Goal: Task Accomplishment & Management: Use online tool/utility

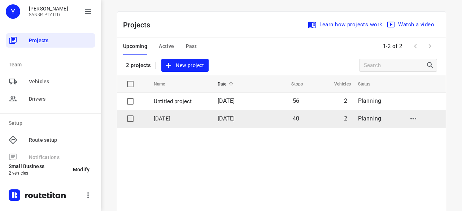
click at [228, 117] on span "[DATE]" at bounding box center [226, 118] width 17 height 7
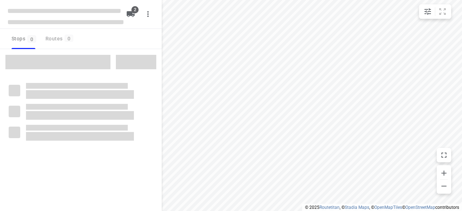
type input "distance"
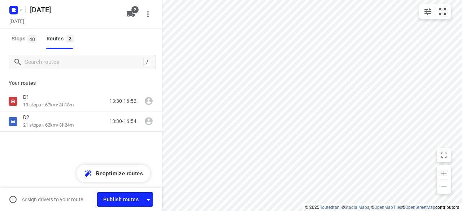
click at [4, 6] on div "[DATE], Oct 06 2" at bounding box center [81, 14] width 162 height 29
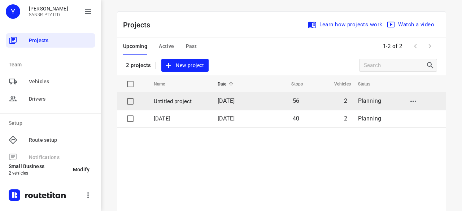
click at [202, 102] on p "Untitled project" at bounding box center [180, 101] width 53 height 8
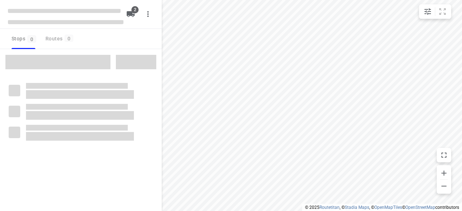
type input "distance"
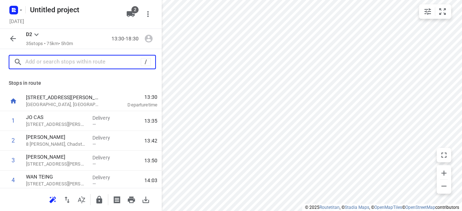
click at [44, 57] on input "text" at bounding box center [82, 62] width 115 height 11
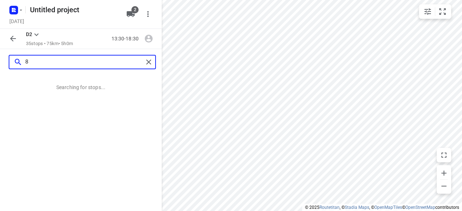
type input "8"
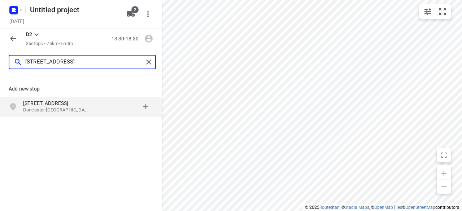
type input "[STREET_ADDRESS]"
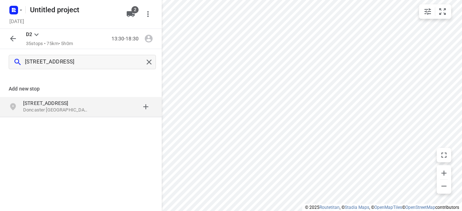
click at [65, 108] on p "Doncaster [GEOGRAPHIC_DATA], [GEOGRAPHIC_DATA]" at bounding box center [56, 110] width 66 height 7
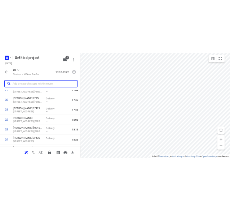
scroll to position [657, 0]
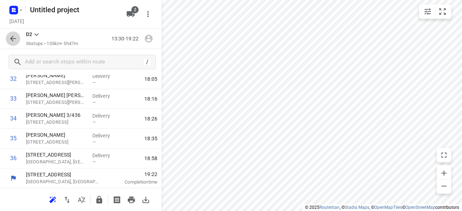
click at [14, 38] on icon "button" at bounding box center [13, 38] width 9 height 9
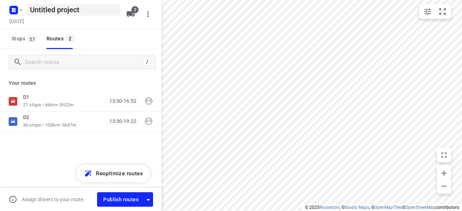
click at [39, 10] on h5 "Untitled project" at bounding box center [73, 10] width 93 height 12
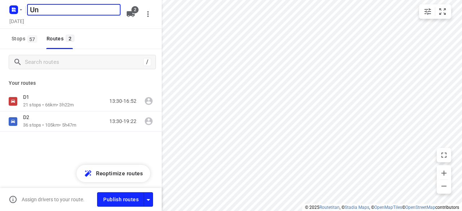
type input "U"
type input "[DATE]"
click at [128, 40] on div "Stops 57 Routes 2" at bounding box center [81, 39] width 162 height 20
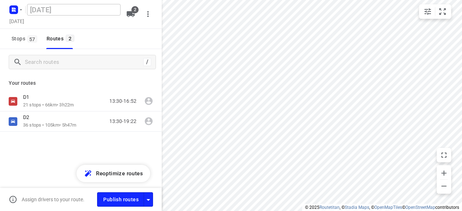
click at [66, 143] on div "D1 21 stops • 66km • 3h22m 13:30-16:52 D2 36 stops • 105km • 5h47m 13:30-19:22" at bounding box center [81, 136] width 162 height 91
click at [19, 10] on icon "button" at bounding box center [21, 10] width 6 height 6
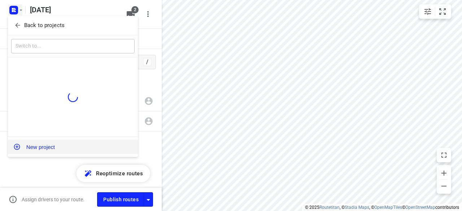
click at [32, 142] on button "New project" at bounding box center [73, 147] width 130 height 14
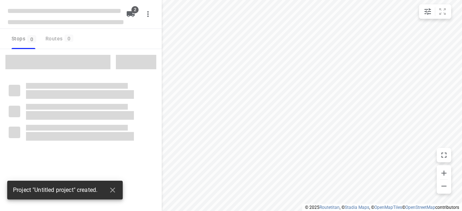
type input "distance"
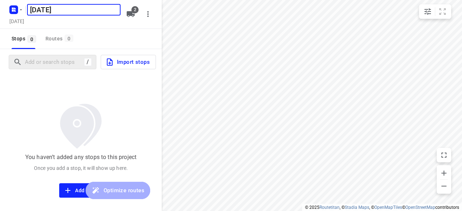
type input "[DATE]"
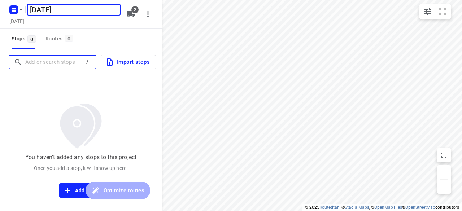
click at [58, 61] on input "Add or search stops" at bounding box center [54, 62] width 58 height 11
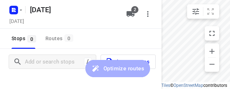
click at [151, 41] on div "Stops 0 Routes 0" at bounding box center [81, 39] width 162 height 20
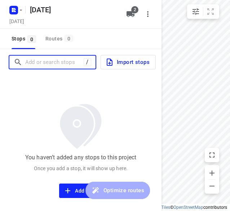
click at [41, 59] on input "Add or search stops" at bounding box center [54, 62] width 58 height 11
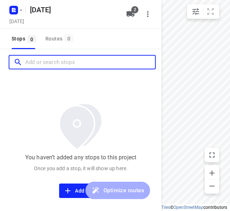
paste input "[STREET_ADDRESS][PERSON_NAME]"
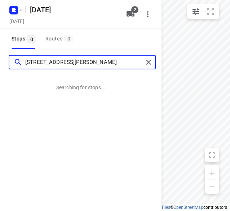
type input "[STREET_ADDRESS][PERSON_NAME]"
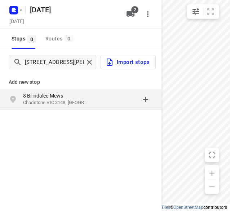
click at [67, 96] on p "8 Brindalee Mews" at bounding box center [56, 95] width 66 height 7
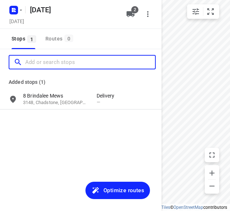
click at [38, 65] on input "Add or search stops" at bounding box center [90, 62] width 130 height 11
paste input "[STREET_ADDRESS]"
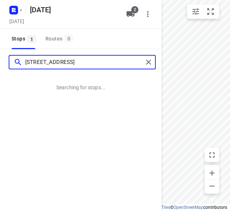
type input "[STREET_ADDRESS]"
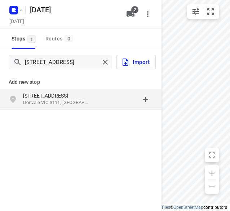
click at [43, 103] on p "Donvale VIC 3111, [GEOGRAPHIC_DATA]" at bounding box center [56, 102] width 66 height 7
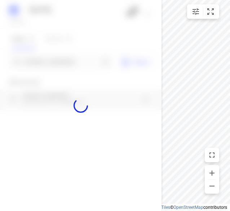
click at [43, 61] on div at bounding box center [81, 105] width 162 height 211
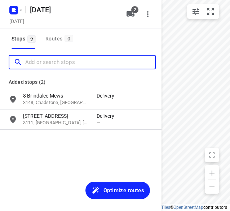
paste input "[STREET_ADDRESS][US_STATE]"
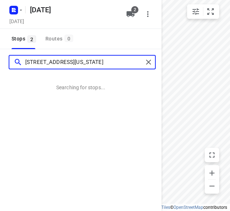
type input "[STREET_ADDRESS][US_STATE]"
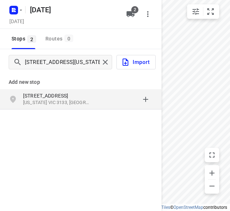
click at [95, 99] on p "[STREET_ADDRESS]" at bounding box center [60, 95] width 74 height 7
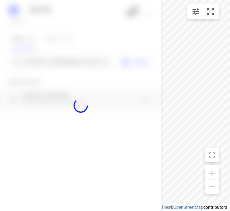
click at [44, 58] on div at bounding box center [81, 105] width 162 height 211
click at [42, 62] on div at bounding box center [81, 105] width 162 height 211
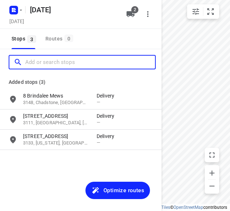
paste input "[STREET_ADDRESS][PERSON_NAME]"
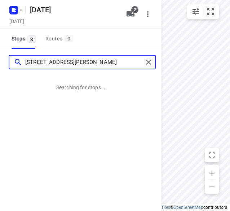
type input "[STREET_ADDRESS][PERSON_NAME]"
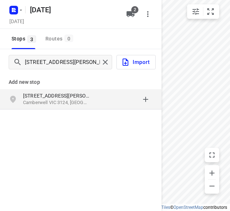
click at [52, 90] on div "[STREET_ADDRESS][PERSON_NAME]" at bounding box center [81, 99] width 162 height 20
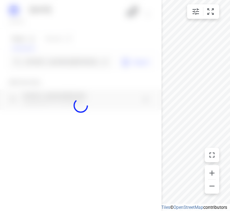
click at [47, 60] on div at bounding box center [81, 105] width 162 height 211
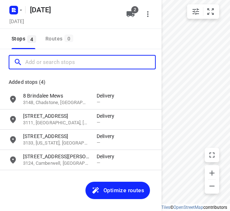
paste input "[STREET_ADDRESS]"
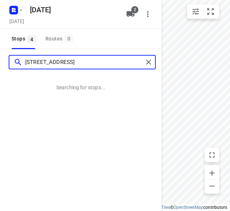
type input "[STREET_ADDRESS]"
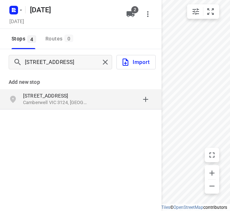
click at [64, 105] on p "Camberwell VIC 3124, [GEOGRAPHIC_DATA]" at bounding box center [56, 102] width 66 height 7
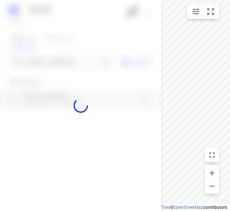
click at [39, 65] on div at bounding box center [81, 105] width 162 height 211
click at [34, 60] on div at bounding box center [81, 105] width 162 height 211
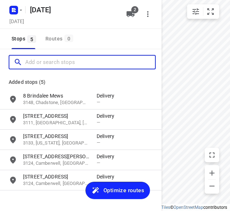
paste input "[STREET_ADDRESS][PERSON_NAME]"
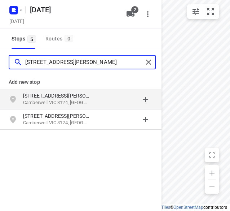
type input "[STREET_ADDRESS][PERSON_NAME]"
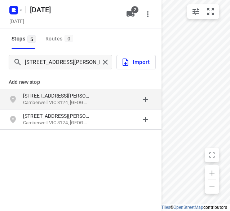
click at [63, 93] on p "[STREET_ADDRESS][PERSON_NAME]" at bounding box center [56, 95] width 66 height 7
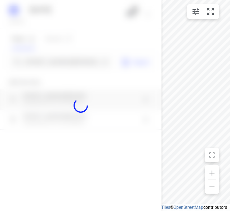
click at [38, 61] on div at bounding box center [81, 105] width 162 height 211
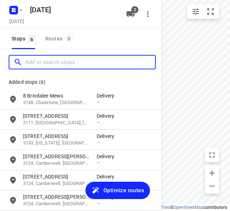
paste input "[STREET_ADDRESS][PERSON_NAME]"
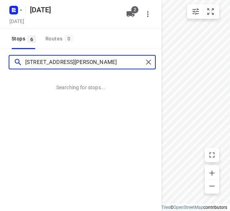
type input "[STREET_ADDRESS][PERSON_NAME]"
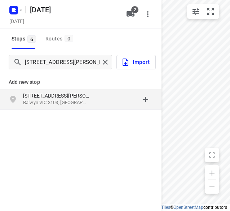
click at [38, 98] on p "[STREET_ADDRESS][PERSON_NAME]" at bounding box center [56, 95] width 66 height 7
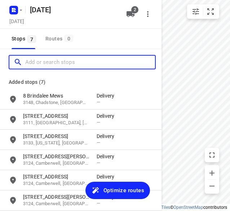
click at [70, 61] on input "Add or search stops" at bounding box center [90, 62] width 130 height 11
paste input "[STREET_ADDRESS]"
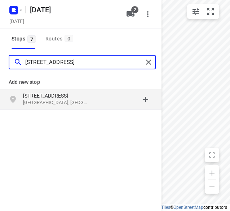
type input "[STREET_ADDRESS]"
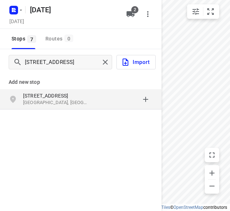
click at [61, 98] on p "[STREET_ADDRESS]" at bounding box center [56, 95] width 66 height 7
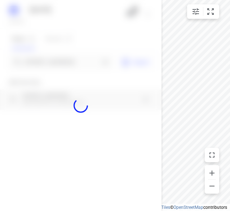
click at [53, 60] on div at bounding box center [81, 105] width 162 height 211
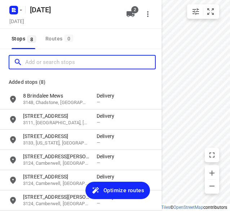
click at [53, 59] on input "Add or search stops" at bounding box center [90, 62] width 130 height 11
paste input "[STREET_ADDRESS][PERSON_NAME]"
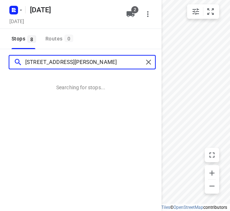
type input "[STREET_ADDRESS][PERSON_NAME]"
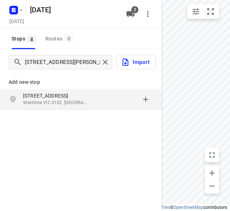
click at [51, 97] on p "[STREET_ADDRESS]" at bounding box center [56, 95] width 66 height 7
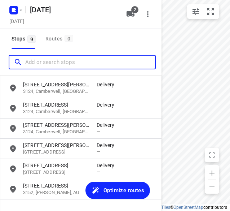
scroll to position [72, 0]
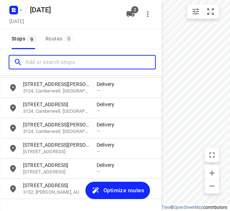
click at [39, 62] on input "Add or search stops" at bounding box center [90, 62] width 130 height 11
paste input "[STREET_ADDRESS]"
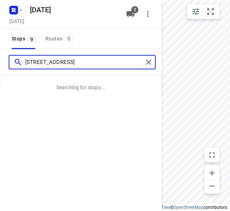
type input "[STREET_ADDRESS]"
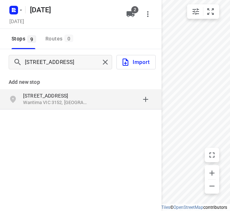
click at [32, 98] on p "[STREET_ADDRESS]" at bounding box center [56, 95] width 66 height 7
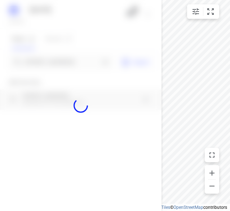
click at [39, 58] on div at bounding box center [81, 105] width 162 height 211
click at [38, 58] on div at bounding box center [81, 105] width 162 height 211
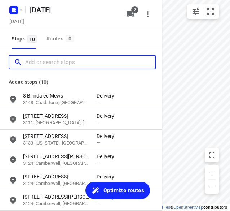
scroll to position [0, 0]
paste input "[STREET_ADDRESS]"
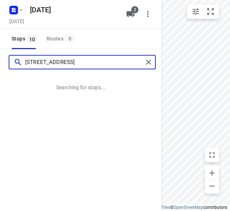
type input "[STREET_ADDRESS]"
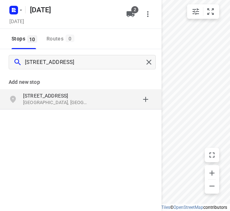
click at [34, 93] on p "[STREET_ADDRESS]" at bounding box center [56, 95] width 66 height 7
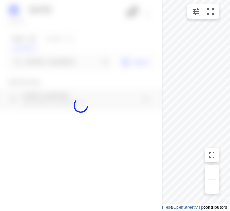
click at [29, 64] on div at bounding box center [81, 105] width 162 height 211
click at [29, 63] on div at bounding box center [81, 105] width 162 height 211
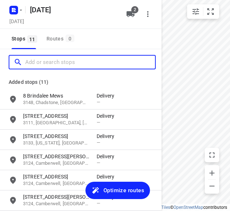
paste input "[STREET_ADDRESS]"
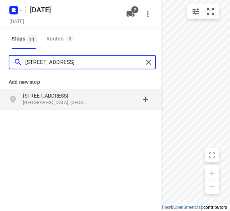
type input "[STREET_ADDRESS]"
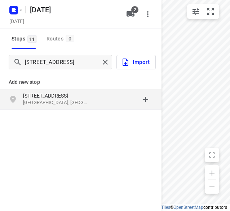
drag, startPoint x: 33, startPoint y: 128, endPoint x: 34, endPoint y: 120, distance: 7.9
click at [33, 128] on div "Add new stop [STREET_ADDRESS]" at bounding box center [81, 115] width 162 height 81
click at [39, 90] on div "[STREET_ADDRESS]" at bounding box center [81, 99] width 162 height 20
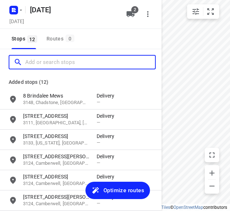
click at [45, 57] on input "Add or search stops" at bounding box center [90, 62] width 130 height 11
paste input "2 eyre ct [DEMOGRAPHIC_DATA][GEOGRAPHIC_DATA] 3107"
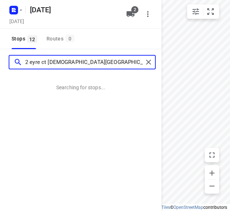
type input "2 eyre ct [DEMOGRAPHIC_DATA][GEOGRAPHIC_DATA] 3107"
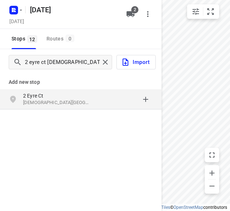
click at [40, 96] on p "2 Eyre Ct" at bounding box center [56, 95] width 66 height 7
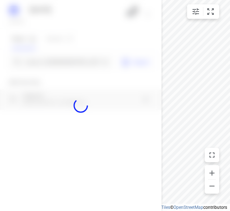
click at [33, 58] on div at bounding box center [81, 105] width 162 height 211
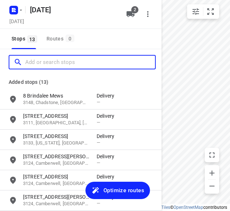
paste input "[STREET_ADDRESS]"
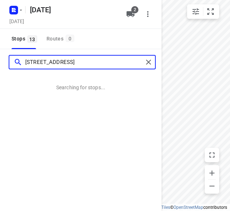
type input "[STREET_ADDRESS]"
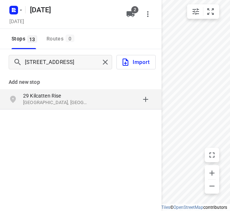
click at [32, 98] on p "29 Kilcatten Rise" at bounding box center [56, 95] width 66 height 7
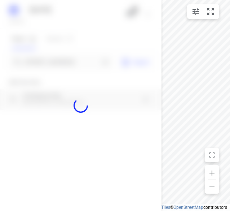
click at [28, 62] on div at bounding box center [81, 105] width 162 height 211
click at [27, 62] on div at bounding box center [81, 105] width 162 height 211
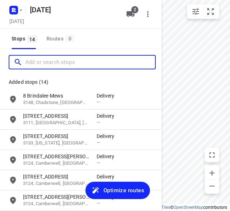
click at [27, 62] on input "Add or search stops" at bounding box center [90, 62] width 130 height 11
paste input "[STREET_ADDRESS]"
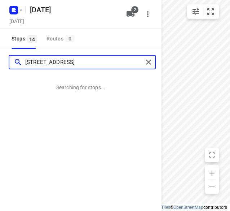
type input "[STREET_ADDRESS]"
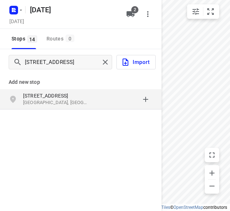
click at [38, 101] on p "[GEOGRAPHIC_DATA], [GEOGRAPHIC_DATA]" at bounding box center [56, 102] width 66 height 7
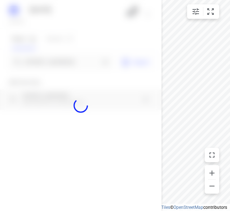
click at [36, 60] on div at bounding box center [81, 105] width 162 height 211
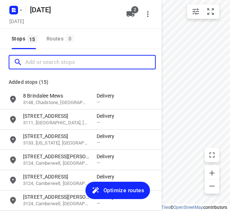
click at [36, 60] on input "Add or search stops" at bounding box center [90, 62] width 130 height 11
paste input "2 [GEOGRAPHIC_DATA] 3163"
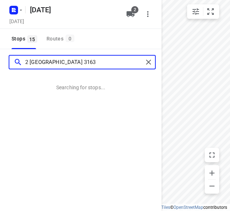
type input "2 [GEOGRAPHIC_DATA] 3163"
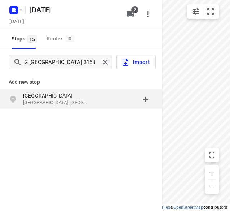
click at [35, 93] on p "[GEOGRAPHIC_DATA]" at bounding box center [56, 95] width 66 height 7
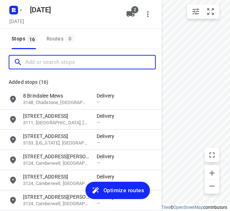
click at [31, 62] on input "Add or search stops" at bounding box center [90, 62] width 130 height 11
paste input "[STREET_ADDRESS][PERSON_NAME]"
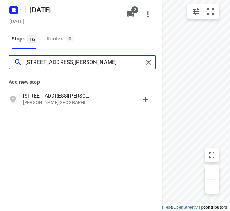
type input "[STREET_ADDRESS][PERSON_NAME]"
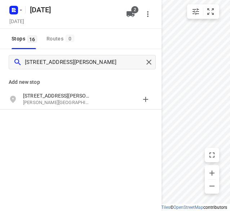
click at [47, 96] on p "[STREET_ADDRESS][PERSON_NAME]" at bounding box center [56, 95] width 66 height 7
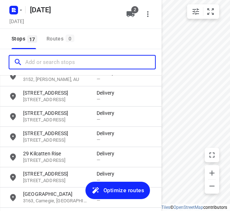
scroll to position [255, 0]
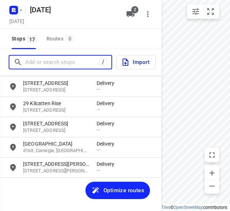
click at [80, 60] on input "Add or search stops" at bounding box center [62, 62] width 74 height 11
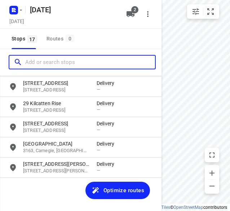
paste input "[STREET_ADDRESS]"
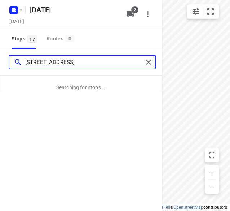
type input "[STREET_ADDRESS]"
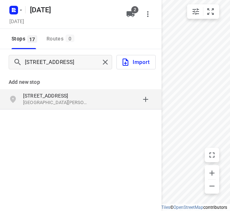
click at [41, 102] on p "[GEOGRAPHIC_DATA][PERSON_NAME]" at bounding box center [56, 102] width 66 height 7
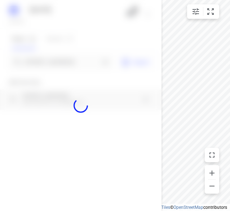
click at [58, 62] on div at bounding box center [81, 105] width 162 height 211
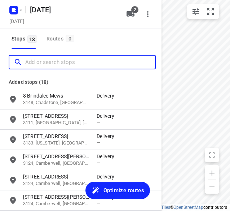
scroll to position [0, 0]
paste input "[STREET_ADDRESS]"
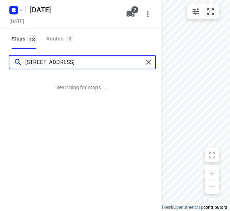
type input "[STREET_ADDRESS]"
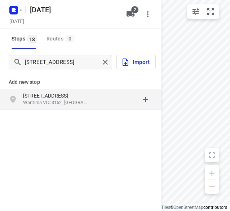
click at [76, 97] on p "[STREET_ADDRESS]" at bounding box center [56, 95] width 66 height 7
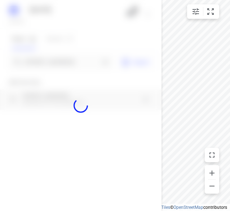
click at [53, 63] on div at bounding box center [81, 105] width 162 height 211
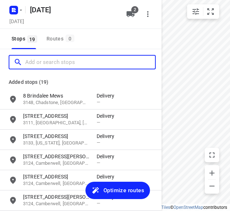
paste input "[STREET_ADDRESS][DEMOGRAPHIC_DATA]"
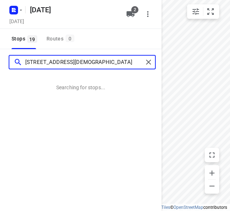
type input "[STREET_ADDRESS][DEMOGRAPHIC_DATA]"
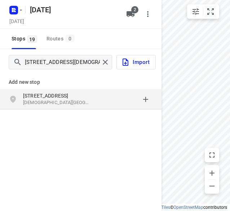
click at [79, 98] on p "[STREET_ADDRESS]" at bounding box center [56, 95] width 66 height 7
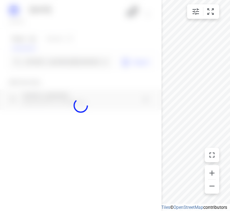
click at [62, 61] on div at bounding box center [81, 105] width 162 height 211
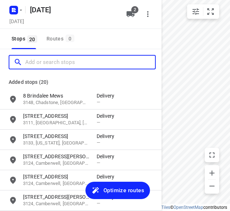
paste input "[STREET_ADDRESS][PERSON_NAME][PERSON_NAME]"
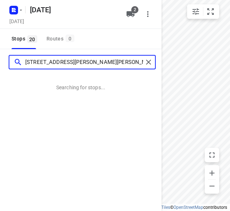
type input "[STREET_ADDRESS][PERSON_NAME][PERSON_NAME]"
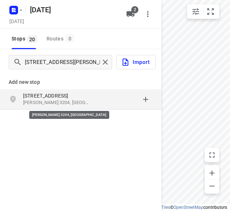
click at [32, 102] on p "[PERSON_NAME] 3204, [GEOGRAPHIC_DATA]" at bounding box center [56, 102] width 66 height 7
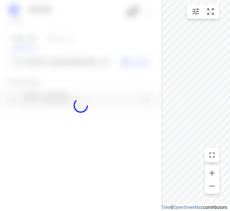
click at [38, 62] on div at bounding box center [81, 105] width 162 height 211
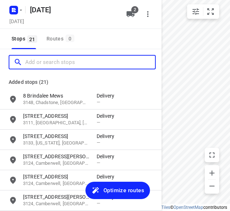
paste input "[STREET_ADDRESS]"
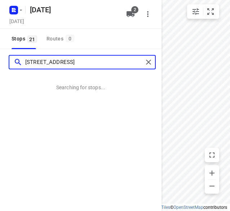
type input "[STREET_ADDRESS]"
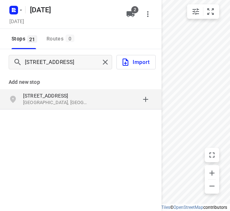
click at [51, 100] on p "[GEOGRAPHIC_DATA], [GEOGRAPHIC_DATA]" at bounding box center [56, 102] width 66 height 7
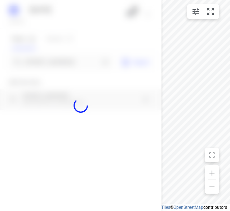
click at [48, 63] on div at bounding box center [81, 105] width 162 height 211
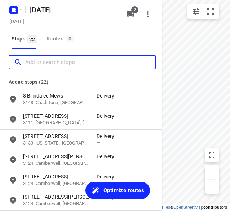
paste input "[STREET_ADDRESS]"
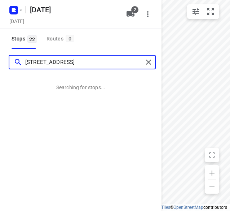
type input "[STREET_ADDRESS]"
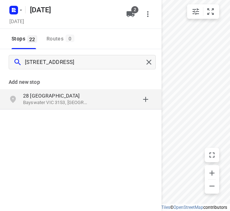
click at [61, 101] on p "Bayswater VIC 3153, [GEOGRAPHIC_DATA]" at bounding box center [56, 102] width 66 height 7
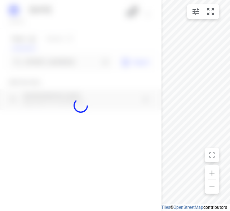
click at [51, 64] on div at bounding box center [81, 105] width 162 height 211
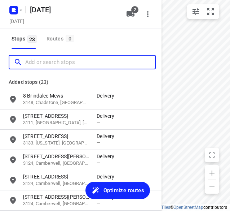
paste input "[STREET_ADDRESS]"
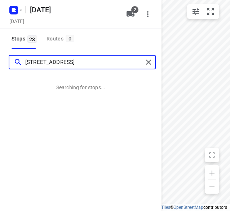
type input "[STREET_ADDRESS]"
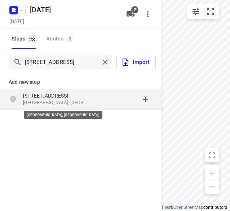
click at [49, 98] on p "[STREET_ADDRESS]" at bounding box center [56, 95] width 66 height 7
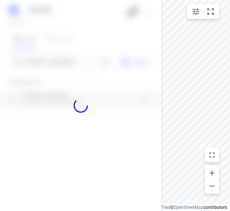
click at [51, 61] on div at bounding box center [81, 105] width 162 height 211
click at [51, 61] on div "[DATE], Oct 08 2 Stops 23 Routes 0 [STREET_ADDRESS] Import Add new stop [STREET…" at bounding box center [81, 105] width 162 height 211
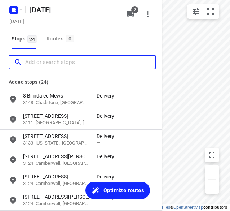
paste input "[STREET_ADDRESS]"
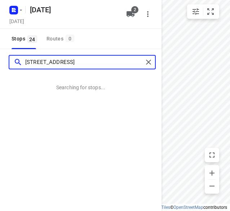
type input "[STREET_ADDRESS]"
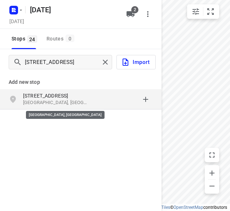
click at [56, 102] on p "[GEOGRAPHIC_DATA], [GEOGRAPHIC_DATA]" at bounding box center [56, 102] width 66 height 7
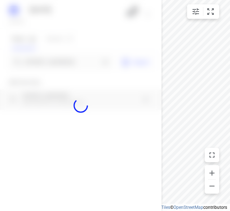
click at [51, 65] on div at bounding box center [81, 105] width 162 height 211
click at [53, 62] on div at bounding box center [81, 105] width 162 height 211
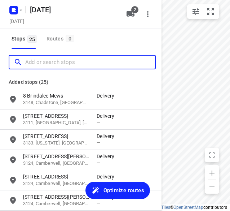
paste input "[STREET_ADDRESS][PERSON_NAME]"
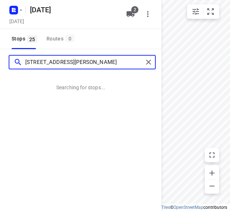
type input "[STREET_ADDRESS][PERSON_NAME]"
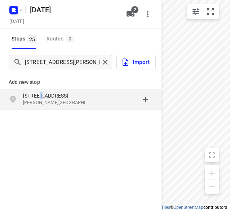
click at [41, 89] on div "[STREET_ADDRESS][PERSON_NAME]" at bounding box center [81, 99] width 162 height 20
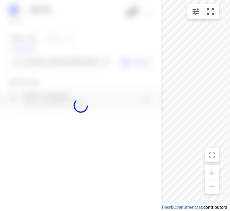
click at [40, 68] on div at bounding box center [81, 105] width 162 height 211
click at [41, 61] on div at bounding box center [81, 105] width 162 height 211
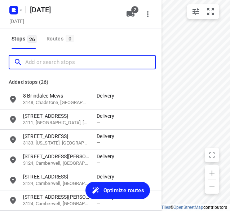
paste input "[STREET_ADDRESS][PERSON_NAME][PERSON_NAME][PERSON_NAME]"
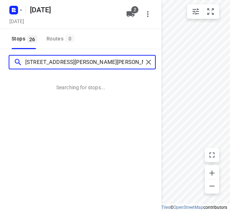
type input "[STREET_ADDRESS][PERSON_NAME][PERSON_NAME][PERSON_NAME]"
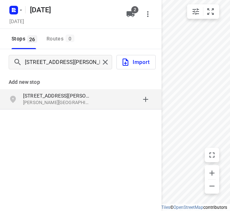
click at [29, 94] on p "[STREET_ADDRESS][PERSON_NAME]" at bounding box center [56, 95] width 66 height 7
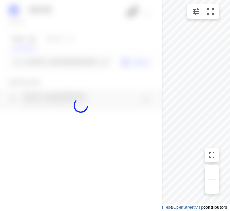
click at [34, 62] on div at bounding box center [81, 105] width 162 height 211
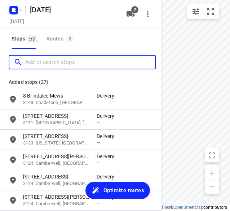
paste input "[STREET_ADDRESS]"
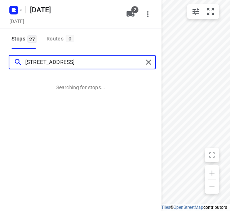
type input "[STREET_ADDRESS]"
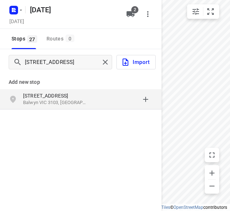
click at [47, 113] on div "Add new stop [STREET_ADDRESS]" at bounding box center [81, 115] width 162 height 81
click at [47, 98] on p "[STREET_ADDRESS]" at bounding box center [56, 95] width 66 height 7
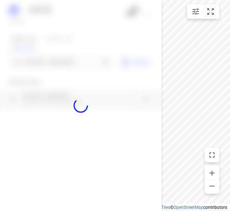
click at [42, 61] on div at bounding box center [81, 105] width 162 height 211
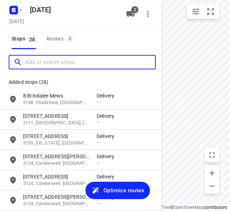
paste input "[STREET_ADDRESS][PERSON_NAME]"
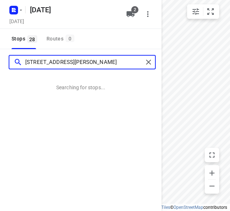
type input "[STREET_ADDRESS][PERSON_NAME]"
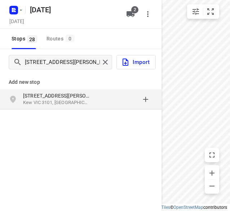
click at [71, 102] on p "Kew VIC 3101, [GEOGRAPHIC_DATA]" at bounding box center [56, 102] width 66 height 7
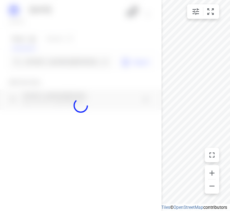
click at [57, 60] on div at bounding box center [81, 105] width 162 height 211
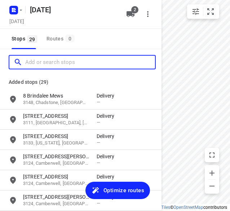
paste input "13 Emden Cres Mulgrave 3170"
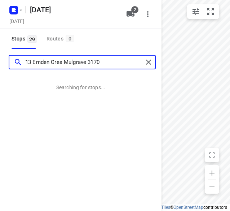
type input "13 Emden Cres Mulgrave 3170"
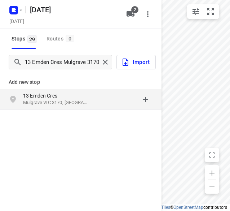
click at [58, 94] on p "13 Emden Cres" at bounding box center [56, 95] width 66 height 7
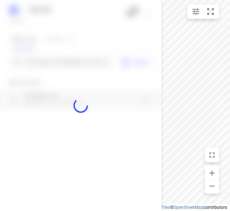
click at [43, 57] on div at bounding box center [81, 105] width 162 height 211
click at [43, 60] on div at bounding box center [81, 105] width 162 height 211
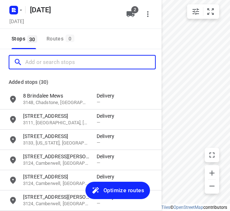
paste input "[STREET_ADDRESS][PERSON_NAME]"
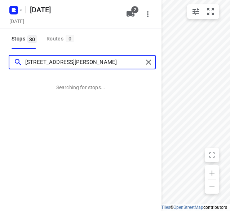
type input "[STREET_ADDRESS][PERSON_NAME]"
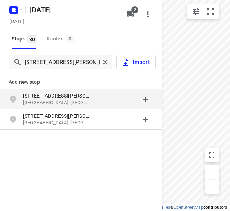
click at [74, 91] on div "[STREET_ADDRESS][PERSON_NAME]" at bounding box center [81, 99] width 162 height 20
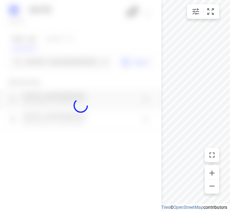
click at [64, 56] on div at bounding box center [81, 105] width 162 height 211
click at [62, 64] on div at bounding box center [81, 105] width 162 height 211
click at [62, 64] on div "[DATE], Oct 08 2 Stops 30 Routes 0 [STREET_ADDRESS][PERSON_NAME] Import Add new…" at bounding box center [81, 105] width 162 height 211
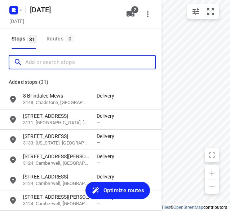
paste input "[STREET_ADDRESS]"
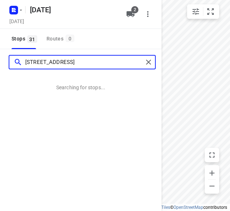
type input "[STREET_ADDRESS]"
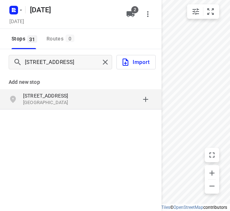
click at [36, 92] on p "[STREET_ADDRESS]" at bounding box center [56, 95] width 66 height 7
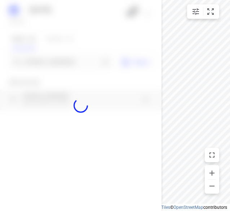
click at [25, 59] on div at bounding box center [81, 105] width 162 height 211
click at [26, 61] on div at bounding box center [81, 105] width 162 height 211
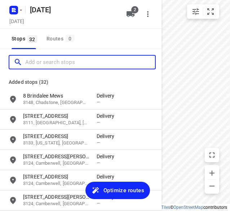
paste input "[STREET_ADDRESS]"
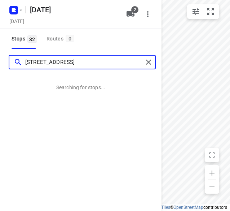
type input "[STREET_ADDRESS]"
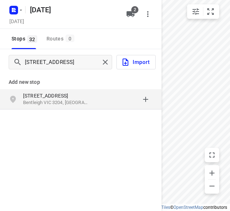
click at [24, 85] on p "Add new stop" at bounding box center [81, 82] width 144 height 9
click at [27, 91] on div "[STREET_ADDRESS]" at bounding box center [81, 99] width 162 height 20
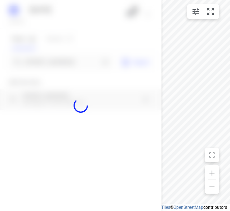
click at [30, 64] on div at bounding box center [81, 105] width 162 height 211
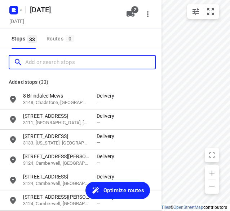
paste input "[STREET_ADDRESS][PERSON_NAME]"
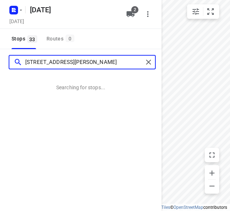
type input "[STREET_ADDRESS][PERSON_NAME]"
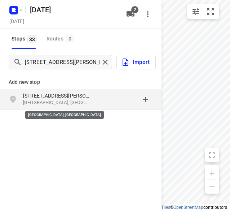
click at [42, 102] on p "[GEOGRAPHIC_DATA], [GEOGRAPHIC_DATA]" at bounding box center [56, 102] width 66 height 7
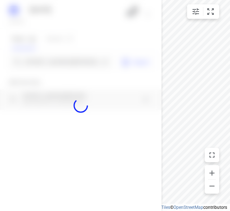
click at [34, 56] on div at bounding box center [81, 105] width 162 height 211
click at [34, 57] on div at bounding box center [81, 105] width 162 height 211
click at [31, 65] on div "[DATE], Oct 08 2 Stops 33 Routes 0 [STREET_ADDRESS][PERSON_NAME] Import Add new…" at bounding box center [81, 105] width 162 height 211
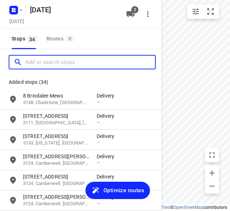
click at [31, 65] on input "Add or search stops" at bounding box center [90, 62] width 130 height 11
paste input "[STREET_ADDRESS][PERSON_NAME]"
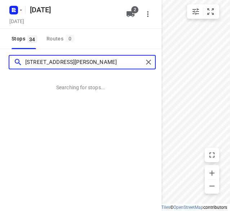
type input "[STREET_ADDRESS][PERSON_NAME]"
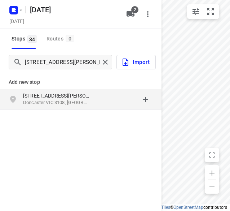
click at [22, 93] on div "grid" at bounding box center [16, 99] width 14 height 14
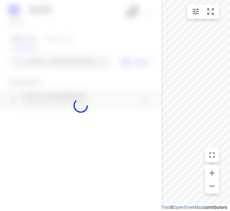
click at [31, 64] on div at bounding box center [81, 105] width 162 height 211
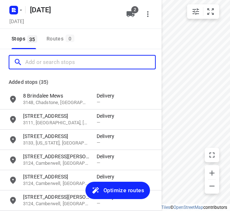
click at [31, 64] on input "Add or search stops" at bounding box center [90, 62] width 130 height 11
paste input "[STREET_ADDRESS]"
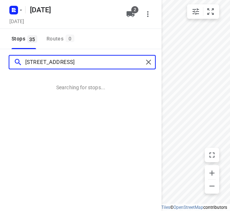
type input "[STREET_ADDRESS]"
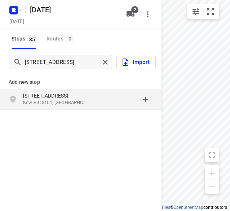
click at [28, 94] on p "[STREET_ADDRESS]" at bounding box center [56, 95] width 66 height 7
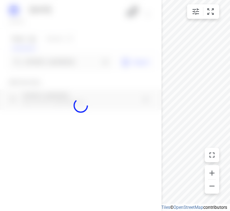
click at [24, 60] on div at bounding box center [81, 105] width 162 height 211
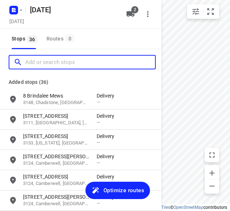
paste input "[STREET_ADDRESS]"
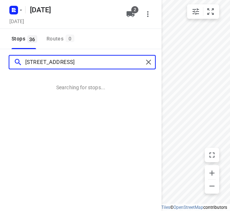
type input "[STREET_ADDRESS]"
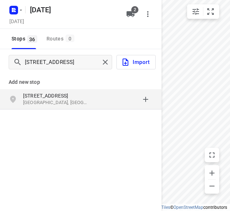
click at [55, 93] on p "[STREET_ADDRESS]" at bounding box center [56, 95] width 66 height 7
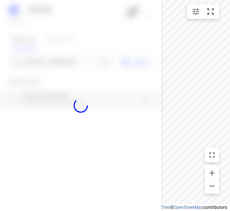
click at [45, 64] on div at bounding box center [81, 105] width 162 height 211
click at [45, 64] on div "[DATE], Oct 08 2 Stops 36 Routes 0 [STREET_ADDRESS] Import Add new stop [STREET…" at bounding box center [81, 105] width 162 height 211
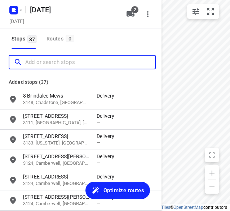
click at [45, 64] on input "Add or search stops" at bounding box center [90, 62] width 130 height 11
paste input "[STREET_ADDRESS][PERSON_NAME]"
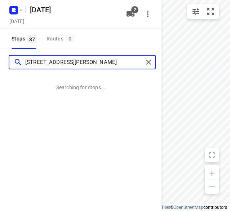
type input "[STREET_ADDRESS][PERSON_NAME]"
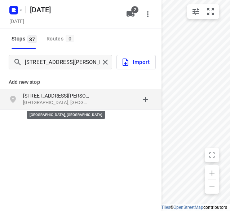
click at [30, 104] on p "[GEOGRAPHIC_DATA], [GEOGRAPHIC_DATA]" at bounding box center [56, 102] width 66 height 7
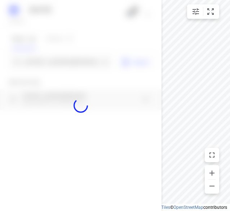
click at [33, 63] on div at bounding box center [81, 105] width 162 height 211
click at [32, 62] on div at bounding box center [81, 105] width 162 height 211
click at [32, 63] on div "[DATE], Oct 08 2 Stops 37 Routes 0 [STREET_ADDRESS][PERSON_NAME] Import Add new…" at bounding box center [81, 105] width 162 height 211
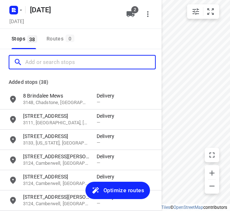
drag, startPoint x: 32, startPoint y: 63, endPoint x: 28, endPoint y: 65, distance: 4.2
click at [31, 63] on input "Add or search stops" at bounding box center [90, 62] width 130 height 11
paste input "[STREET_ADDRESS]"
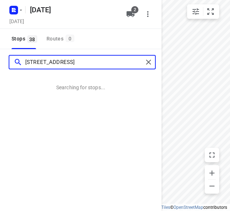
type input "[STREET_ADDRESS]"
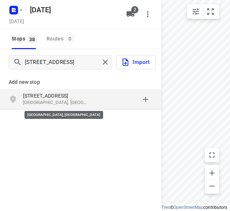
drag, startPoint x: 59, startPoint y: 108, endPoint x: 51, endPoint y: 101, distance: 11.0
click at [51, 101] on p "[GEOGRAPHIC_DATA], [GEOGRAPHIC_DATA]" at bounding box center [56, 102] width 66 height 7
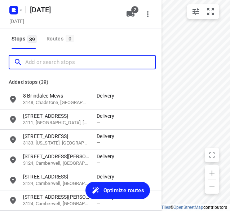
click at [47, 62] on input "Add or search stops" at bounding box center [90, 62] width 130 height 11
paste input "[STREET_ADDRESS][PERSON_NAME]"
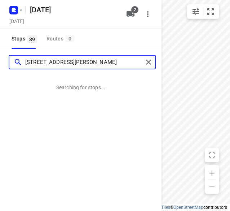
type input "[STREET_ADDRESS][PERSON_NAME]"
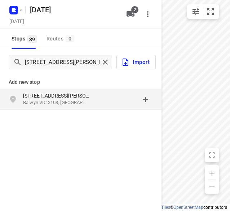
click at [49, 96] on p "[STREET_ADDRESS][PERSON_NAME]" at bounding box center [56, 95] width 66 height 7
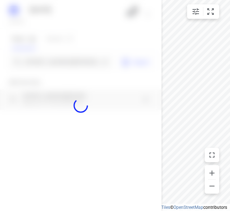
click at [43, 58] on div at bounding box center [81, 105] width 162 height 211
click at [43, 63] on div at bounding box center [81, 105] width 162 height 211
click at [42, 63] on div at bounding box center [81, 105] width 162 height 211
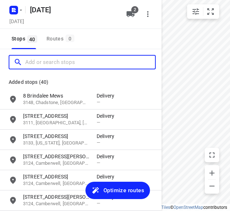
click at [42, 63] on input "Add or search stops" at bounding box center [90, 62] width 130 height 11
paste input "[STREET_ADDRESS][PERSON_NAME]"
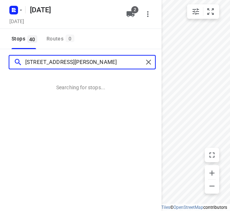
scroll to position [0, 25]
type input "[STREET_ADDRESS][PERSON_NAME]"
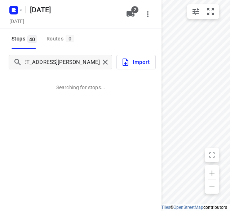
scroll to position [0, 0]
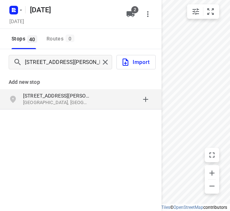
click at [35, 106] on p "[GEOGRAPHIC_DATA], [GEOGRAPHIC_DATA]" at bounding box center [56, 102] width 66 height 7
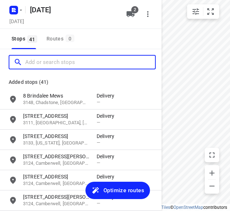
click at [60, 61] on input "Add or search stops" at bounding box center [90, 62] width 130 height 11
paste input "[STREET_ADDRESS][PERSON_NAME][PERSON_NAME]"
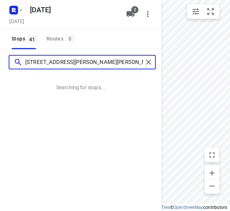
type input "[STREET_ADDRESS][PERSON_NAME][PERSON_NAME]"
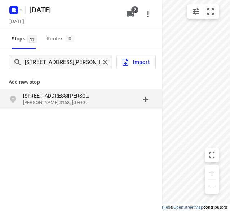
click at [62, 96] on p "[STREET_ADDRESS][PERSON_NAME]" at bounding box center [56, 95] width 66 height 7
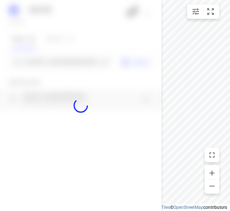
click at [60, 65] on div at bounding box center [81, 105] width 162 height 211
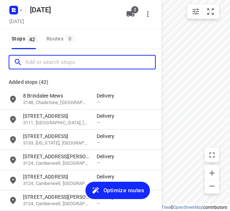
paste input "[STREET_ADDRESS]"
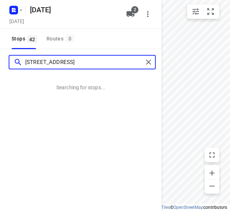
type input "[STREET_ADDRESS]"
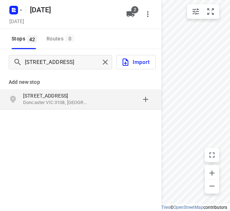
click at [24, 91] on div "[STREET_ADDRESS]" at bounding box center [81, 99] width 162 height 20
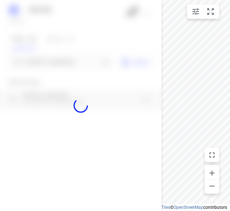
click at [25, 62] on div at bounding box center [81, 105] width 162 height 211
click at [24, 63] on div at bounding box center [81, 105] width 162 height 211
click at [24, 62] on div "[DATE], Oct 08 2 Stops 42 Routes 0 [STREET_ADDRESS] Import Add new stop [STREET…" at bounding box center [81, 105] width 162 height 211
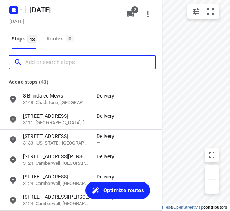
paste input "/ [STREET_ADDRESS]"
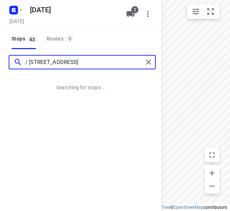
type input "/ [STREET_ADDRESS]"
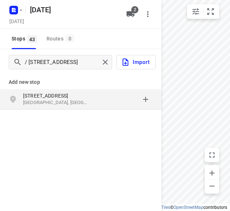
click at [35, 95] on p "[STREET_ADDRESS]" at bounding box center [56, 95] width 66 height 7
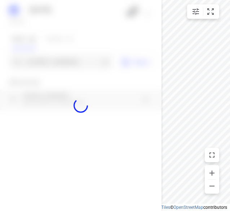
click at [38, 65] on div at bounding box center [81, 105] width 162 height 211
click at [35, 65] on div at bounding box center [81, 105] width 162 height 211
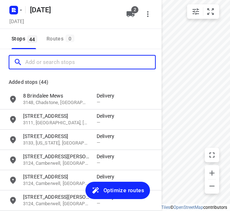
paste input "/[STREET_ADDRESS]"
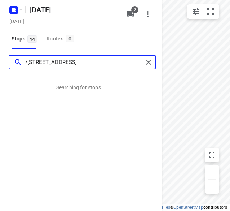
type input "/[STREET_ADDRESS]"
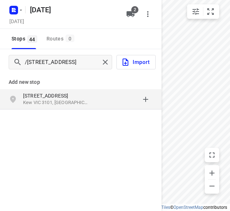
click at [102, 93] on div "grid" at bounding box center [125, 99] width 56 height 14
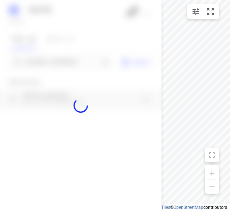
click at [58, 61] on div at bounding box center [81, 105] width 162 height 211
click at [59, 57] on div at bounding box center [81, 105] width 162 height 211
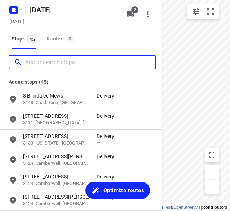
click at [59, 57] on input "Add or search stops" at bounding box center [90, 62] width 130 height 11
paste input "[STREET_ADDRESS][PERSON_NAME][PERSON_NAME]"
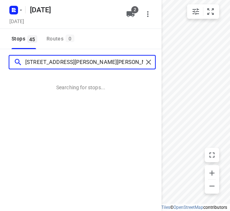
type input "[STREET_ADDRESS][PERSON_NAME][PERSON_NAME]"
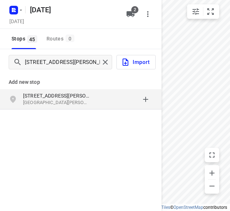
click at [62, 95] on p "[STREET_ADDRESS][PERSON_NAME]" at bounding box center [56, 95] width 66 height 7
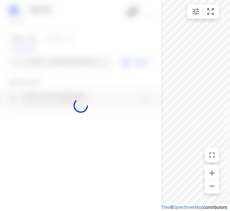
click at [50, 60] on div at bounding box center [81, 105] width 162 height 211
click at [50, 63] on div at bounding box center [81, 105] width 162 height 211
click at [50, 64] on div at bounding box center [81, 105] width 162 height 211
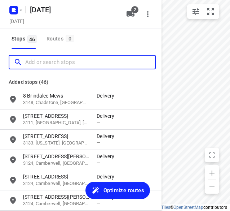
paste input "[STREET_ADDRESS][DEMOGRAPHIC_DATA][DEMOGRAPHIC_DATA]"
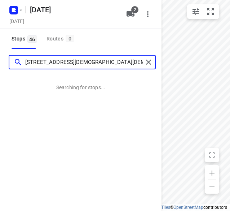
type input "[STREET_ADDRESS][DEMOGRAPHIC_DATA][DEMOGRAPHIC_DATA]"
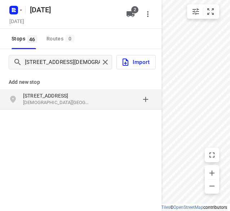
click at [45, 76] on div "Add new stop" at bounding box center [81, 79] width 162 height 20
click at [45, 88] on div "Add new stop" at bounding box center [81, 79] width 162 height 20
click at [45, 93] on p "[STREET_ADDRESS]" at bounding box center [56, 95] width 66 height 7
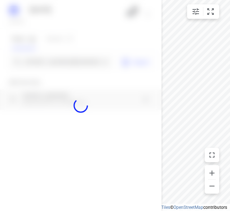
click at [34, 55] on div at bounding box center [81, 105] width 162 height 211
click at [34, 58] on div at bounding box center [81, 105] width 162 height 211
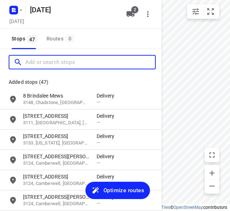
paste input "[STREET_ADDRESS]"
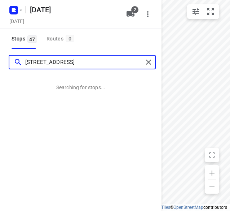
type input "[STREET_ADDRESS]"
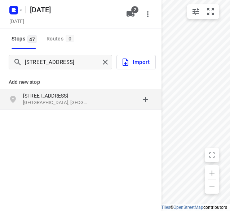
click at [57, 93] on p "[STREET_ADDRESS]" at bounding box center [56, 95] width 66 height 7
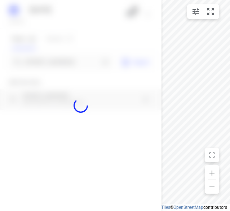
click at [58, 58] on div at bounding box center [81, 105] width 162 height 211
click at [57, 59] on input "[STREET_ADDRESS]" at bounding box center [62, 62] width 74 height 11
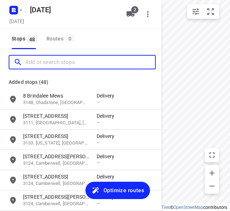
paste input "[STREET_ADDRESS]"
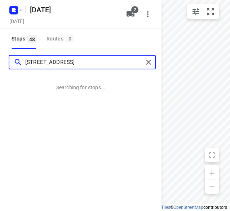
type input "[STREET_ADDRESS]"
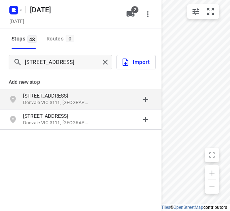
click at [22, 96] on div "grid" at bounding box center [16, 99] width 14 height 14
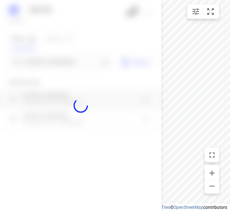
click at [33, 54] on div at bounding box center [81, 105] width 162 height 211
click at [31, 60] on div at bounding box center [81, 105] width 162 height 211
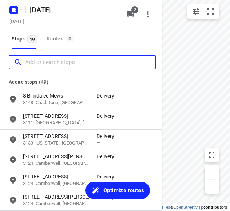
paste input "[STREET_ADDRESS]"
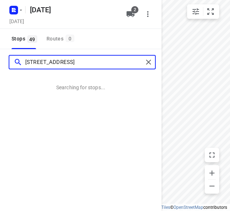
type input "[STREET_ADDRESS]"
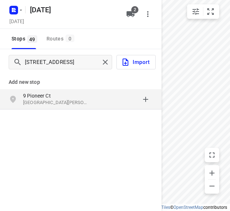
drag, startPoint x: 39, startPoint y: 93, endPoint x: 34, endPoint y: 94, distance: 5.5
click at [39, 93] on p "9 Pioneer Ct" at bounding box center [56, 95] width 66 height 7
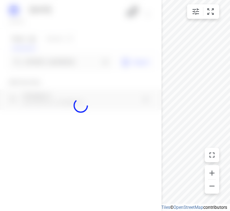
click at [33, 53] on div at bounding box center [81, 105] width 162 height 211
click at [32, 60] on div at bounding box center [81, 105] width 162 height 211
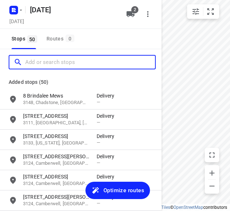
paste input "[STREET_ADDRESS]"
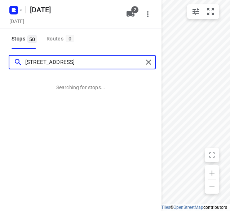
type input "[STREET_ADDRESS]"
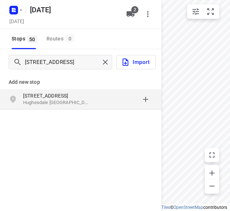
click at [47, 91] on div "[STREET_ADDRESS]" at bounding box center [81, 99] width 162 height 20
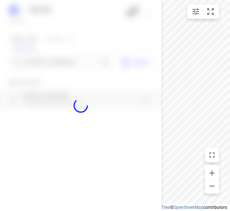
click at [47, 59] on div at bounding box center [81, 105] width 162 height 211
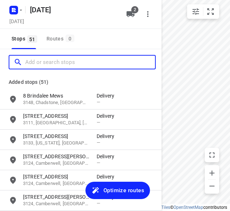
paste input "[STREET_ADDRESS][PERSON_NAME]"
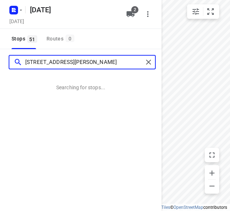
type input "[STREET_ADDRESS][PERSON_NAME]"
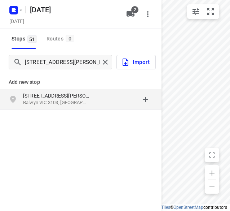
click at [39, 99] on div "[STREET_ADDRESS][PERSON_NAME]" at bounding box center [60, 99] width 74 height 14
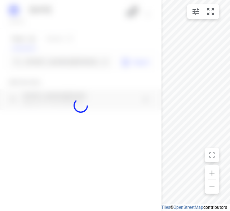
click at [33, 63] on div at bounding box center [81, 105] width 162 height 211
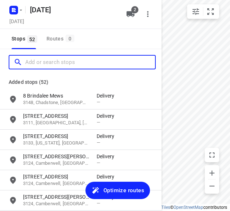
paste input "[STREET_ADDRESS]"
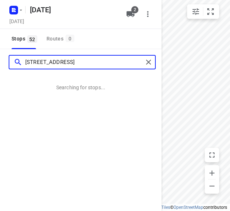
type input "[STREET_ADDRESS]"
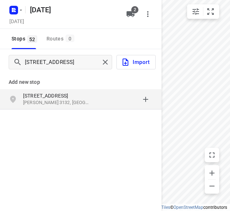
click at [92, 100] on div "[STREET_ADDRESS][PERSON_NAME]" at bounding box center [60, 99] width 74 height 14
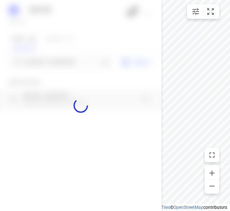
click at [68, 63] on div at bounding box center [81, 105] width 162 height 211
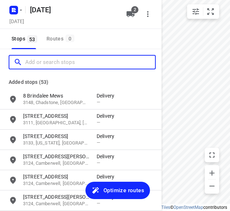
paste input "[STREET_ADDRESS]"
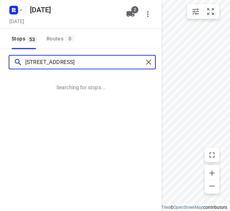
type input "[STREET_ADDRESS]"
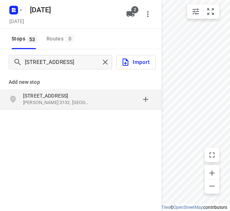
click at [59, 101] on p "[PERSON_NAME] 3132, [GEOGRAPHIC_DATA]" at bounding box center [56, 102] width 66 height 7
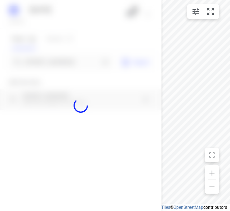
click at [47, 57] on div at bounding box center [81, 105] width 162 height 211
click at [46, 61] on div at bounding box center [81, 105] width 162 height 211
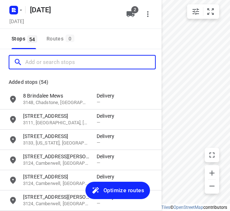
paste input "[STREET_ADDRESS][PERSON_NAME]"
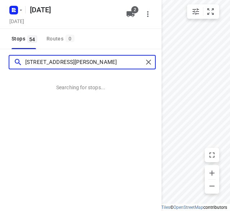
type input "[STREET_ADDRESS][PERSON_NAME]"
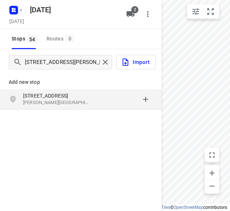
drag, startPoint x: 37, startPoint y: 92, endPoint x: 36, endPoint y: 98, distance: 6.1
click at [36, 98] on p "[STREET_ADDRESS]" at bounding box center [56, 95] width 66 height 7
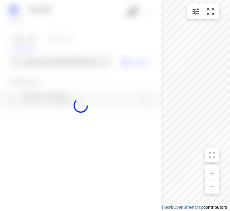
click at [34, 66] on div at bounding box center [81, 105] width 162 height 211
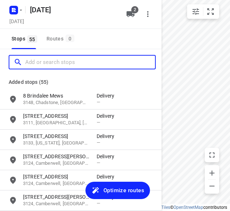
paste input "[STREET_ADDRESS][PERSON_NAME]"
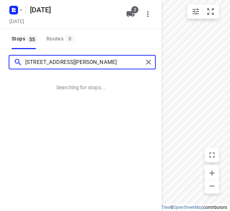
type input "[STREET_ADDRESS][PERSON_NAME]"
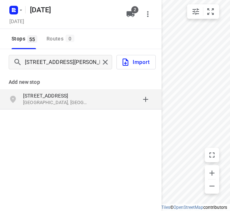
click at [56, 101] on p "[GEOGRAPHIC_DATA], [GEOGRAPHIC_DATA]" at bounding box center [56, 102] width 66 height 7
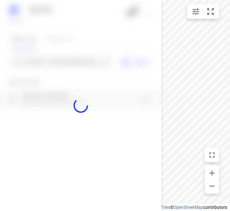
click at [56, 61] on div at bounding box center [81, 105] width 162 height 211
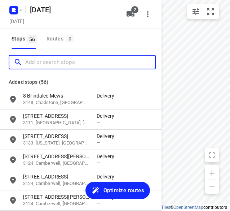
paste input "[STREET_ADDRESS][PERSON_NAME][PERSON_NAME]"
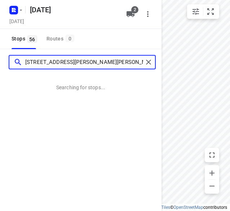
type input "[STREET_ADDRESS][PERSON_NAME][PERSON_NAME]"
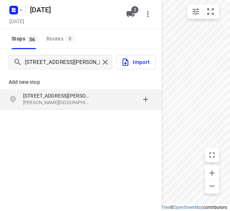
click at [30, 91] on div "[STREET_ADDRESS][PERSON_NAME][PERSON_NAME]" at bounding box center [81, 99] width 162 height 20
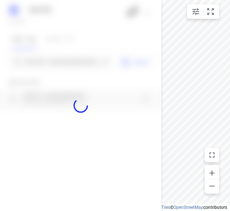
click at [40, 62] on div at bounding box center [81, 105] width 162 height 211
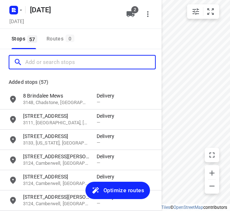
paste input "[STREET_ADDRESS][PERSON_NAME]"
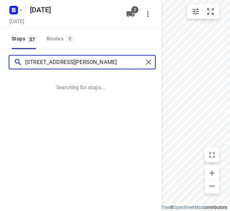
type input "[STREET_ADDRESS][PERSON_NAME]"
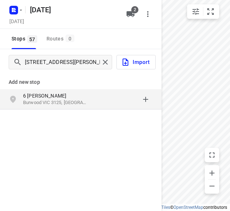
click at [61, 102] on p "Burwood VIC 3125, [GEOGRAPHIC_DATA]" at bounding box center [56, 102] width 66 height 7
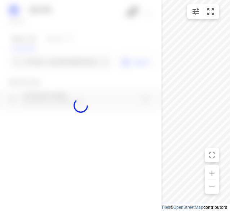
click at [60, 67] on div at bounding box center [81, 105] width 162 height 211
click at [60, 65] on div at bounding box center [81, 105] width 162 height 211
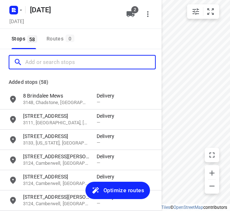
paste input "[STREET_ADDRESS][PERSON_NAME][PERSON_NAME]"
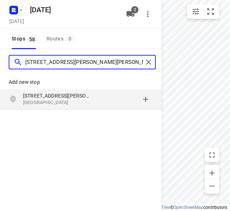
type input "[STREET_ADDRESS][PERSON_NAME][PERSON_NAME]"
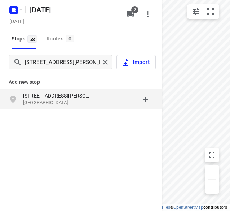
click at [45, 98] on p "[STREET_ADDRESS][PERSON_NAME]" at bounding box center [56, 95] width 66 height 7
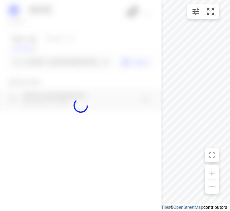
click at [46, 63] on div at bounding box center [81, 105] width 162 height 211
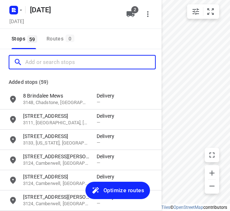
paste input "[STREET_ADDRESS]"
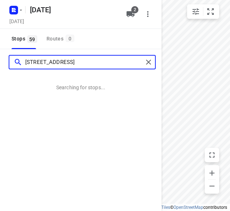
scroll to position [0, 3]
type input "[STREET_ADDRESS]"
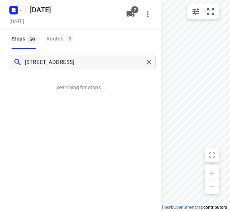
scroll to position [0, 0]
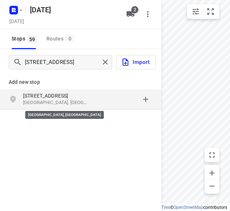
click at [43, 102] on p "[GEOGRAPHIC_DATA], [GEOGRAPHIC_DATA]" at bounding box center [56, 102] width 66 height 7
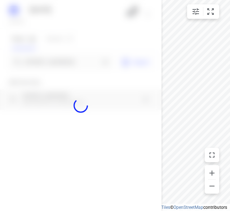
click at [46, 61] on div at bounding box center [81, 105] width 162 height 211
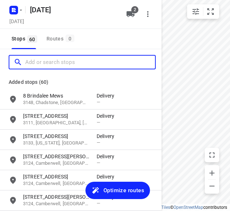
paste input "[STREET_ADDRESS]"
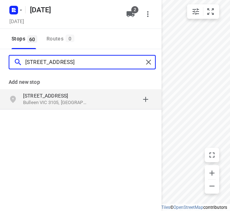
type input "[STREET_ADDRESS]"
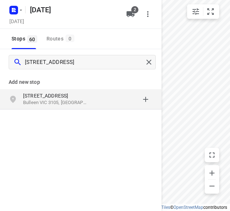
click at [45, 93] on p "[STREET_ADDRESS]" at bounding box center [56, 95] width 66 height 7
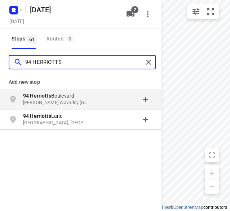
type input "94 HERRIOTTS"
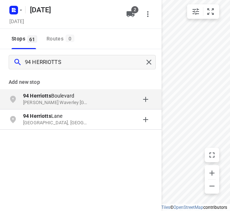
click at [59, 98] on p "[STREET_ADDRESS]" at bounding box center [56, 95] width 66 height 7
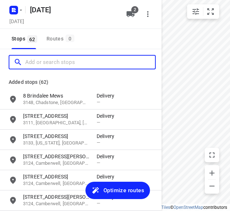
click at [62, 57] on input "Add or search stops" at bounding box center [90, 62] width 130 height 11
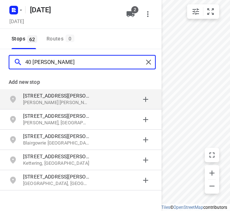
type input "40 [PERSON_NAME]"
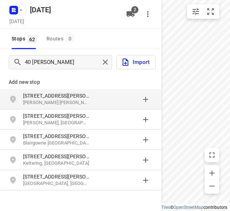
click at [52, 95] on p "[STREET_ADDRESS][PERSON_NAME]" at bounding box center [56, 95] width 66 height 7
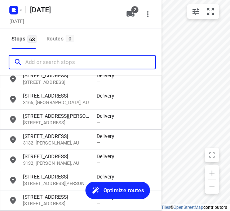
scroll to position [1184, 0]
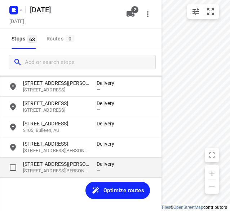
click at [33, 168] on p "[STREET_ADDRESS][PERSON_NAME][PERSON_NAME]" at bounding box center [56, 170] width 66 height 7
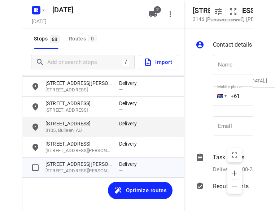
scroll to position [0, 70]
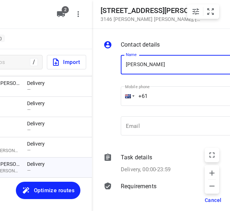
type input "[PERSON_NAME]"
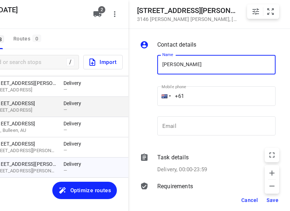
scroll to position [0, 39]
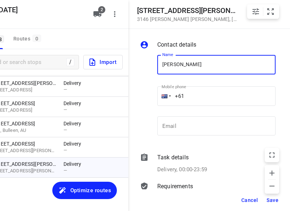
click at [267, 200] on span "Save" at bounding box center [273, 200] width 12 height 6
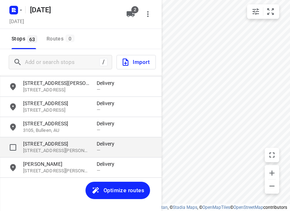
scroll to position [0, 0]
click at [45, 146] on p "[STREET_ADDRESS]" at bounding box center [56, 143] width 66 height 7
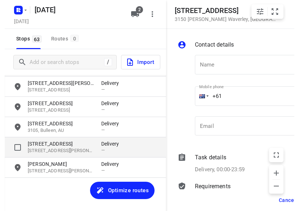
scroll to position [0, 9]
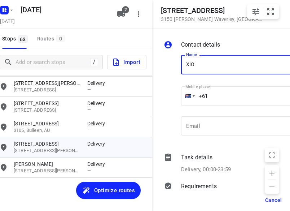
type input "[PERSON_NAME]"
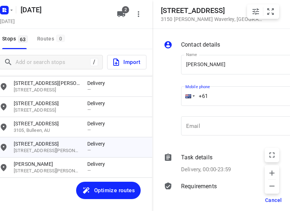
click at [219, 93] on input "+61" at bounding box center [240, 95] width 118 height 19
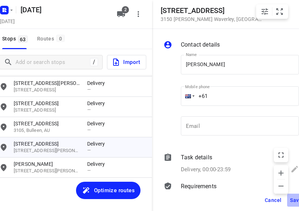
click at [291, 199] on span "Save" at bounding box center [296, 200] width 12 height 6
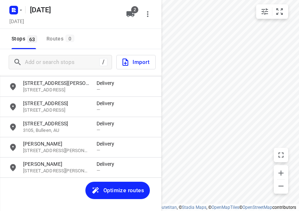
scroll to position [0, 0]
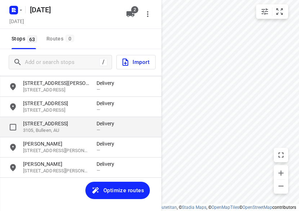
click at [47, 128] on p "3105, Bulleen, AU" at bounding box center [56, 130] width 66 height 7
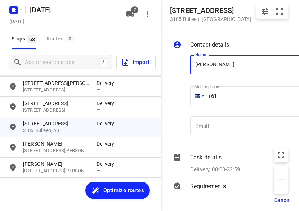
type input "[PERSON_NAME]"
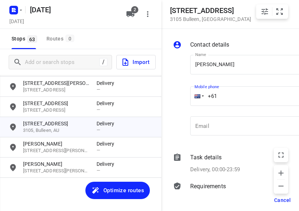
click at [226, 93] on input "+61" at bounding box center [249, 95] width 118 height 19
paste input "0423810764"
click at [222, 94] on input "[PHONE_NUMBER]" at bounding box center [249, 95] width 118 height 19
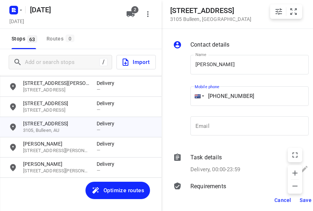
type input "[PHONE_NUMBER]"
click at [305, 199] on span "Save" at bounding box center [306, 200] width 12 height 6
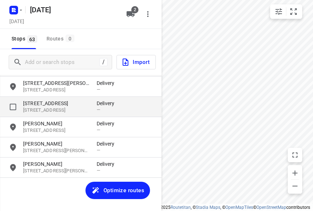
click at [67, 107] on p "[STREET_ADDRESS]" at bounding box center [56, 110] width 66 height 7
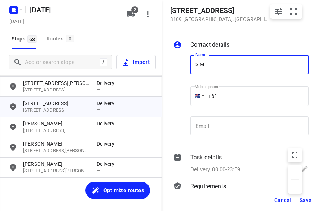
type input "[PERSON_NAME] 3/152"
click at [221, 96] on input "+61" at bounding box center [249, 95] width 118 height 19
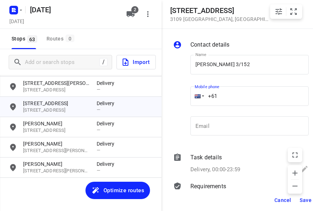
paste input "433799992"
type input "[PHONE_NUMBER]"
click at [303, 199] on span "Save" at bounding box center [306, 200] width 12 height 6
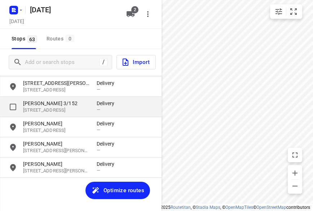
click at [46, 104] on p "[PERSON_NAME] 3/152" at bounding box center [56, 103] width 66 height 7
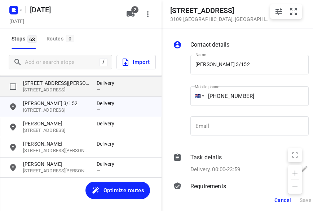
click at [52, 88] on p "[STREET_ADDRESS]" at bounding box center [56, 90] width 66 height 7
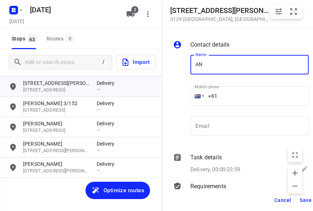
type input "[PERSON_NAME]"
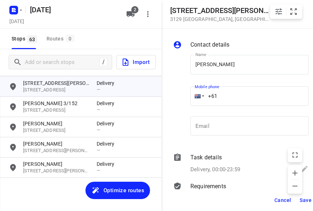
click at [234, 95] on input "+61" at bounding box center [249, 95] width 118 height 19
paste input "433016221"
type input "[PHONE_NUMBER]"
click at [301, 201] on button "Save" at bounding box center [306, 199] width 18 height 13
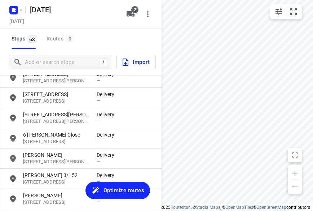
scroll to position [1112, 0]
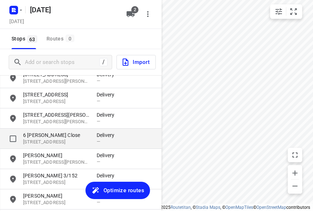
click at [46, 146] on div "[STREET_ADDRESS][PERSON_NAME][PERSON_NAME] Delivery —" at bounding box center [81, 138] width 162 height 20
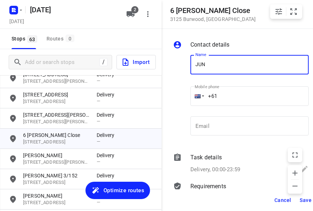
type input "[PERSON_NAME]"
click at [228, 95] on input "+61" at bounding box center [249, 95] width 118 height 19
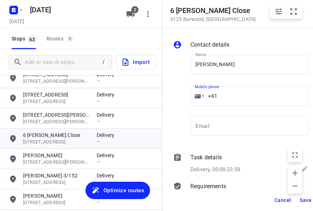
paste input "421218178"
type input "[PHONE_NUMBER]"
click at [304, 201] on span "Save" at bounding box center [306, 200] width 12 height 6
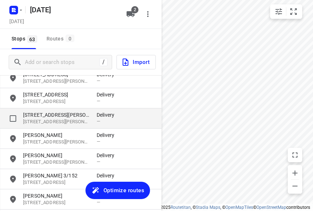
click at [41, 116] on p "[STREET_ADDRESS][PERSON_NAME]" at bounding box center [56, 114] width 66 height 7
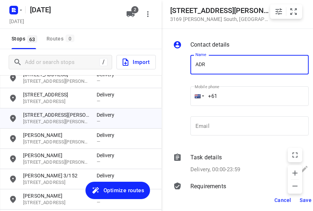
type input "ADRINA 1/12"
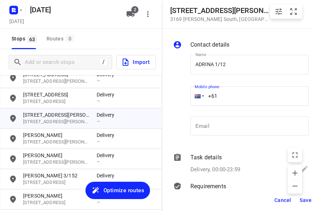
click at [223, 96] on input "+61" at bounding box center [249, 95] width 118 height 19
paste input "450352962"
type input "[PHONE_NUMBER]"
click at [302, 200] on span "Save" at bounding box center [306, 200] width 12 height 6
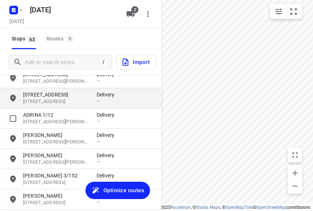
click at [65, 100] on p "[STREET_ADDRESS]" at bounding box center [56, 101] width 66 height 7
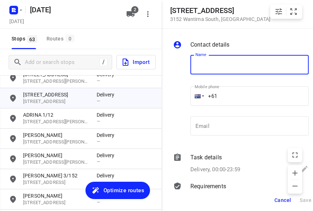
paste input "[PHONE_NUMBER]"
drag, startPoint x: 239, startPoint y: 70, endPoint x: 173, endPoint y: 70, distance: 66.0
click at [177, 68] on div "Name [PHONE_NUMBER] Name Mobile phone +61 ​ Email Email" at bounding box center [241, 96] width 139 height 95
paste input "text"
type input "[PHONE_NUMBER]"
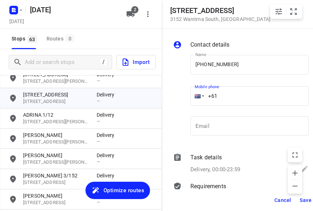
drag, startPoint x: 245, startPoint y: 94, endPoint x: 189, endPoint y: 95, distance: 55.6
click at [189, 95] on div "Mobile phone +61 ​" at bounding box center [250, 98] width 124 height 33
paste input "412987997"
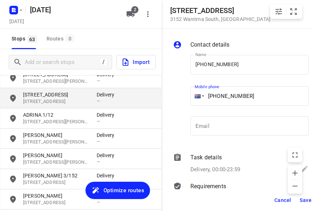
type input "[PHONE_NUMBER]"
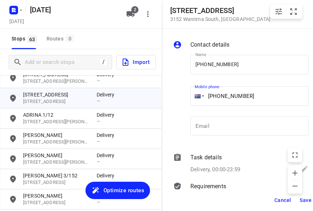
drag, startPoint x: 247, startPoint y: 64, endPoint x: 172, endPoint y: 63, distance: 75.8
click at [172, 63] on div "Name [PHONE_NUMBER] Name Mobile phone [PHONE_NUMBER] ​ Email Email" at bounding box center [241, 96] width 139 height 95
drag, startPoint x: 229, startPoint y: 67, endPoint x: 237, endPoint y: 67, distance: 8.7
click at [229, 67] on input "[PHONE_NUMBER]" at bounding box center [249, 64] width 118 height 19
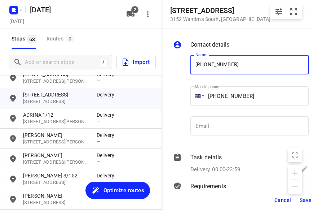
drag, startPoint x: 229, startPoint y: 66, endPoint x: 183, endPoint y: 66, distance: 46.2
click at [183, 66] on div "Name [PHONE_NUMBER] Name Mobile phone [PHONE_NUMBER] ​ Email Email" at bounding box center [241, 96] width 139 height 95
paste input "孝安"
type input "孝安"
click at [302, 200] on span "Save" at bounding box center [306, 200] width 12 height 6
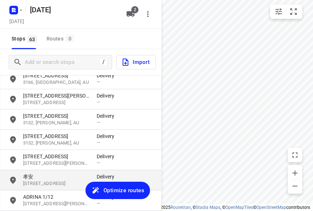
scroll to position [1004, 0]
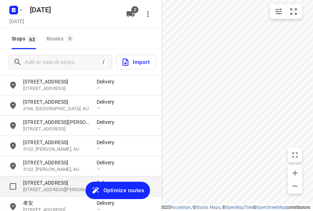
click at [37, 189] on p "[STREET_ADDRESS][PERSON_NAME]" at bounding box center [56, 189] width 66 height 7
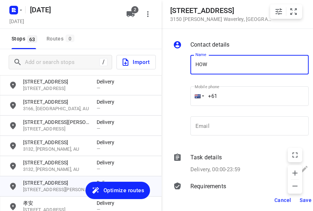
type input "HOW MAN MOK"
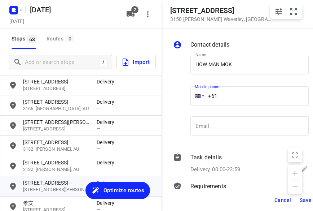
drag, startPoint x: 199, startPoint y: 87, endPoint x: 183, endPoint y: 88, distance: 16.6
click at [183, 87] on div "Name HOW MAN MOK Name Mobile phone +61 ​ Email Email" at bounding box center [241, 96] width 139 height 95
paste input "413677689"
type input "[PHONE_NUMBER]"
click at [299, 197] on button "Save" at bounding box center [306, 199] width 18 height 13
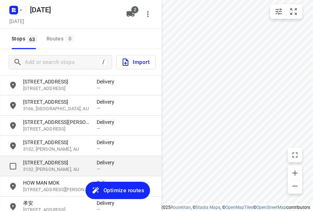
click at [47, 162] on p "[STREET_ADDRESS]" at bounding box center [56, 162] width 66 height 7
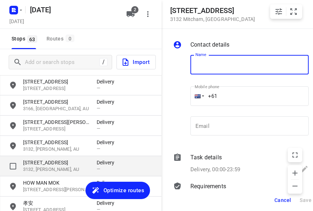
type input "W"
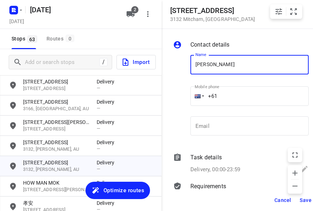
type input "[PERSON_NAME] 3/28"
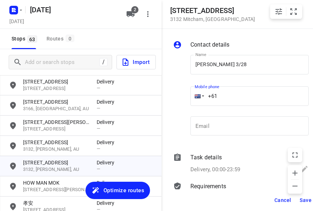
drag, startPoint x: 225, startPoint y: 95, endPoint x: 179, endPoint y: 99, distance: 46.0
click at [183, 96] on div "Name [PERSON_NAME] 3/28 Name Mobile phone +61 ​ Email Email" at bounding box center [241, 96] width 139 height 95
paste input "417723320"
type input "[PHONE_NUMBER]"
click at [304, 199] on span "Save" at bounding box center [306, 200] width 12 height 6
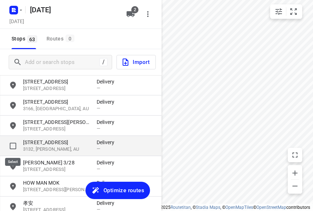
click at [10, 143] on input "grid" at bounding box center [13, 146] width 14 height 14
checkbox input "true"
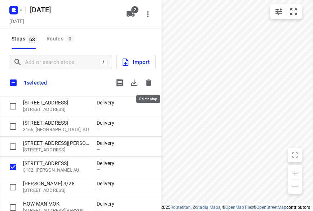
click at [146, 88] on button "button" at bounding box center [148, 82] width 14 height 14
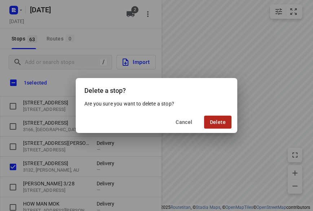
click at [214, 123] on span "Delete" at bounding box center [218, 122] width 16 height 6
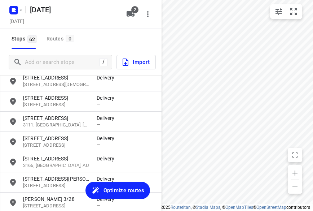
scroll to position [938, 0]
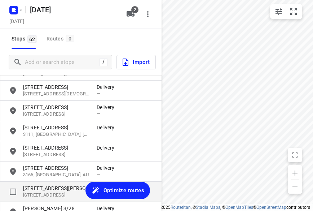
click at [43, 187] on p "[STREET_ADDRESS][PERSON_NAME]" at bounding box center [56, 187] width 66 height 7
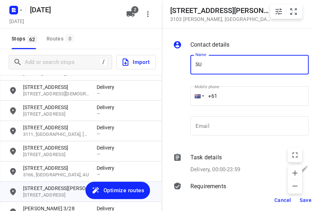
type input "[PERSON_NAME]"
drag, startPoint x: 229, startPoint y: 100, endPoint x: 180, endPoint y: 100, distance: 49.8
click at [180, 100] on div "Name [PERSON_NAME] Name Mobile phone +61 ​ Email Email" at bounding box center [241, 96] width 139 height 95
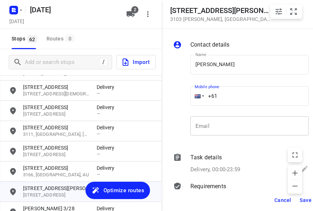
paste input "424327728"
type input "[PHONE_NUMBER]"
click at [305, 200] on span "Save" at bounding box center [306, 200] width 12 height 6
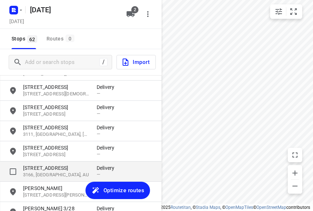
click at [50, 171] on p "3166, [GEOGRAPHIC_DATA], AU" at bounding box center [56, 174] width 66 height 7
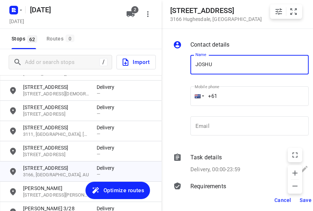
type input "[PERSON_NAME] 8/47-49"
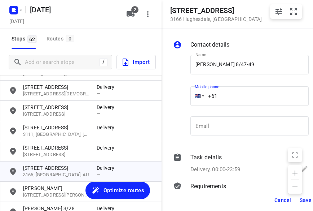
drag, startPoint x: 198, startPoint y: 96, endPoint x: 170, endPoint y: 99, distance: 27.5
click at [175, 98] on div "Name [PERSON_NAME] 8/47-49 Name Mobile phone +61 ​ Email Email" at bounding box center [241, 96] width 139 height 95
paste input "422972118"
type input "[PHONE_NUMBER]"
click at [302, 200] on span "Save" at bounding box center [306, 200] width 12 height 6
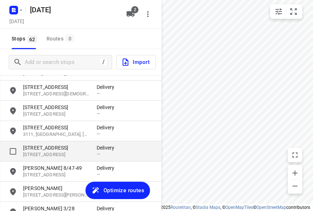
click at [46, 153] on p "[STREET_ADDRESS]" at bounding box center [56, 154] width 66 height 7
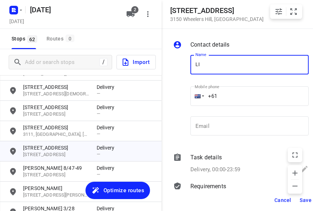
drag, startPoint x: 198, startPoint y: 55, endPoint x: 195, endPoint y: 61, distance: 7.1
click at [198, 56] on input "LI" at bounding box center [249, 64] width 118 height 19
click at [195, 61] on input "LI" at bounding box center [249, 64] width 118 height 19
drag, startPoint x: 216, startPoint y: 65, endPoint x: 222, endPoint y: 71, distance: 8.7
click at [216, 65] on input "ALI" at bounding box center [249, 64] width 118 height 19
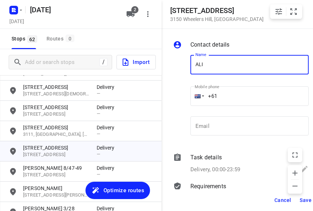
type input "[PERSON_NAME]"
drag, startPoint x: 228, startPoint y: 93, endPoint x: 183, endPoint y: 94, distance: 44.7
click at [183, 94] on div "Name [PERSON_NAME] Name Mobile phone +61 ​ Email Email" at bounding box center [241, 96] width 139 height 95
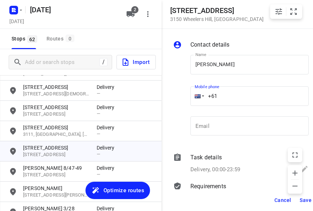
paste input "430260038"
type input "[PHONE_NUMBER]"
click at [299, 197] on button "Save" at bounding box center [306, 199] width 18 height 13
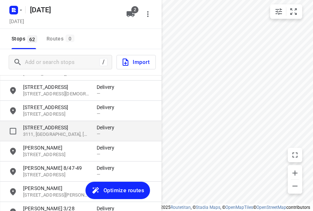
click at [47, 135] on p "3111, [GEOGRAPHIC_DATA], [GEOGRAPHIC_DATA]" at bounding box center [56, 134] width 66 height 7
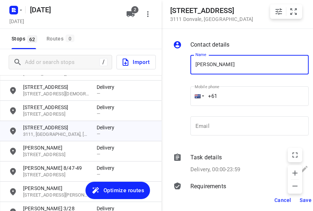
type input "[PERSON_NAME]"
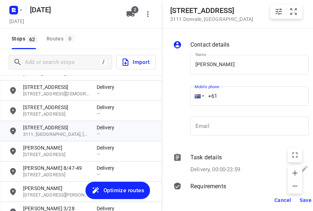
drag, startPoint x: 214, startPoint y: 96, endPoint x: 188, endPoint y: 98, distance: 26.0
click at [189, 98] on div "Mobile phone +61 ​" at bounding box center [250, 98] width 124 height 33
drag, startPoint x: 230, startPoint y: 96, endPoint x: 186, endPoint y: 96, distance: 44.4
click at [186, 96] on div "Name [PERSON_NAME] Name Mobile phone +61 ​ Email Email" at bounding box center [241, 96] width 139 height 95
paste input "421906306"
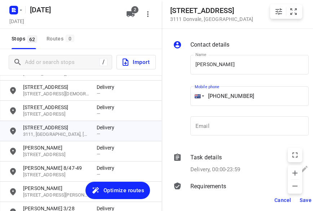
type input "[PHONE_NUMBER]"
click at [301, 200] on span "Save" at bounding box center [306, 200] width 12 height 6
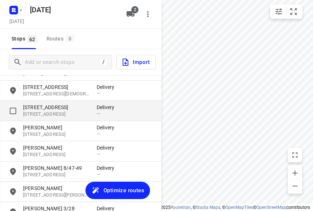
click at [45, 112] on p "[STREET_ADDRESS]" at bounding box center [56, 114] width 66 height 7
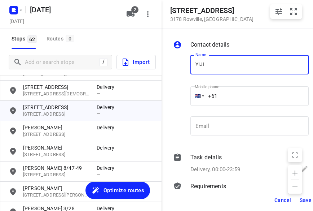
type input "[PERSON_NAME]"
drag, startPoint x: 191, startPoint y: 91, endPoint x: 184, endPoint y: 92, distance: 6.6
click at [184, 92] on div "Name [PERSON_NAME] Name Mobile phone +61 ​ Email Email" at bounding box center [241, 96] width 139 height 95
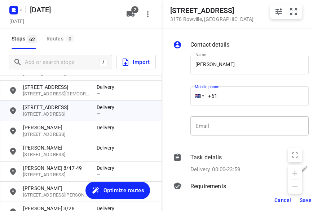
paste input "452609476"
type input "[PHONE_NUMBER]"
click at [301, 200] on span "Save" at bounding box center [306, 200] width 12 height 6
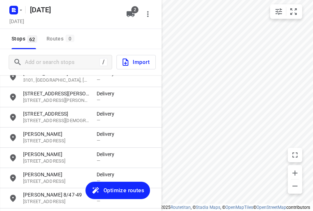
scroll to position [902, 0]
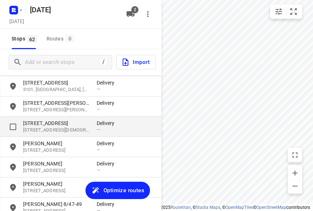
click at [44, 124] on p "[STREET_ADDRESS]" at bounding box center [56, 122] width 66 height 7
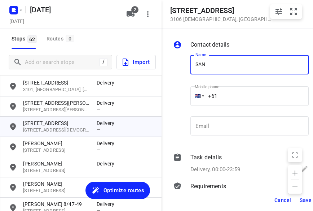
type input "[PERSON_NAME]"
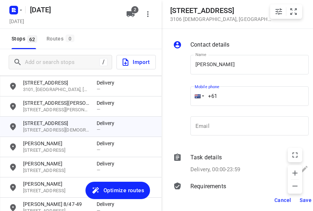
drag, startPoint x: 208, startPoint y: 93, endPoint x: 184, endPoint y: 93, distance: 23.8
click at [184, 93] on div "Name [PERSON_NAME] Name Mobile phone +61 ​ Email Email" at bounding box center [241, 96] width 139 height 95
paste input "448993758"
type input "[PHONE_NUMBER]"
click at [304, 197] on span "Save" at bounding box center [306, 200] width 12 height 6
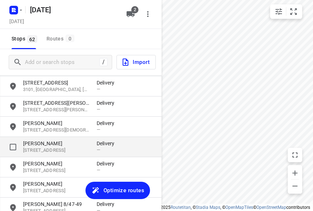
scroll to position [830, 0]
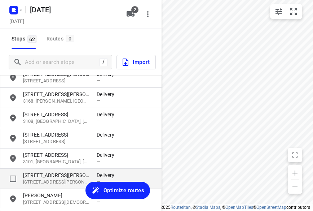
click at [49, 175] on p "[STREET_ADDRESS][PERSON_NAME]" at bounding box center [56, 174] width 66 height 7
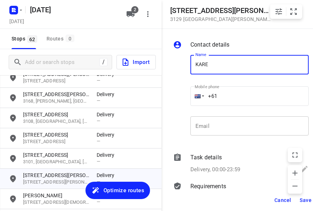
type input "[PERSON_NAME]"
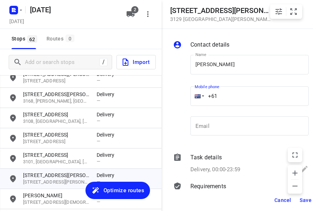
drag, startPoint x: 223, startPoint y: 97, endPoint x: 187, endPoint y: 98, distance: 36.4
click at [187, 98] on div "Name [PERSON_NAME] Name Mobile phone +61 ​ Email Email" at bounding box center [241, 96] width 139 height 95
paste input "406261785"
type input "[PHONE_NUMBER]"
click at [303, 198] on span "Save" at bounding box center [306, 200] width 12 height 6
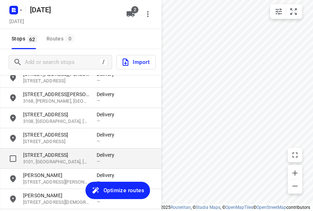
click at [40, 155] on p "[STREET_ADDRESS]" at bounding box center [56, 154] width 66 height 7
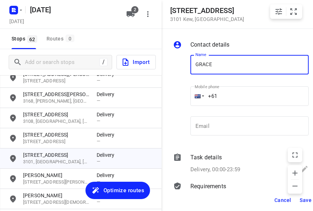
type input "[PERSON_NAME] 309/369"
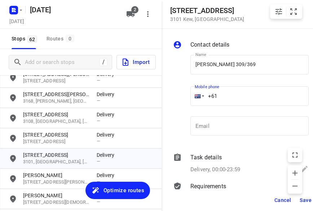
drag, startPoint x: 178, startPoint y: 96, endPoint x: 173, endPoint y: 97, distance: 4.8
click at [173, 97] on div "Name [PERSON_NAME] 309/369 Name Mobile phone +61 ​ Email Email" at bounding box center [241, 96] width 139 height 95
paste input "417784668"
type input "[PHONE_NUMBER]"
click at [301, 200] on span "Save" at bounding box center [306, 200] width 12 height 6
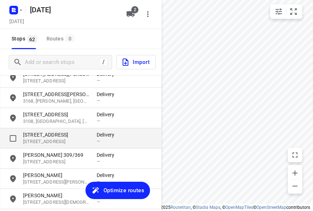
click at [39, 141] on p "[STREET_ADDRESS]" at bounding box center [56, 141] width 66 height 7
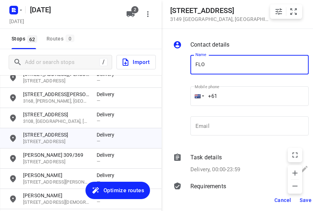
type input "[PERSON_NAME] 3/436"
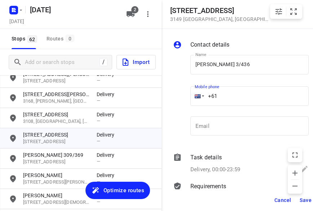
drag, startPoint x: 211, startPoint y: 94, endPoint x: 175, endPoint y: 98, distance: 35.6
click at [175, 98] on div "Name [PERSON_NAME] 3/436 Name Mobile phone +61 ​ Email Email" at bounding box center [241, 96] width 139 height 95
paste input "468493238"
type input "[PHONE_NUMBER]"
click at [301, 199] on span "Save" at bounding box center [306, 200] width 12 height 6
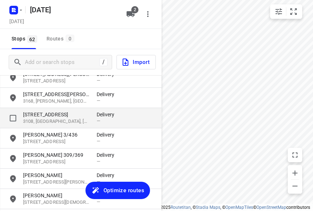
click at [48, 114] on p "[STREET_ADDRESS]" at bounding box center [56, 114] width 66 height 7
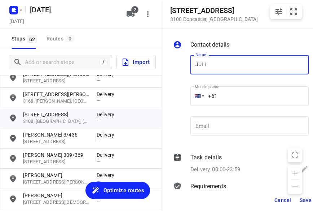
type input "[PERSON_NAME]"
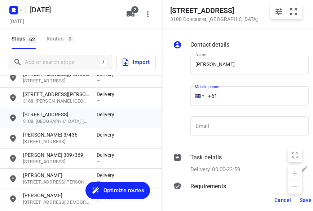
drag, startPoint x: 222, startPoint y: 97, endPoint x: 189, endPoint y: 97, distance: 32.1
click at [190, 97] on div "Mobile phone +61 ​" at bounding box center [250, 98] width 124 height 33
paste input "451074668"
type input "[PHONE_NUMBER]"
click at [302, 199] on span "Save" at bounding box center [306, 200] width 12 height 6
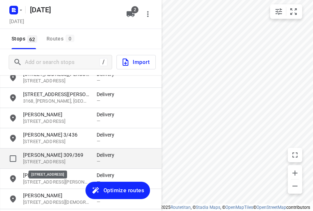
click at [41, 158] on p "[STREET_ADDRESS]" at bounding box center [56, 161] width 66 height 7
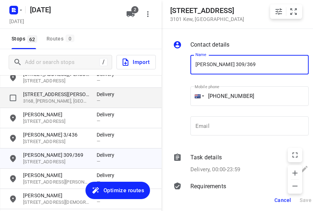
click at [47, 97] on p "[STREET_ADDRESS][PERSON_NAME]" at bounding box center [56, 94] width 66 height 7
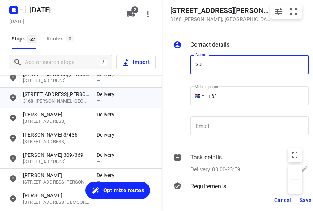
type input "SU CHOO"
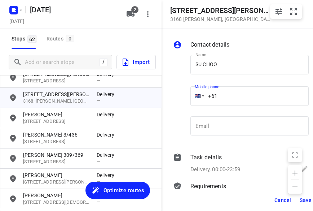
drag, startPoint x: 228, startPoint y: 98, endPoint x: 175, endPoint y: 102, distance: 53.9
click at [175, 102] on div "Name SU CHOO Name Mobile phone +61 ​ Email Email" at bounding box center [241, 96] width 139 height 95
paste input "412464420"
type input "[PHONE_NUMBER]"
click at [306, 199] on span "Save" at bounding box center [306, 200] width 12 height 6
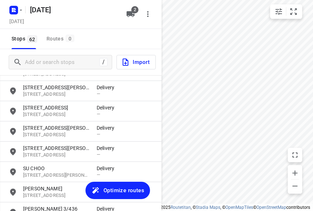
scroll to position [722, 0]
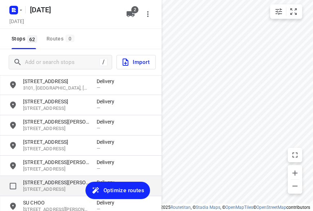
click at [45, 187] on p "[STREET_ADDRESS]" at bounding box center [56, 189] width 66 height 7
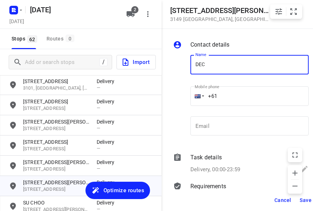
type input "DEC TANG 3/42"
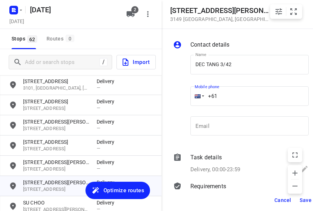
drag, startPoint x: 220, startPoint y: 102, endPoint x: 174, endPoint y: 102, distance: 46.5
click at [174, 102] on div "Name DEC TANG 3/42 Name Mobile phone +61 ​ Email Email" at bounding box center [241, 96] width 139 height 95
paste input "423146688"
type input "[PHONE_NUMBER]"
click at [303, 201] on span "Save" at bounding box center [306, 200] width 12 height 6
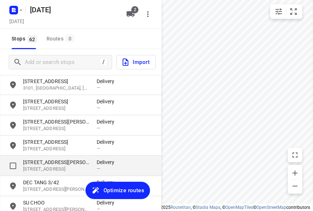
click at [92, 166] on p "[STREET_ADDRESS][PERSON_NAME]" at bounding box center [60, 161] width 74 height 7
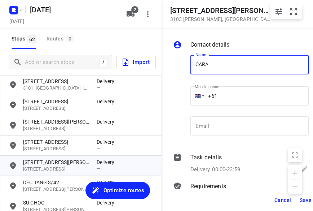
type input "[PERSON_NAME]"
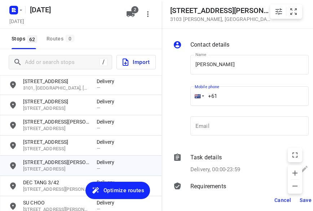
drag, startPoint x: 230, startPoint y: 94, endPoint x: 178, endPoint y: 97, distance: 52.4
click at [178, 97] on div "Name [PERSON_NAME] Name Mobile phone +61 ​ Email Email" at bounding box center [241, 96] width 139 height 95
paste input "434189288"
type input "[PHONE_NUMBER]"
click at [303, 201] on span "Save" at bounding box center [306, 200] width 12 height 6
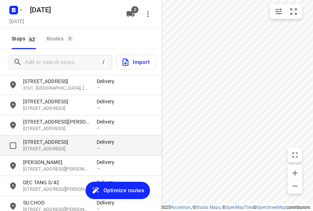
click at [33, 148] on p "[STREET_ADDRESS]" at bounding box center [56, 148] width 66 height 7
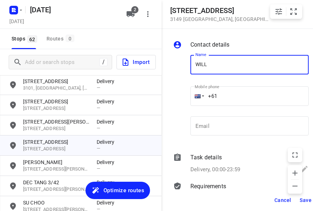
type input "[PERSON_NAME]"
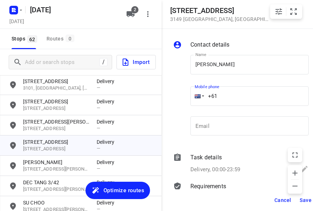
drag, startPoint x: 227, startPoint y: 100, endPoint x: 175, endPoint y: 104, distance: 51.4
click at [175, 104] on div "Name [PERSON_NAME] Name Mobile phone +61 ​ Email Email" at bounding box center [241, 96] width 139 height 95
paste input "433038828"
type input "[PHONE_NUMBER]"
click at [305, 198] on span "Save" at bounding box center [306, 200] width 12 height 6
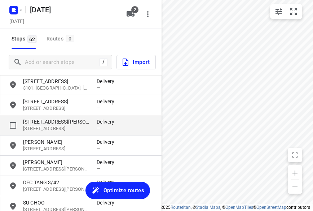
click at [47, 126] on p "[STREET_ADDRESS]" at bounding box center [56, 128] width 66 height 7
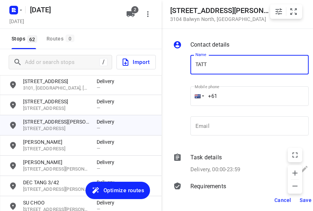
type input "TATT [PERSON_NAME]"
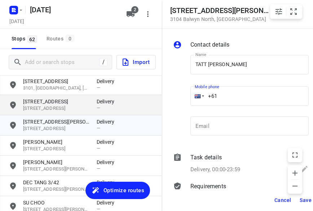
drag, startPoint x: 175, startPoint y: 94, endPoint x: 148, endPoint y: 95, distance: 26.7
click at [148, 95] on div "[STREET_ADDRESS][PERSON_NAME] Contact details Name TATT [PERSON_NAME] SAW Name …" at bounding box center [81, 105] width 162 height 211
paste input "401262845"
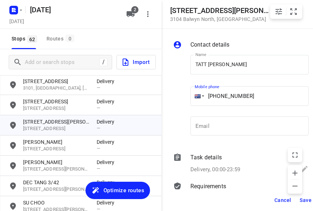
type input "[PHONE_NUMBER]"
click at [306, 200] on span "Save" at bounding box center [306, 200] width 12 height 6
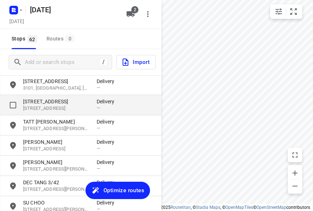
click at [41, 113] on div "[STREET_ADDRESS] Delivery —" at bounding box center [81, 105] width 162 height 20
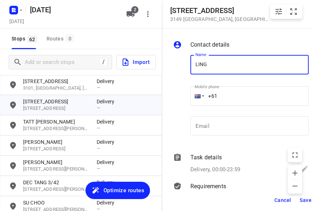
type input "[PERSON_NAME]"
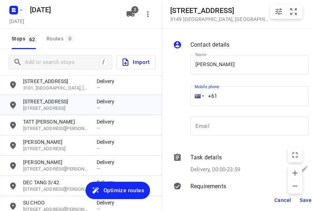
drag, startPoint x: 226, startPoint y: 92, endPoint x: 187, endPoint y: 95, distance: 38.7
click at [187, 95] on div "Name [PERSON_NAME] TEE Name Mobile phone +61 ​ Email Email" at bounding box center [241, 96] width 139 height 95
paste input "412213325"
type input "[PHONE_NUMBER]"
click at [302, 198] on span "Save" at bounding box center [306, 200] width 12 height 6
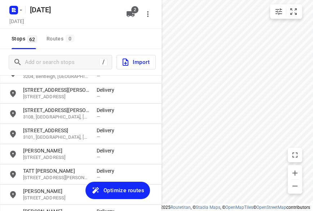
scroll to position [649, 0]
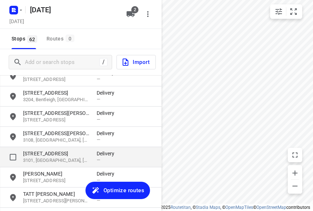
click at [37, 160] on p "3101, [GEOGRAPHIC_DATA], [GEOGRAPHIC_DATA]" at bounding box center [56, 160] width 66 height 7
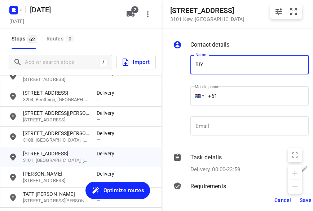
type input "BIYATI"
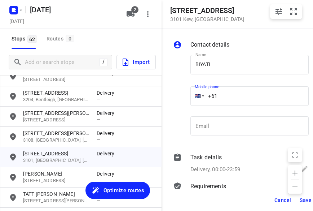
drag, startPoint x: 230, startPoint y: 93, endPoint x: 183, endPoint y: 95, distance: 47.7
click at [185, 95] on div "Name [PERSON_NAME] Name Mobile phone +61 ​ Email Email" at bounding box center [241, 96] width 139 height 95
paste input "431022845"
type input "[PHONE_NUMBER]"
click at [304, 202] on span "Save" at bounding box center [306, 200] width 12 height 6
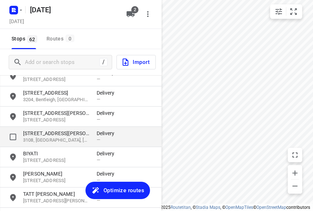
click at [51, 137] on p "3108, [GEOGRAPHIC_DATA], [GEOGRAPHIC_DATA]" at bounding box center [56, 140] width 66 height 7
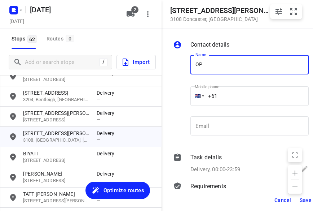
click at [218, 64] on input "OP" at bounding box center [249, 64] width 118 height 19
drag, startPoint x: 222, startPoint y: 62, endPoint x: 177, endPoint y: 62, distance: 44.0
click at [177, 62] on div "Name OP Name Mobile phone +61 ​ Email Email" at bounding box center [241, 96] width 139 height 95
type input "[PERSON_NAME]"
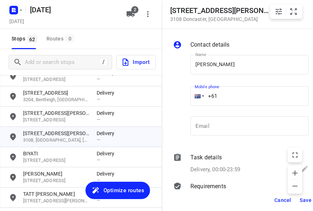
drag, startPoint x: 234, startPoint y: 92, endPoint x: 195, endPoint y: 94, distance: 39.4
click at [196, 94] on div "+61" at bounding box center [249, 95] width 118 height 19
paste input "433967007"
type input "[PHONE_NUMBER]"
click at [302, 200] on span "Save" at bounding box center [306, 200] width 12 height 6
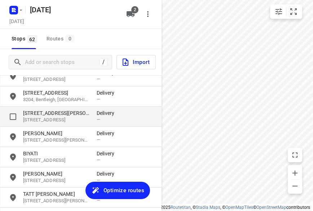
click at [67, 123] on div "[STREET_ADDRESS][PERSON_NAME] Delivery —" at bounding box center [81, 116] width 162 height 20
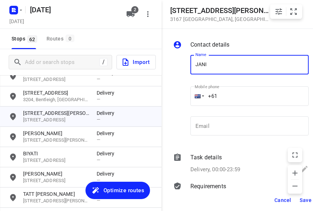
type input "[PERSON_NAME]"
drag, startPoint x: 193, startPoint y: 91, endPoint x: 183, endPoint y: 91, distance: 9.4
click at [185, 91] on div "Name [PERSON_NAME] Name Mobile phone +61 ​ Email Email" at bounding box center [241, 96] width 139 height 95
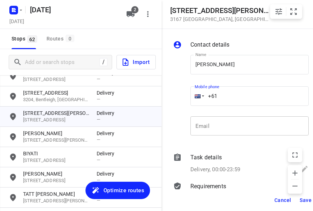
paste input "452371702"
type input "[PHONE_NUMBER]"
click at [302, 194] on button "Save" at bounding box center [306, 199] width 18 height 13
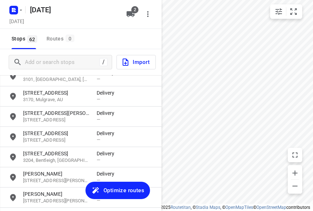
scroll to position [577, 0]
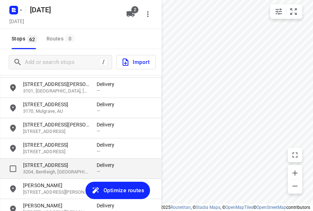
click at [49, 166] on p "[STREET_ADDRESS]" at bounding box center [56, 164] width 66 height 7
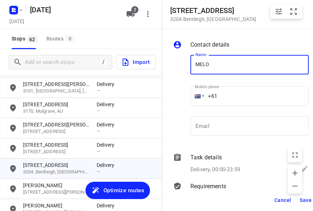
type input "[PERSON_NAME] 2A"
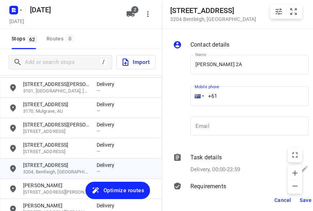
drag, startPoint x: 229, startPoint y: 97, endPoint x: 185, endPoint y: 97, distance: 43.3
click at [185, 97] on div "Name [PERSON_NAME] 2A Name Mobile phone +61 ​ Email Email" at bounding box center [241, 96] width 139 height 95
paste input "tel"
paste input "403220334"
type input "[PHONE_NUMBER]"
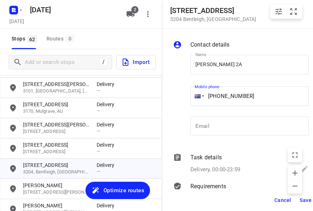
click at [304, 200] on span "Save" at bounding box center [306, 200] width 12 height 6
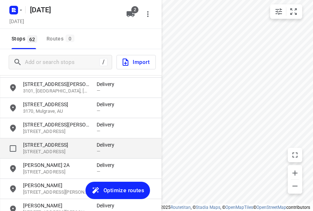
click at [21, 148] on div "grid" at bounding box center [16, 148] width 14 height 14
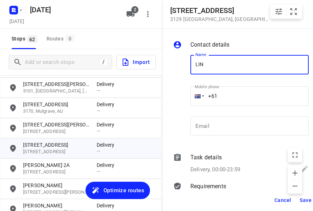
type input "[PERSON_NAME]"
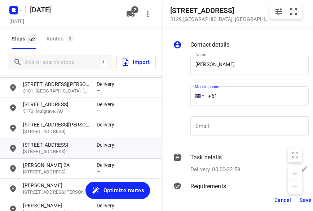
drag, startPoint x: 222, startPoint y: 98, endPoint x: 183, endPoint y: 102, distance: 39.8
click at [183, 102] on div "Name [PERSON_NAME] Name Mobile phone +61 ​ Email Email" at bounding box center [241, 96] width 139 height 95
click at [258, 94] on input "+61" at bounding box center [249, 95] width 118 height 19
paste input "401304915"
type input "[PHONE_NUMBER]"
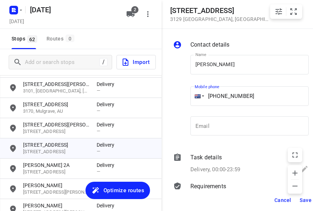
click at [301, 200] on span "Save" at bounding box center [306, 200] width 12 height 6
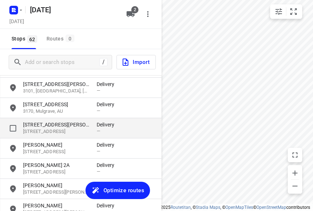
click at [36, 127] on p "[STREET_ADDRESS][PERSON_NAME]" at bounding box center [56, 124] width 66 height 7
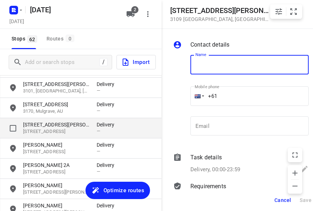
type input "K"
type input ";"
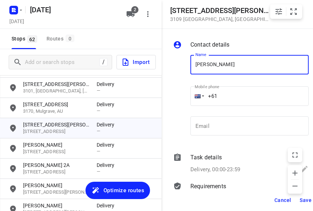
type input "[PERSON_NAME] (Ada) Liew 1/9"
click at [231, 94] on input "+61" at bounding box center [249, 95] width 118 height 19
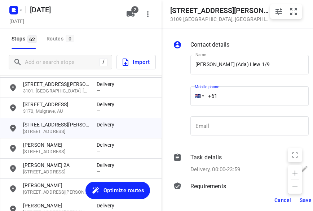
paste input "0449959930"
click at [218, 94] on input "[PHONE_NUMBER]" at bounding box center [249, 95] width 118 height 19
click at [221, 94] on input "[PHONE_NUMBER]" at bounding box center [249, 95] width 118 height 19
type input "[PHONE_NUMBER]"
click at [301, 199] on span "Save" at bounding box center [306, 200] width 12 height 6
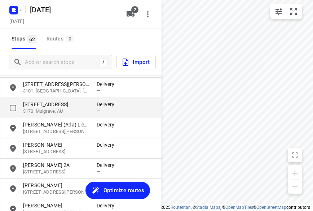
click at [54, 116] on div "[STREET_ADDRESS] Delivery —" at bounding box center [81, 108] width 162 height 20
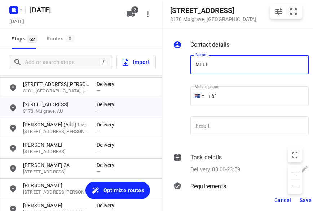
type input "[PERSON_NAME]"
click at [229, 96] on input "+61" at bounding box center [249, 95] width 118 height 19
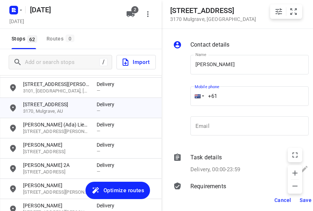
paste input "0434851126"
click at [222, 97] on input "[PHONE_NUMBER]" at bounding box center [249, 95] width 118 height 19
type input "[PHONE_NUMBER]"
click at [299, 200] on button "Save" at bounding box center [306, 199] width 18 height 13
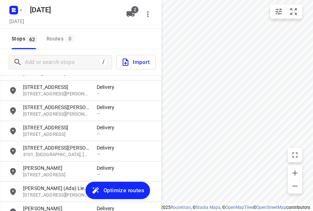
scroll to position [469, 0]
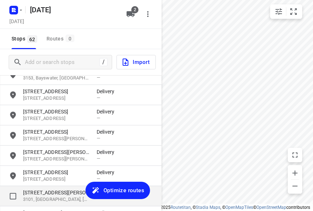
click at [34, 189] on div "[STREET_ADDRESS][PERSON_NAME] Delivery —" at bounding box center [81, 196] width 162 height 20
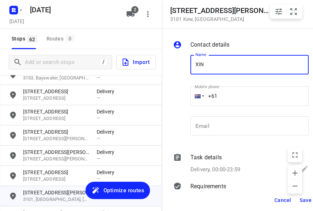
type input "[PERSON_NAME]"
click at [227, 95] on input "+61" at bounding box center [249, 95] width 118 height 19
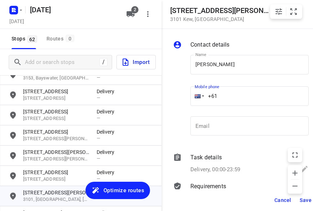
paste input "433351220"
type input "[PHONE_NUMBER]"
click at [303, 203] on button "Save" at bounding box center [306, 199] width 18 height 13
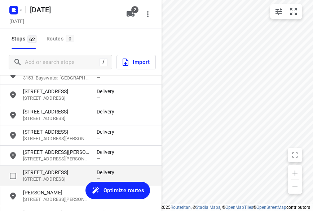
click at [47, 172] on p "[STREET_ADDRESS]" at bounding box center [56, 171] width 66 height 7
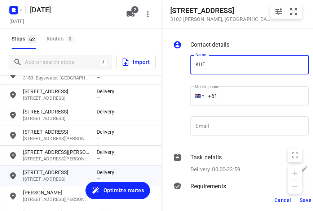
type input "[PERSON_NAME]"
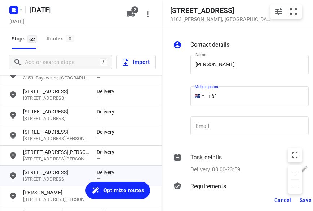
click at [214, 98] on input "+61" at bounding box center [249, 95] width 118 height 19
paste input "0404830055"
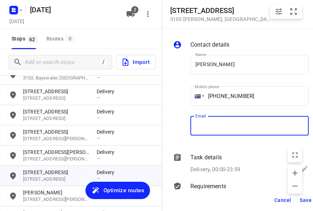
click at [229, 124] on input "email" at bounding box center [249, 125] width 118 height 19
click at [220, 100] on input "[PHONE_NUMBER]" at bounding box center [249, 95] width 118 height 19
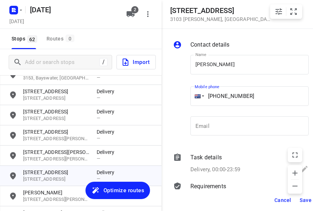
click at [222, 98] on input "[PHONE_NUMBER]" at bounding box center [249, 95] width 118 height 19
type input "[PHONE_NUMBER]"
click at [303, 199] on span "Save" at bounding box center [306, 200] width 12 height 6
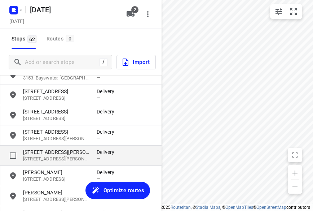
click at [36, 157] on p "[STREET_ADDRESS][PERSON_NAME][PERSON_NAME]" at bounding box center [56, 158] width 66 height 7
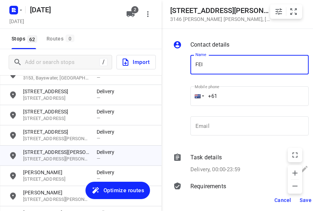
type input "FEIFEI LI 3/8"
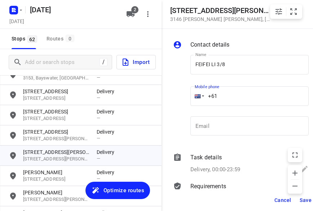
drag, startPoint x: 229, startPoint y: 92, endPoint x: 192, endPoint y: 97, distance: 37.5
click at [193, 97] on div "+61" at bounding box center [249, 95] width 118 height 19
paste input "tel"
paste input "435888928"
type input "[PHONE_NUMBER]"
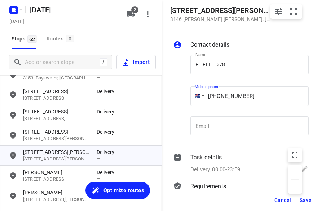
click at [300, 199] on button "Save" at bounding box center [306, 199] width 18 height 13
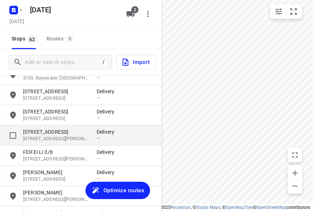
click at [48, 141] on p "[STREET_ADDRESS][PERSON_NAME]" at bounding box center [56, 138] width 66 height 7
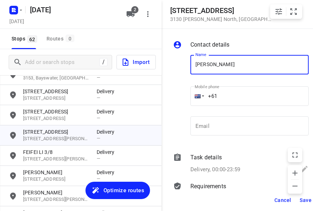
type input "[PERSON_NAME]"
drag, startPoint x: 233, startPoint y: 98, endPoint x: 182, endPoint y: 98, distance: 51.2
click at [183, 98] on div "Name [PERSON_NAME] Name Mobile phone +61 ​ Email Email" at bounding box center [241, 96] width 139 height 95
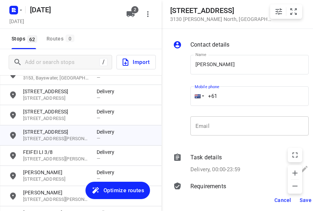
paste
type input "[PHONE_NUMBER]"
click at [307, 200] on span "Save" at bounding box center [306, 200] width 12 height 6
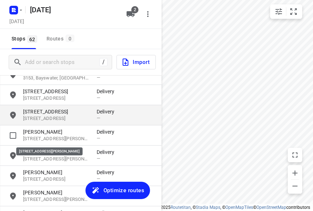
click at [44, 114] on p "[STREET_ADDRESS]" at bounding box center [56, 111] width 66 height 7
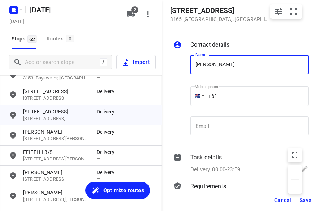
type input "[PERSON_NAME]"
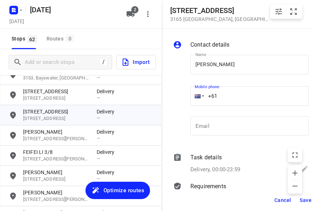
click at [226, 97] on input "+61" at bounding box center [249, 95] width 118 height 19
type input "[PHONE_NUMBER]"
click at [303, 197] on span "Save" at bounding box center [306, 200] width 12 height 6
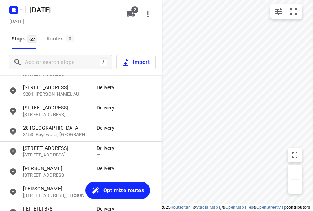
scroll to position [397, 0]
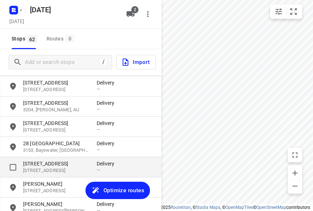
click at [47, 162] on p "[STREET_ADDRESS]" at bounding box center [56, 163] width 66 height 7
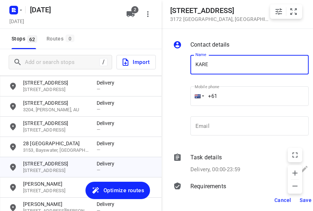
type input "[PERSON_NAME]"
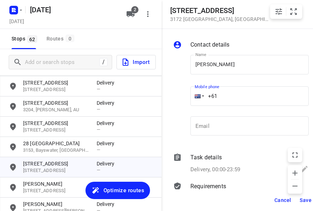
drag, startPoint x: 231, startPoint y: 92, endPoint x: 180, endPoint y: 97, distance: 51.1
click at [180, 97] on div "Name [PERSON_NAME] Name Mobile phone +61 ​ Email Email" at bounding box center [241, 96] width 139 height 95
type input "[PHONE_NUMBER]"
click at [301, 199] on span "Save" at bounding box center [306, 200] width 12 height 6
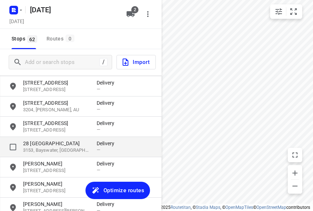
click at [37, 144] on p "28 [GEOGRAPHIC_DATA]" at bounding box center [56, 143] width 66 height 7
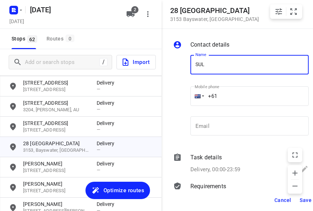
type input "SULENI MULIA TUNGGAL"
click at [241, 93] on input "+61" at bounding box center [249, 95] width 118 height 19
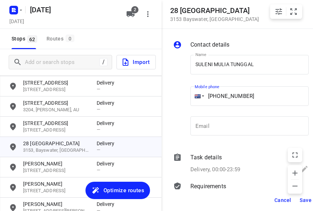
type input "[PHONE_NUMBER]"
click at [302, 199] on span "Save" at bounding box center [306, 200] width 12 height 6
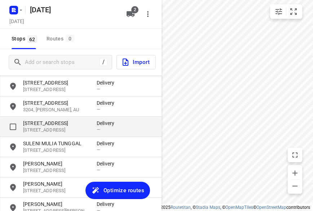
click at [46, 127] on p "[STREET_ADDRESS]" at bounding box center [56, 130] width 66 height 7
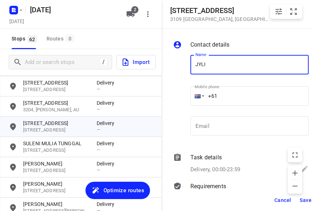
click at [215, 63] on input "JYLI" at bounding box center [249, 64] width 118 height 19
drag, startPoint x: 223, startPoint y: 65, endPoint x: 181, endPoint y: 66, distance: 41.9
click at [183, 66] on div "Name [PERSON_NAME] Name Mobile phone +61 ​ Email Email" at bounding box center [241, 96] width 139 height 95
type input "H"
type input "[PERSON_NAME]"
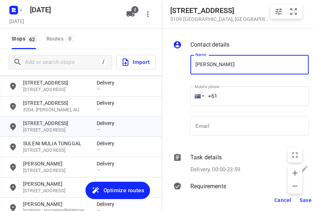
click at [228, 95] on input "+61" at bounding box center [249, 95] width 118 height 19
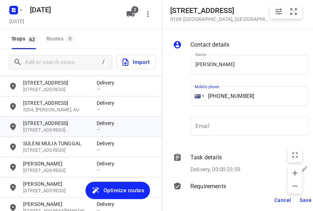
type input "[PHONE_NUMBER]"
click at [302, 197] on span "Save" at bounding box center [306, 200] width 12 height 6
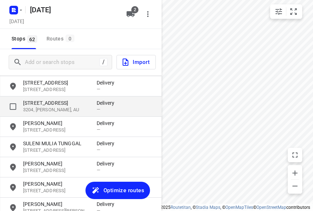
click at [52, 106] on p "3204, [PERSON_NAME], AU" at bounding box center [56, 109] width 66 height 7
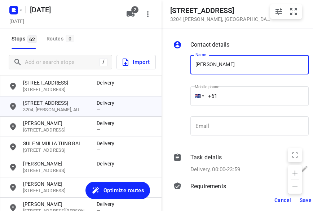
type input "[PERSON_NAME]"
click at [229, 94] on input "+61" at bounding box center [249, 95] width 118 height 19
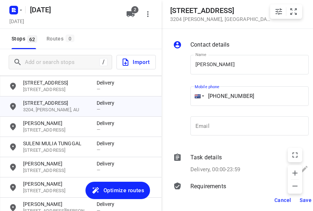
type input "[PHONE_NUMBER]"
click at [305, 198] on span "Save" at bounding box center [306, 200] width 12 height 6
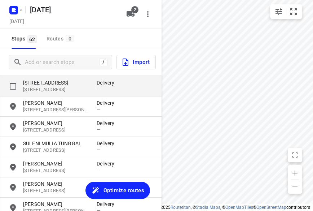
click at [55, 91] on p "[STREET_ADDRESS]" at bounding box center [56, 89] width 66 height 7
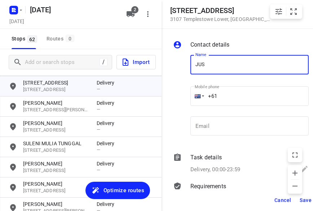
type input "[PERSON_NAME] 2/5"
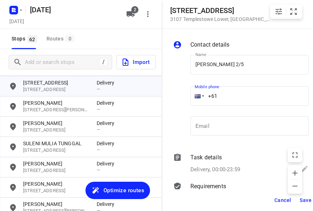
click at [229, 96] on input "+61" at bounding box center [249, 95] width 118 height 19
type input "[PHONE_NUMBER]"
click at [306, 204] on button "Save" at bounding box center [306, 199] width 18 height 13
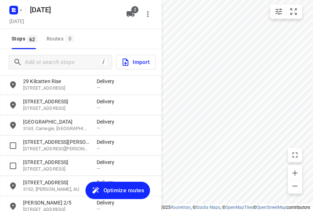
scroll to position [289, 0]
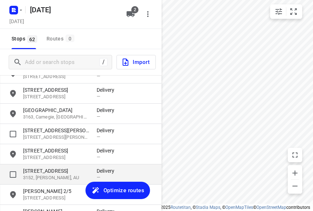
click at [38, 172] on p "[STREET_ADDRESS]" at bounding box center [56, 170] width 66 height 7
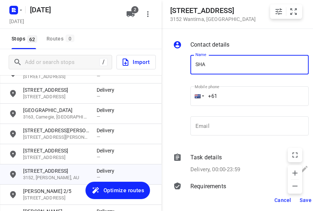
type input "[PERSON_NAME]"
click at [216, 92] on input "+61" at bounding box center [249, 95] width 118 height 19
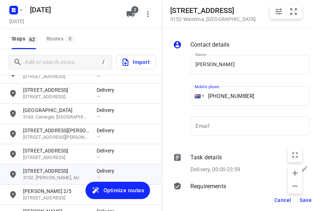
type input "[PHONE_NUMBER]"
click at [307, 198] on span "Save" at bounding box center [306, 200] width 12 height 6
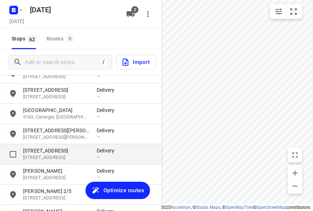
click at [39, 148] on p "[STREET_ADDRESS]" at bounding box center [56, 150] width 66 height 7
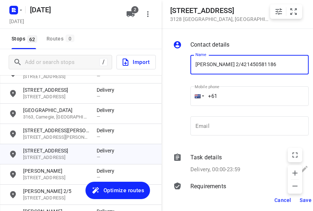
type input "[PERSON_NAME] 2/421450581186"
click at [234, 94] on input "+61" at bounding box center [249, 95] width 118 height 19
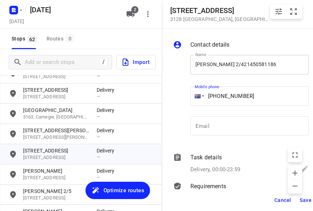
type input "[PHONE_NUMBER]"
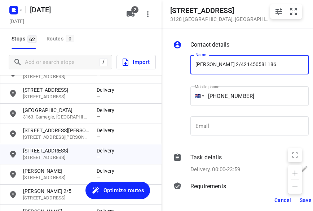
drag, startPoint x: 251, startPoint y: 64, endPoint x: 219, endPoint y: 65, distance: 32.5
click at [219, 65] on input "[PERSON_NAME] 2/421450581186" at bounding box center [249, 64] width 118 height 19
type input "[PERSON_NAME] 2/421"
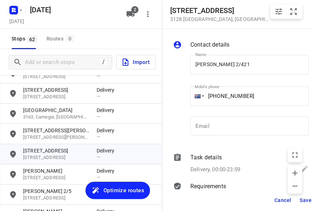
click at [306, 200] on span "Save" at bounding box center [306, 200] width 12 height 6
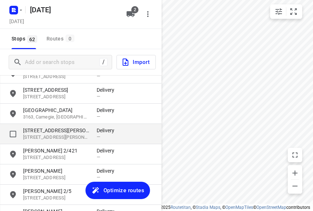
click at [44, 135] on p "[STREET_ADDRESS][PERSON_NAME]" at bounding box center [56, 137] width 66 height 7
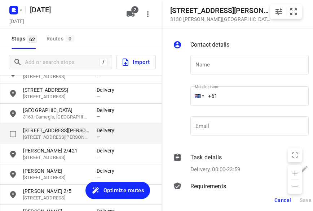
type input "J"
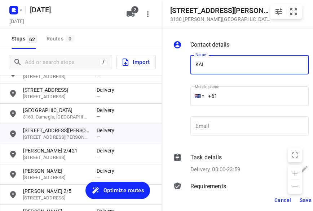
type input "[PERSON_NAME] [PERSON_NAME]"
click at [233, 90] on input "+61" at bounding box center [249, 95] width 118 height 19
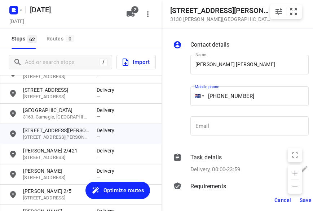
type input "[PHONE_NUMBER]"
click at [303, 197] on span "Save" at bounding box center [306, 200] width 12 height 6
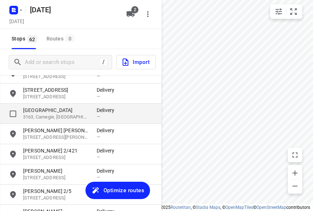
click at [53, 117] on p "3163, Carnegie, [GEOGRAPHIC_DATA]" at bounding box center [56, 117] width 66 height 7
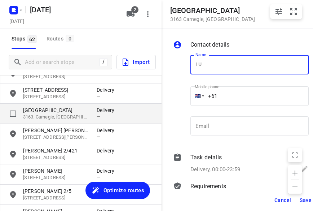
type input "LU"
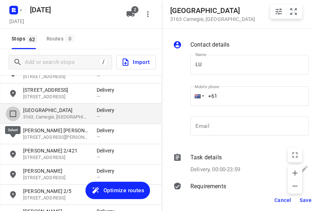
click at [7, 115] on input "grid" at bounding box center [13, 113] width 14 height 14
checkbox input "true"
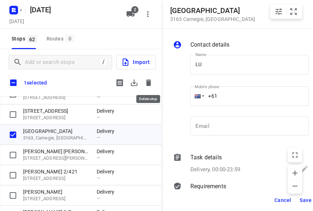
click at [149, 85] on icon "button" at bounding box center [148, 82] width 5 height 6
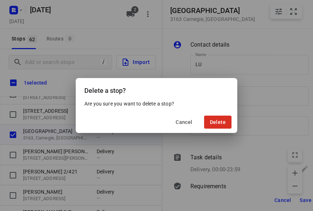
click at [219, 128] on button "Delete" at bounding box center [217, 121] width 27 height 13
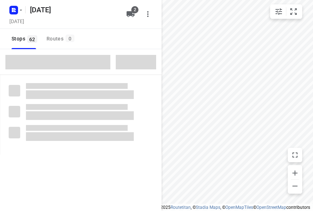
click at [45, 57] on span at bounding box center [57, 62] width 105 height 14
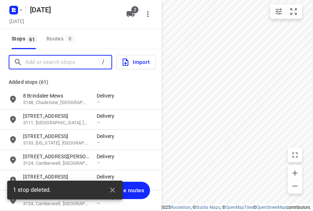
click at [44, 60] on input "Add or search stops" at bounding box center [62, 62] width 74 height 11
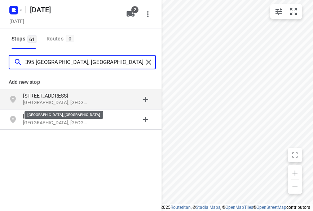
type input "395 [GEOGRAPHIC_DATA], [GEOGRAPHIC_DATA] 3149"
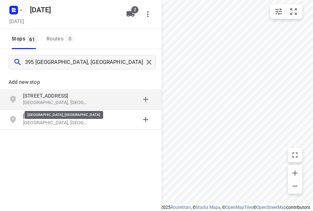
click at [45, 98] on p "[STREET_ADDRESS]" at bounding box center [56, 95] width 66 height 7
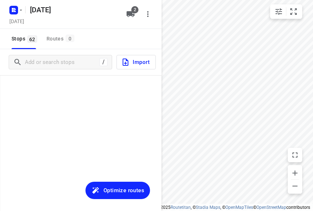
scroll to position [1164, 0]
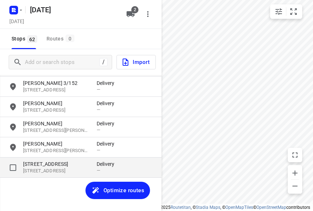
click at [59, 165] on p "[STREET_ADDRESS]" at bounding box center [56, 163] width 66 height 7
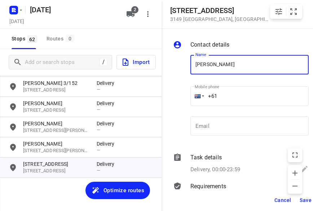
type input "[PERSON_NAME]"
click at [229, 93] on input "+61" at bounding box center [249, 95] width 118 height 19
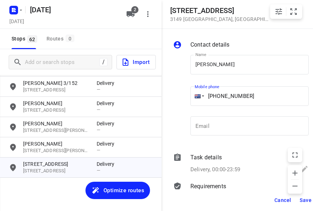
click at [229, 99] on input "[PHONE_NUMBER]" at bounding box center [249, 95] width 118 height 19
drag, startPoint x: 218, startPoint y: 94, endPoint x: 222, endPoint y: 96, distance: 4.6
click at [218, 95] on input "[PHONE_NUMBER]" at bounding box center [249, 95] width 118 height 19
click at [222, 96] on input "[PHONE_NUMBER]" at bounding box center [249, 95] width 118 height 19
type input "[PHONE_NUMBER]"
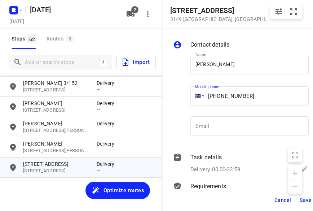
click at [301, 203] on button "Save" at bounding box center [306, 199] width 18 height 13
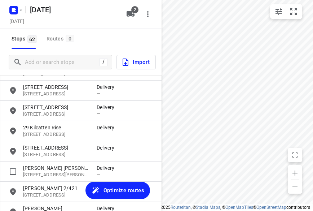
scroll to position [216, 0]
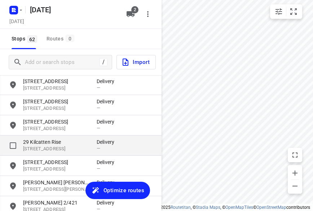
click at [45, 140] on p "29 Kilcatten Rise" at bounding box center [56, 141] width 66 height 7
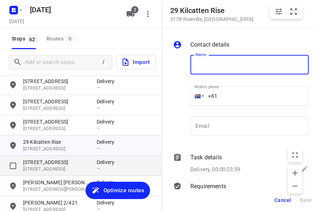
click at [32, 161] on p "[STREET_ADDRESS]" at bounding box center [56, 161] width 66 height 7
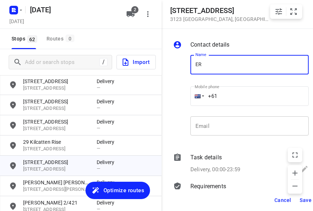
type input "[PERSON_NAME]"
click at [239, 96] on input "+61" at bounding box center [249, 95] width 118 height 19
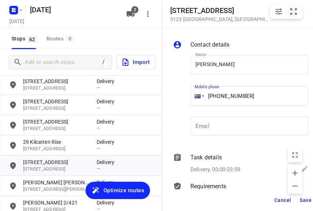
drag, startPoint x: 252, startPoint y: 99, endPoint x: 217, endPoint y: 98, distance: 35.4
click at [217, 98] on input "[PHONE_NUMBER]" at bounding box center [249, 95] width 118 height 19
type input "[PHONE_NUMBER]"
click at [302, 199] on span "Save" at bounding box center [306, 200] width 12 height 6
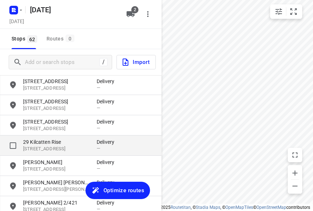
click at [53, 149] on p "[STREET_ADDRESS]" at bounding box center [56, 148] width 66 height 7
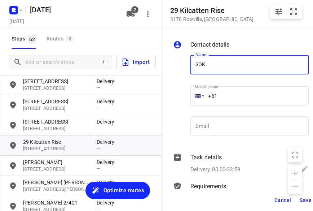
type input "[PERSON_NAME]"
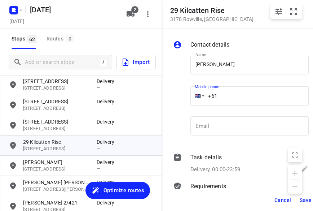
click at [242, 94] on input "+61" at bounding box center [249, 95] width 118 height 19
type input "[PHONE_NUMBER]"
click at [304, 202] on span "Save" at bounding box center [306, 200] width 12 height 6
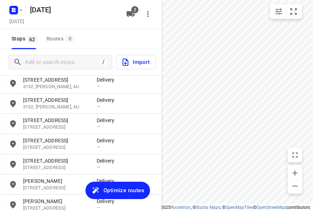
scroll to position [144, 0]
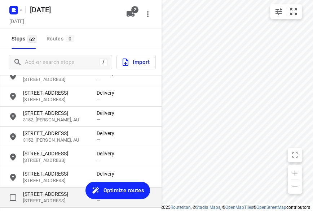
click at [35, 190] on p "[STREET_ADDRESS]" at bounding box center [56, 193] width 66 height 7
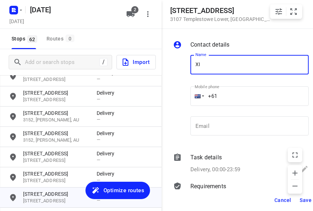
type input "[PERSON_NAME] 2/2"
click at [237, 99] on input "+61" at bounding box center [249, 95] width 118 height 19
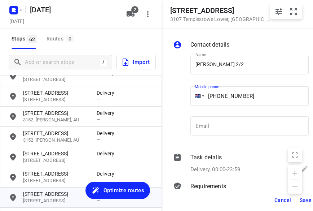
type input "[PHONE_NUMBER]"
click at [304, 199] on span "Save" at bounding box center [306, 200] width 12 height 6
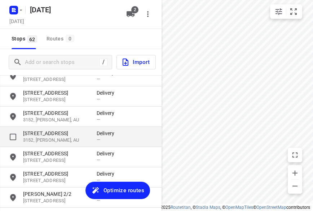
click at [53, 138] on p "3152, [PERSON_NAME], AU" at bounding box center [56, 140] width 66 height 7
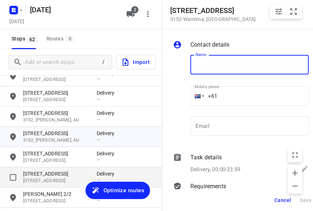
click at [48, 180] on p "[STREET_ADDRESS]" at bounding box center [56, 180] width 66 height 7
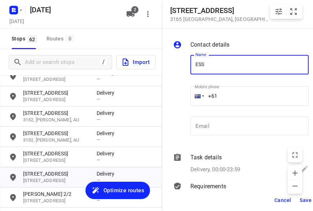
type input "[PERSON_NAME]"
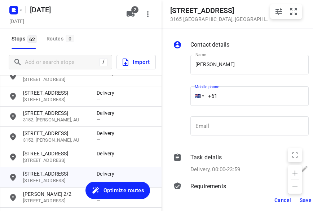
click at [232, 95] on input "+61" at bounding box center [249, 95] width 118 height 19
click at [218, 95] on input "[PHONE_NUMBER]" at bounding box center [249, 95] width 118 height 19
click at [220, 93] on input "[PHONE_NUMBER]" at bounding box center [249, 95] width 118 height 19
type input "[PHONE_NUMBER]"
click at [301, 200] on span "Save" at bounding box center [306, 200] width 12 height 6
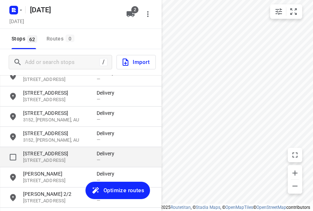
click at [45, 156] on p "[STREET_ADDRESS]" at bounding box center [56, 153] width 66 height 7
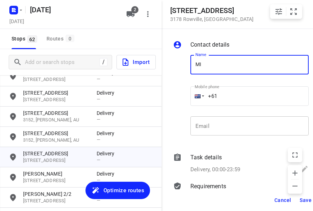
type input "[PERSON_NAME] 2/3"
click at [234, 96] on input "+61" at bounding box center [249, 95] width 118 height 19
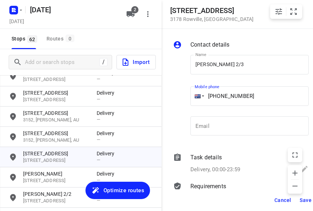
type input "[PHONE_NUMBER]"
click at [303, 196] on button "Save" at bounding box center [306, 199] width 18 height 13
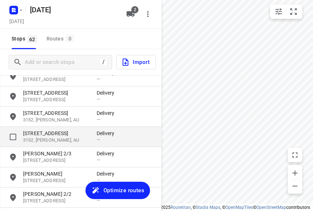
click at [64, 138] on p "3152, [PERSON_NAME], AU" at bounding box center [56, 140] width 66 height 7
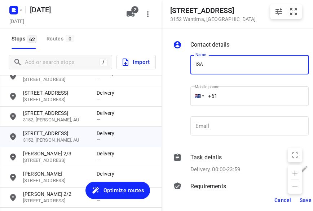
type input "[PERSON_NAME]"
click at [230, 93] on input "+61" at bounding box center [249, 95] width 118 height 19
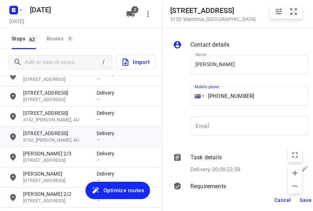
type input "[PHONE_NUMBER]"
click at [298, 200] on button "Save" at bounding box center [306, 199] width 18 height 13
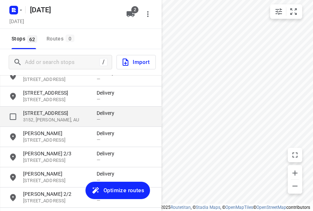
click at [45, 124] on div "[STREET_ADDRESS] Delivery —" at bounding box center [81, 116] width 162 height 20
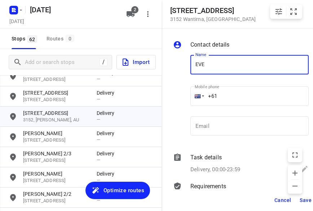
type input "[PERSON_NAME]"
click at [230, 92] on input "+61" at bounding box center [249, 95] width 118 height 19
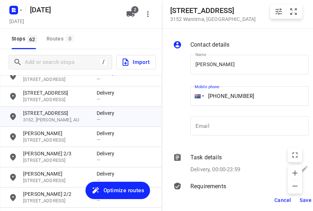
click at [299, 200] on button "Save" at bounding box center [306, 199] width 18 height 13
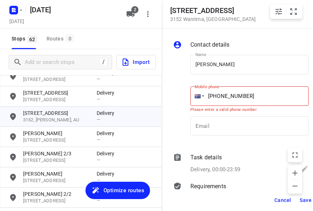
click at [256, 93] on input "[PHONE_NUMBER]" at bounding box center [249, 95] width 118 height 19
click at [238, 100] on input "[PHONE_NUMBER]" at bounding box center [249, 95] width 118 height 19
click at [241, 96] on input "[PHONE_NUMBER]" at bounding box center [249, 95] width 118 height 19
type input "[PHONE_NUMBER]"
click at [301, 201] on span "Save" at bounding box center [306, 200] width 12 height 6
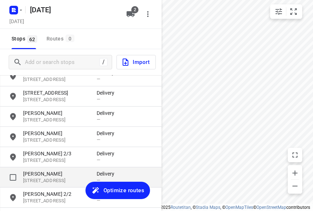
scroll to position [72, 0]
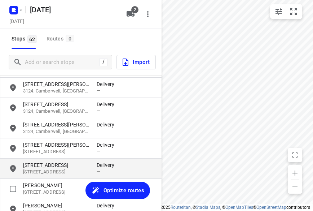
click at [38, 164] on p "[STREET_ADDRESS]" at bounding box center [56, 164] width 66 height 7
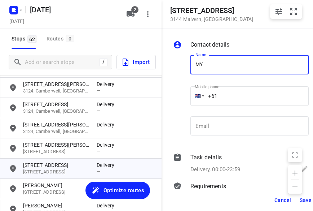
click at [201, 70] on input "MY" at bounding box center [249, 64] width 118 height 19
click at [198, 65] on input "MY" at bounding box center [249, 64] width 118 height 19
click at [214, 67] on input "[PERSON_NAME]" at bounding box center [249, 64] width 118 height 19
type input "[PERSON_NAME]"
drag, startPoint x: 223, startPoint y: 80, endPoint x: 229, endPoint y: 90, distance: 11.9
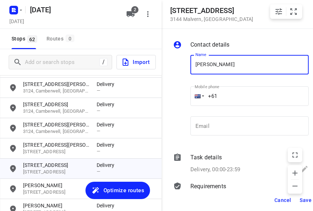
click at [229, 90] on input "+61" at bounding box center [249, 95] width 118 height 19
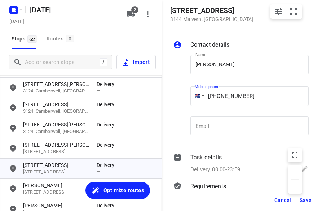
type input "[PHONE_NUMBER]"
click at [301, 199] on span "Save" at bounding box center [306, 200] width 12 height 6
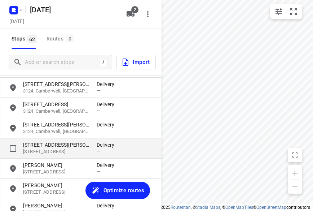
click at [45, 149] on p "[STREET_ADDRESS]" at bounding box center [56, 151] width 66 height 7
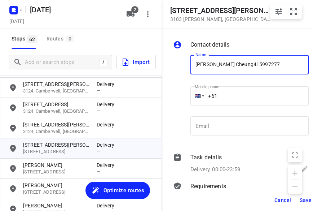
type input "[PERSON_NAME] Cheung415997277"
click at [237, 98] on input "+61" at bounding box center [249, 95] width 118 height 19
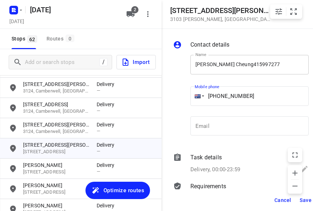
type input "[PHONE_NUMBER]"
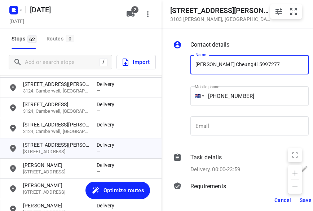
drag, startPoint x: 266, startPoint y: 60, endPoint x: 237, endPoint y: 66, distance: 29.5
click at [237, 66] on input "[PERSON_NAME] Cheung415997277" at bounding box center [249, 64] width 118 height 19
type input "[PERSON_NAME]"
click at [302, 197] on span "Save" at bounding box center [306, 200] width 12 height 6
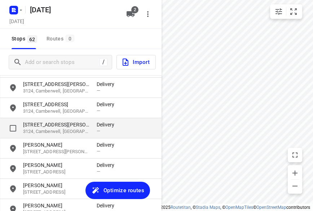
click at [51, 126] on p "[STREET_ADDRESS][PERSON_NAME]" at bounding box center [56, 124] width 66 height 7
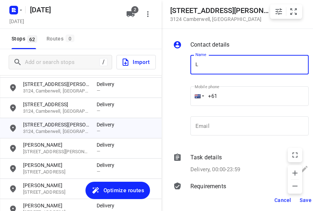
click at [199, 62] on input "L" at bounding box center [249, 64] width 118 height 19
click at [198, 65] on input "L" at bounding box center [249, 64] width 118 height 19
click at [197, 67] on input "L" at bounding box center [249, 64] width 118 height 19
click at [203, 66] on input "AL" at bounding box center [249, 64] width 118 height 19
type input "[PERSON_NAME]"
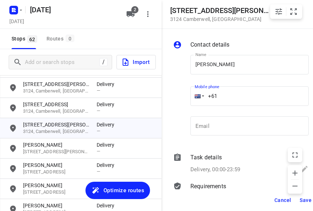
click at [225, 94] on input "+61" at bounding box center [249, 95] width 118 height 19
click at [224, 96] on input "[PHONE_NUMBER]" at bounding box center [249, 95] width 118 height 19
click at [222, 95] on input "[PHONE_NUMBER]" at bounding box center [249, 95] width 118 height 19
type input "[PHONE_NUMBER]"
click at [306, 198] on span "Save" at bounding box center [306, 200] width 12 height 6
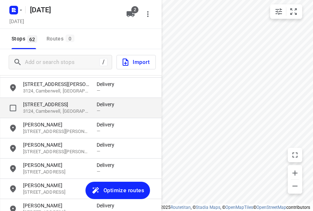
click at [53, 110] on p "3124, Camberwell, [GEOGRAPHIC_DATA]" at bounding box center [56, 111] width 66 height 7
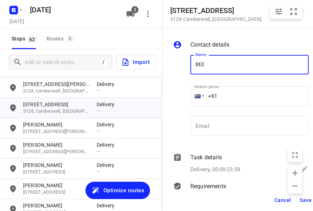
type input "BEE [PERSON_NAME]"
click at [225, 96] on input "+61" at bounding box center [249, 95] width 118 height 19
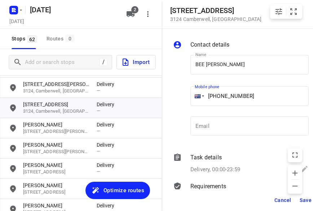
type input "[PHONE_NUMBER]"
click at [304, 201] on span "Save" at bounding box center [306, 200] width 12 height 6
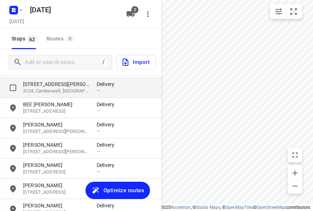
click at [49, 91] on p "3124, Camberwell, [GEOGRAPHIC_DATA]" at bounding box center [56, 91] width 66 height 7
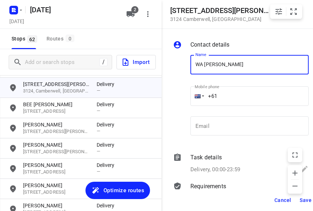
click at [250, 96] on input "+61" at bounding box center [249, 95] width 118 height 19
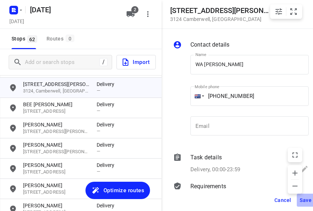
click at [302, 201] on span "Save" at bounding box center [306, 200] width 12 height 6
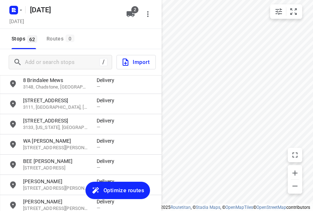
scroll to position [0, 0]
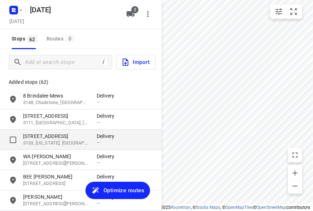
click at [44, 140] on p "3133, [US_STATE], [GEOGRAPHIC_DATA]" at bounding box center [56, 143] width 66 height 7
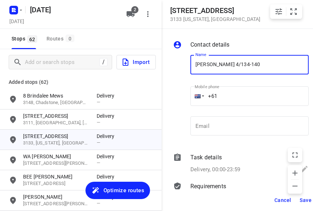
click at [234, 97] on input "+61" at bounding box center [249, 95] width 118 height 19
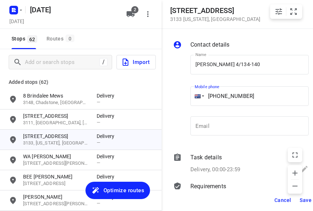
click at [301, 196] on button "Save" at bounding box center [306, 199] width 18 height 13
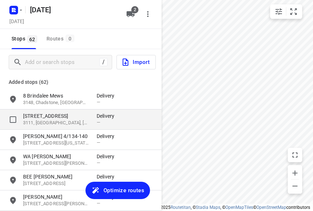
click at [57, 124] on p "3111, [GEOGRAPHIC_DATA], [GEOGRAPHIC_DATA]" at bounding box center [56, 122] width 66 height 7
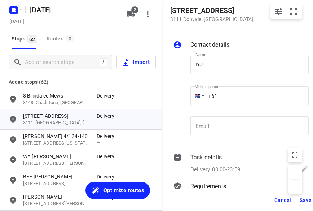
drag, startPoint x: 181, startPoint y: 66, endPoint x: 193, endPoint y: 67, distance: 12.4
click at [181, 66] on div at bounding box center [180, 96] width 17 height 95
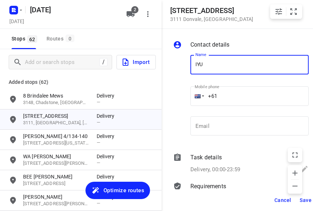
click at [193, 67] on input "IYU" at bounding box center [249, 64] width 118 height 19
click at [207, 65] on input "SIYU" at bounding box center [249, 64] width 118 height 19
drag, startPoint x: 208, startPoint y: 66, endPoint x: 182, endPoint y: 66, distance: 25.6
click at [184, 66] on div "Name SIYU Name Mobile phone +61 ​ Email Email" at bounding box center [241, 96] width 139 height 95
click at [226, 97] on input "+61" at bounding box center [249, 95] width 118 height 19
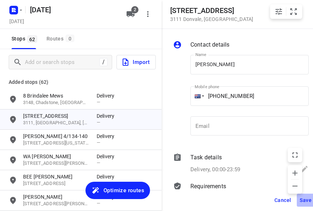
click at [303, 198] on span "Save" at bounding box center [306, 200] width 12 height 6
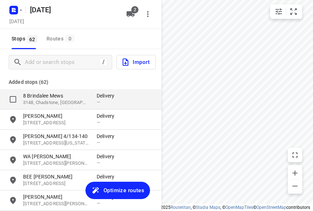
click at [48, 98] on p "8 Brindalee Mews" at bounding box center [56, 95] width 66 height 7
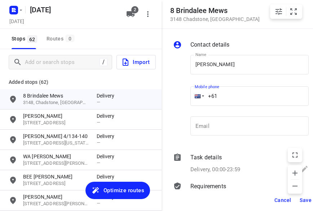
click at [236, 93] on input "+61" at bounding box center [249, 95] width 118 height 19
click at [222, 96] on input "[PHONE_NUMBER]" at bounding box center [249, 95] width 118 height 19
click at [302, 196] on button "Save" at bounding box center [306, 199] width 18 height 13
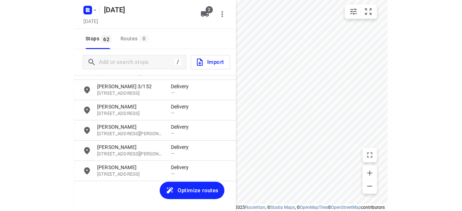
scroll to position [1164, 0]
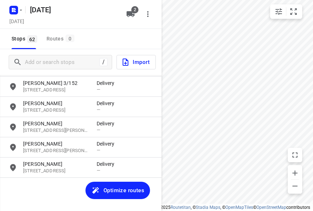
click at [148, 187] on button "Optimize routes" at bounding box center [118, 189] width 65 height 17
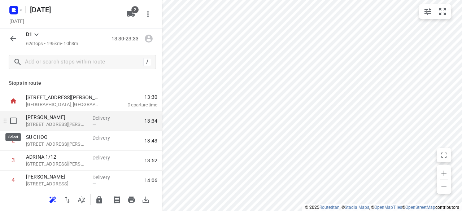
click at [8, 122] on input "checkbox" at bounding box center [13, 121] width 14 height 14
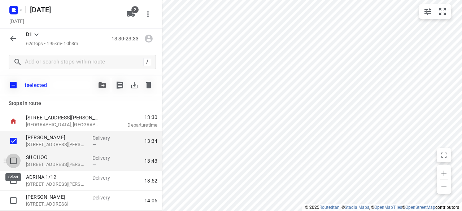
click at [11, 160] on input "checkbox" at bounding box center [13, 161] width 14 height 14
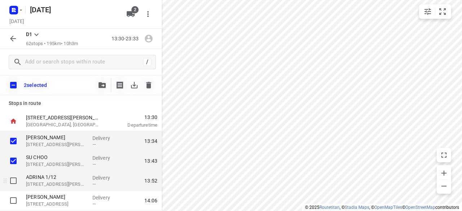
click at [15, 178] on input "checkbox" at bounding box center [13, 181] width 14 height 14
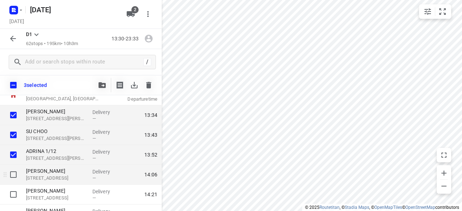
scroll to position [36, 0]
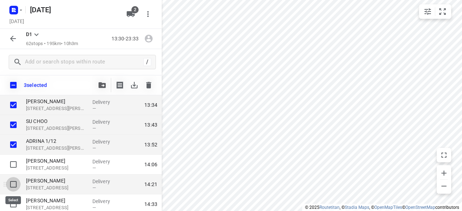
click at [13, 183] on input "checkbox" at bounding box center [13, 184] width 14 height 14
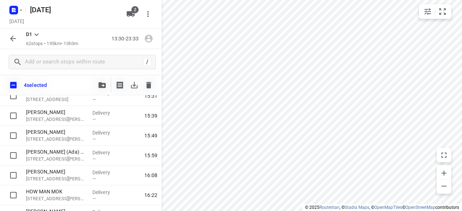
scroll to position [325, 0]
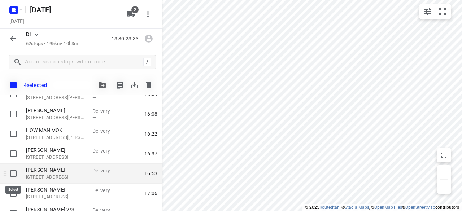
click at [14, 175] on input "checkbox" at bounding box center [13, 173] width 14 height 14
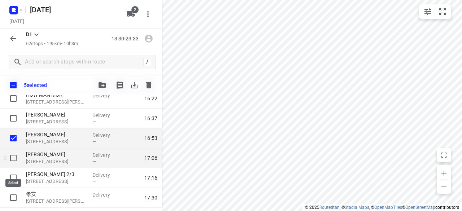
scroll to position [361, 0]
click at [13, 156] on input "checkbox" at bounding box center [13, 157] width 14 height 14
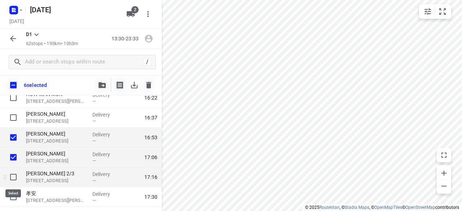
click at [17, 176] on input "checkbox" at bounding box center [13, 177] width 14 height 14
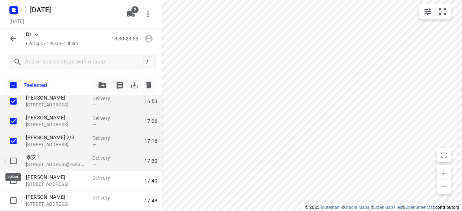
click at [13, 159] on input "checkbox" at bounding box center [13, 161] width 14 height 14
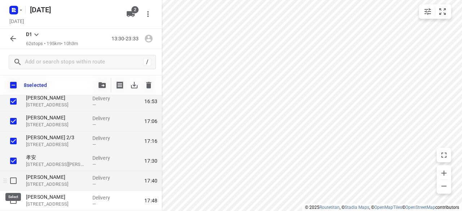
click at [14, 181] on input "checkbox" at bounding box center [13, 181] width 14 height 14
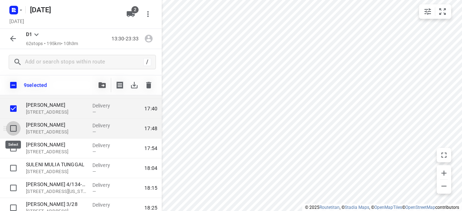
click at [16, 131] on input "checkbox" at bounding box center [13, 128] width 14 height 14
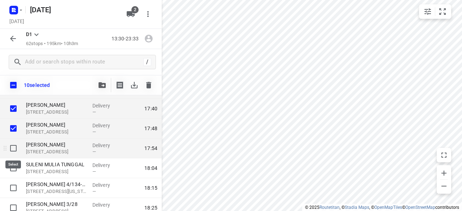
click at [14, 146] on input "checkbox" at bounding box center [13, 148] width 14 height 14
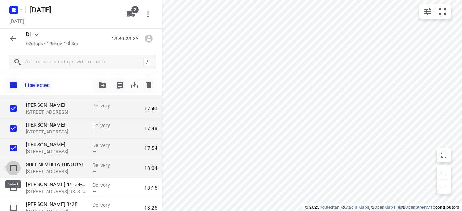
click at [14, 163] on input "checkbox" at bounding box center [13, 168] width 14 height 14
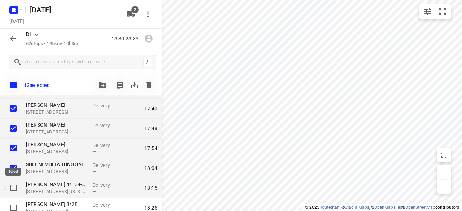
click at [15, 188] on input "checkbox" at bounding box center [13, 188] width 14 height 14
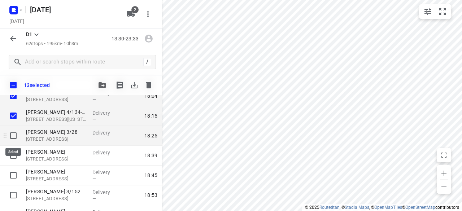
click at [13, 137] on input "checkbox" at bounding box center [13, 135] width 14 height 14
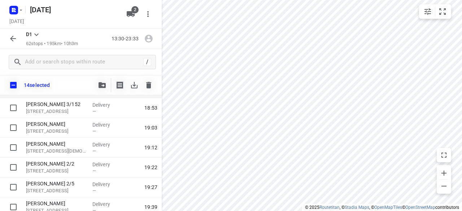
scroll to position [649, 0]
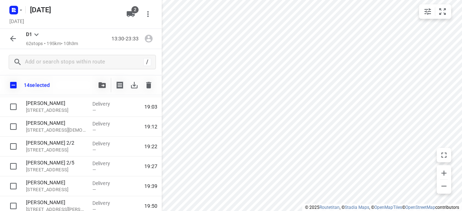
click at [104, 77] on div "14 selected" at bounding box center [81, 85] width 162 height 20
click at [101, 83] on icon "button" at bounding box center [101, 85] width 7 height 6
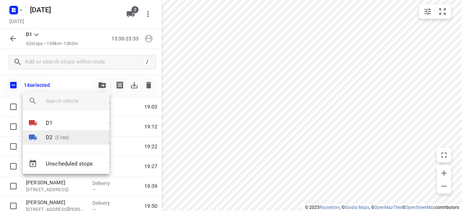
click at [51, 134] on p "D2" at bounding box center [49, 137] width 6 height 8
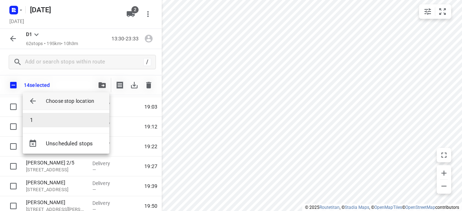
click at [37, 116] on li "1" at bounding box center [66, 120] width 87 height 14
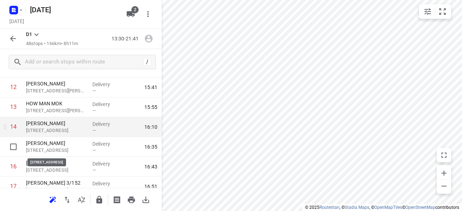
scroll to position [253, 0]
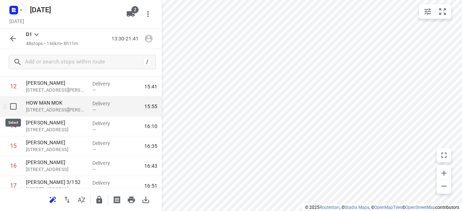
click at [16, 109] on input "checkbox" at bounding box center [13, 106] width 14 height 14
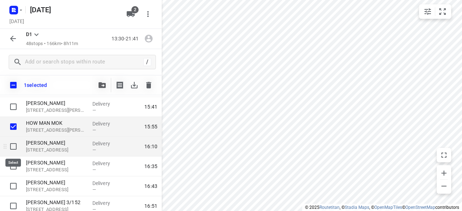
click at [16, 150] on input "checkbox" at bounding box center [13, 146] width 14 height 14
click at [15, 149] on input "checkbox" at bounding box center [13, 146] width 14 height 14
click at [13, 147] on input "checkbox" at bounding box center [13, 146] width 14 height 14
click at [14, 147] on input "checkbox" at bounding box center [13, 146] width 14 height 14
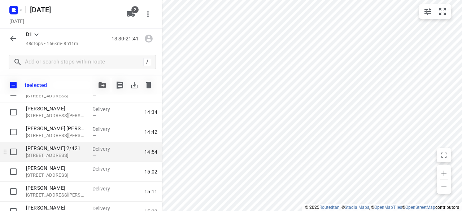
scroll to position [0, 0]
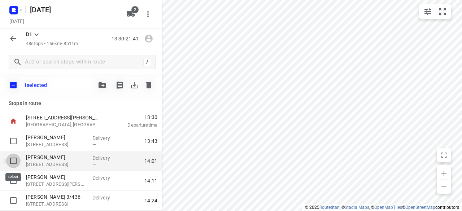
drag, startPoint x: 14, startPoint y: 159, endPoint x: 14, endPoint y: 176, distance: 17.3
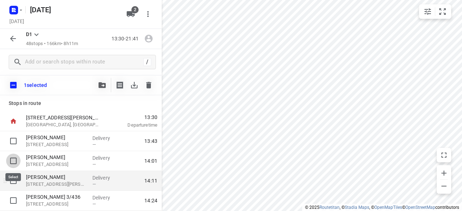
click at [14, 159] on input "checkbox" at bounding box center [13, 161] width 14 height 14
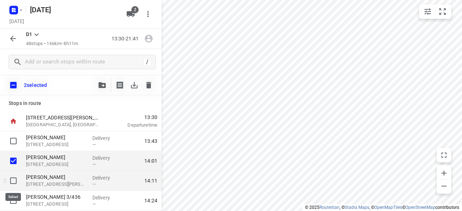
click at [14, 179] on input "checkbox" at bounding box center [13, 181] width 14 height 14
click at [101, 88] on icon "button" at bounding box center [101, 85] width 7 height 6
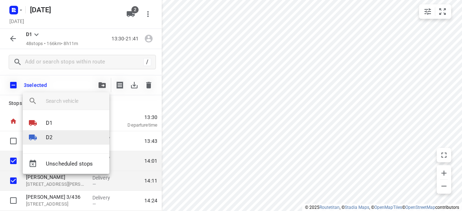
click at [62, 138] on li "D2" at bounding box center [66, 137] width 87 height 14
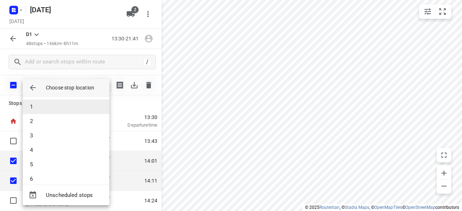
click at [37, 110] on li "1" at bounding box center [66, 107] width 87 height 14
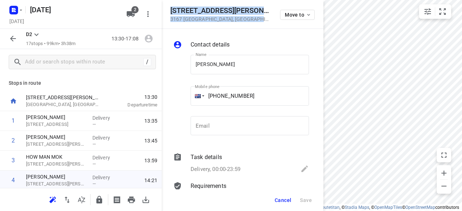
drag, startPoint x: 254, startPoint y: 18, endPoint x: 167, endPoint y: 6, distance: 87.9
click at [167, 6] on div "[STREET_ADDRESS][PERSON_NAME] Move to" at bounding box center [243, 14] width 162 height 29
copy div "[STREET_ADDRESS][PERSON_NAME]"
click at [141, 15] on button "button" at bounding box center [148, 14] width 14 height 14
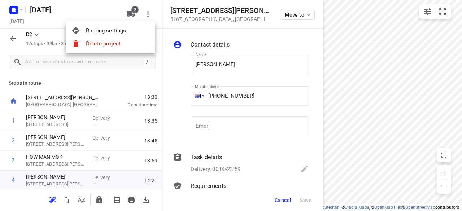
click at [132, 16] on div at bounding box center [231, 105] width 462 height 211
click at [133, 14] on div "Routing settings Delete project" at bounding box center [231, 105] width 462 height 211
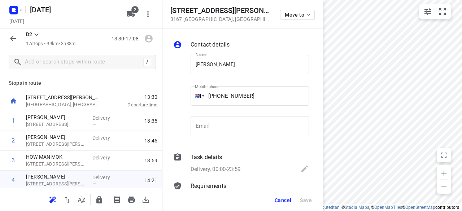
click at [132, 15] on icon "button" at bounding box center [131, 14] width 8 height 6
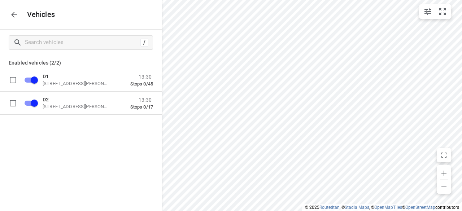
click at [56, 123] on div "D1 [STREET_ADDRESS][PERSON_NAME] 13:30- Stops 0/45 D2 [STREET_ADDRESS][PERSON_N…" at bounding box center [81, 99] width 162 height 61
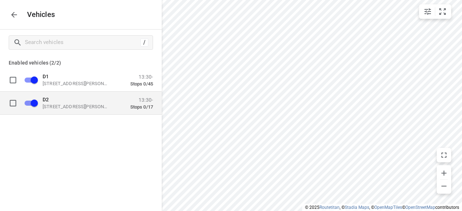
click at [57, 105] on p "[STREET_ADDRESS][PERSON_NAME]" at bounding box center [79, 107] width 72 height 6
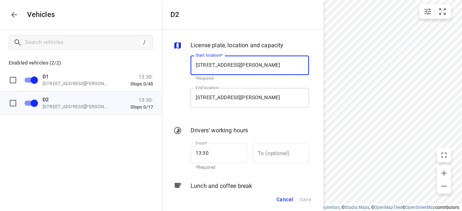
click at [240, 97] on input "[STREET_ADDRESS][PERSON_NAME]" at bounding box center [249, 97] width 118 height 19
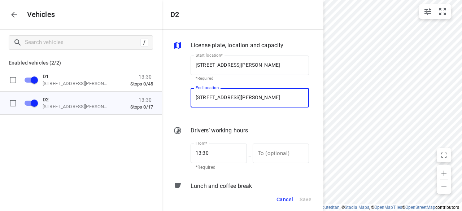
scroll to position [0, 5]
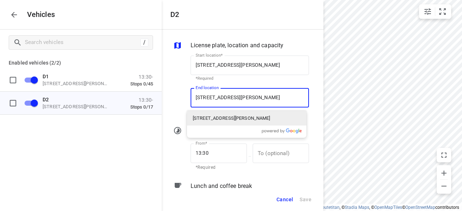
click at [208, 116] on p "[STREET_ADDRESS][PERSON_NAME]" at bounding box center [232, 118] width 78 height 7
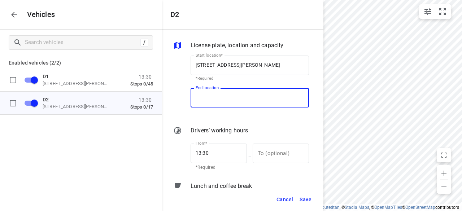
scroll to position [0, 0]
click at [304, 196] on span "Save" at bounding box center [305, 199] width 12 height 9
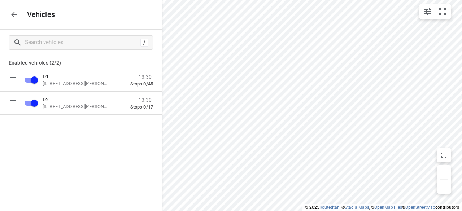
click at [15, 15] on icon "button" at bounding box center [14, 15] width 6 height 6
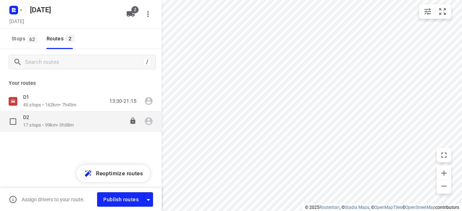
click at [33, 123] on p "17 stops • 99km • 3h38m" at bounding box center [48, 125] width 51 height 7
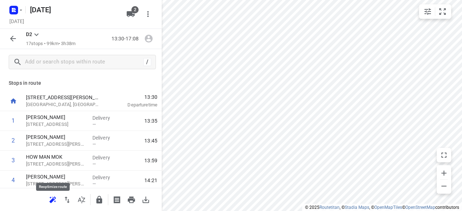
click at [49, 201] on icon "button" at bounding box center [52, 200] width 9 height 9
click at [10, 38] on icon "button" at bounding box center [13, 38] width 9 height 9
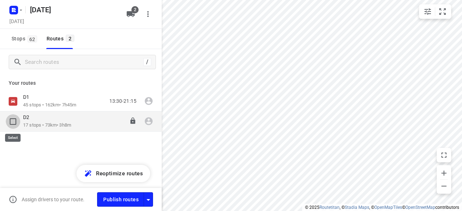
click at [12, 122] on input "checkbox" at bounding box center [13, 121] width 14 height 14
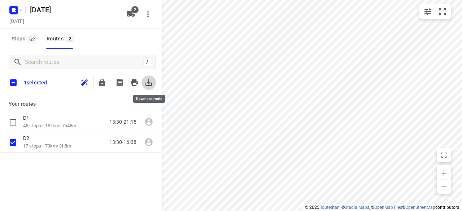
click at [145, 83] on icon "button" at bounding box center [148, 82] width 9 height 9
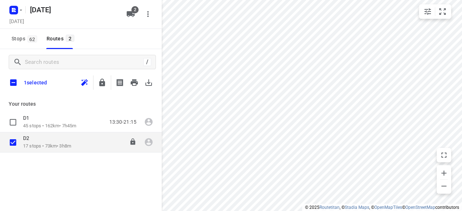
click at [27, 133] on div "D2 17 stops • 73km • 3h8m 13:30-16:38" at bounding box center [81, 142] width 162 height 20
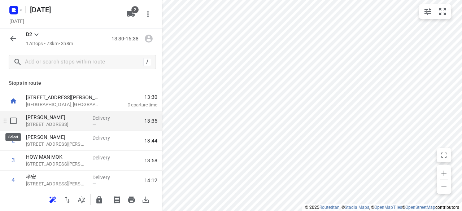
click at [12, 120] on input "checkbox" at bounding box center [13, 121] width 14 height 14
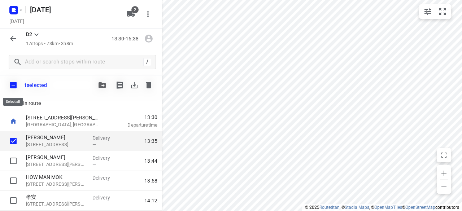
click at [15, 86] on input "checkbox" at bounding box center [13, 85] width 15 height 15
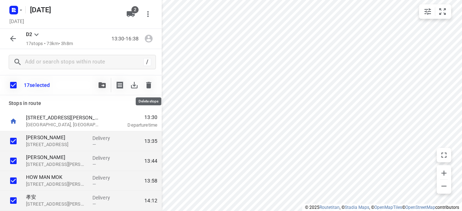
click at [146, 86] on icon "button" at bounding box center [148, 85] width 9 height 9
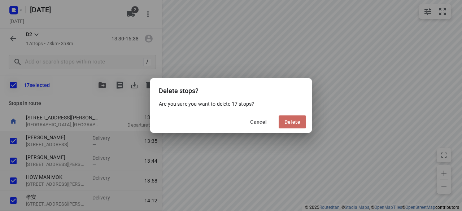
click at [288, 120] on span "Delete" at bounding box center [292, 122] width 16 height 6
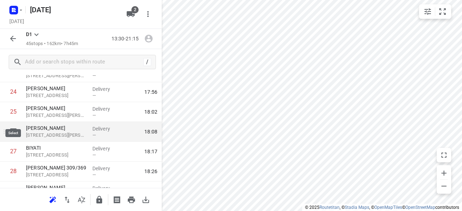
scroll to position [469, 0]
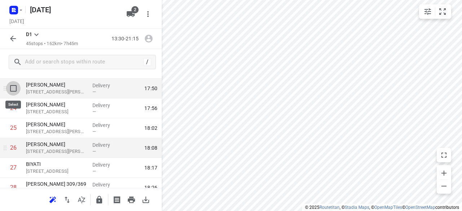
click at [18, 90] on input "checkbox" at bounding box center [13, 88] width 14 height 14
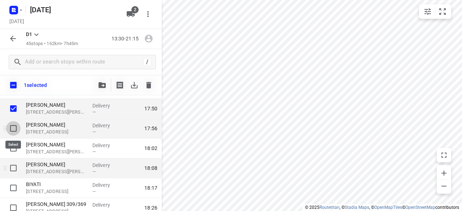
click at [19, 130] on input "checkbox" at bounding box center [13, 128] width 14 height 14
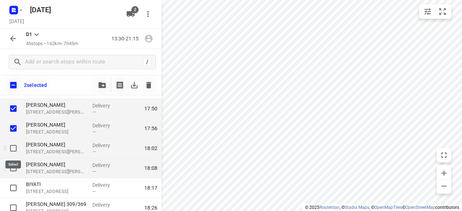
click at [16, 146] on input "checkbox" at bounding box center [13, 148] width 14 height 14
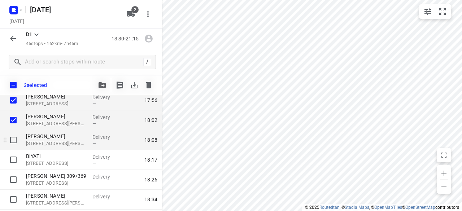
scroll to position [505, 0]
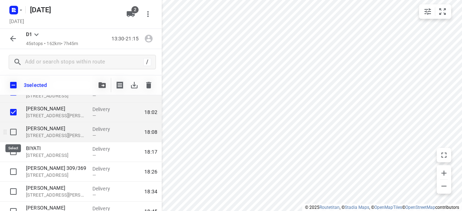
click at [8, 127] on input "checkbox" at bounding box center [13, 132] width 14 height 14
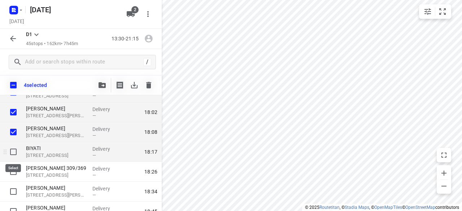
click at [16, 152] on input "checkbox" at bounding box center [13, 152] width 14 height 14
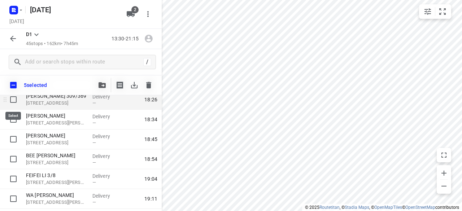
click at [17, 101] on input "checkbox" at bounding box center [13, 99] width 14 height 14
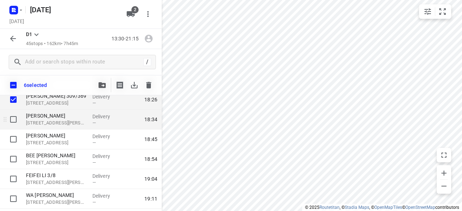
click at [9, 116] on input "checkbox" at bounding box center [13, 119] width 14 height 14
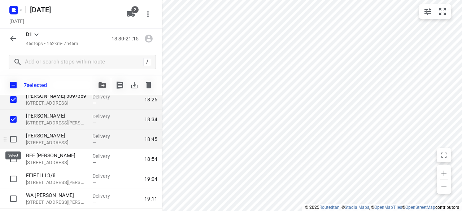
click at [11, 141] on input "checkbox" at bounding box center [13, 139] width 14 height 14
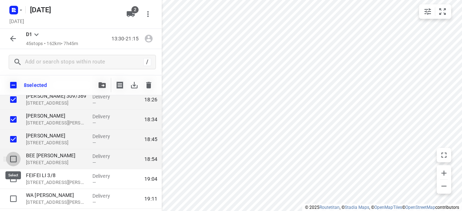
click at [13, 161] on input "checkbox" at bounding box center [13, 159] width 14 height 14
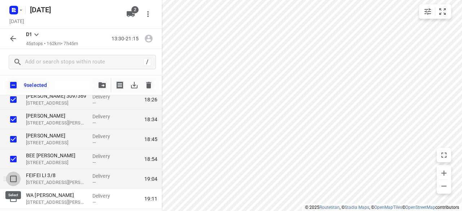
click at [13, 180] on input "checkbox" at bounding box center [13, 179] width 14 height 14
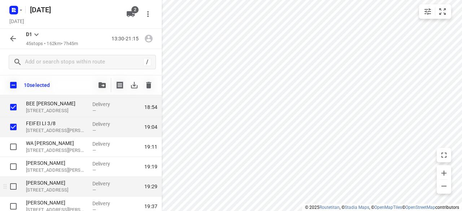
scroll to position [649, 0]
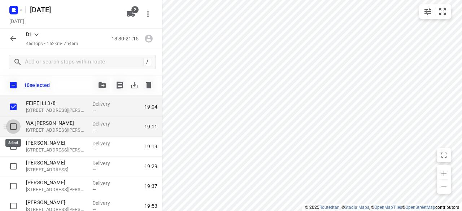
click at [14, 123] on input "checkbox" at bounding box center [13, 126] width 14 height 14
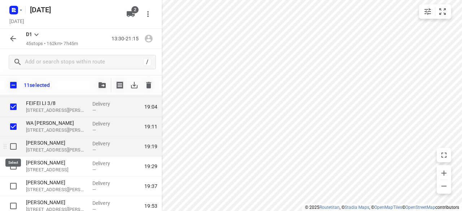
click at [14, 147] on input "checkbox" at bounding box center [13, 146] width 14 height 14
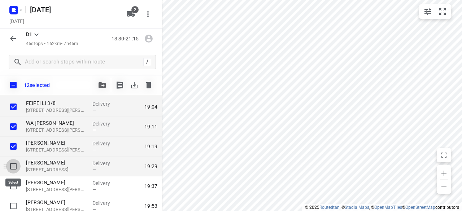
click at [14, 164] on input "checkbox" at bounding box center [13, 166] width 14 height 14
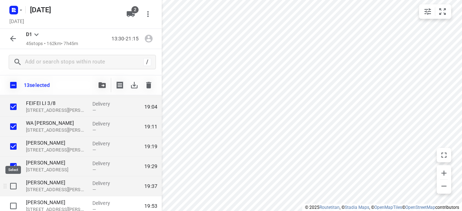
click at [12, 188] on input "checkbox" at bounding box center [13, 186] width 14 height 14
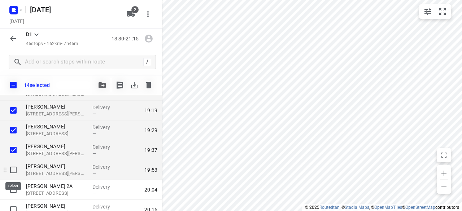
click at [9, 171] on input "checkbox" at bounding box center [13, 170] width 14 height 14
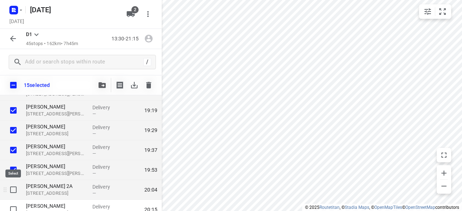
click at [12, 187] on input "checkbox" at bounding box center [13, 190] width 14 height 14
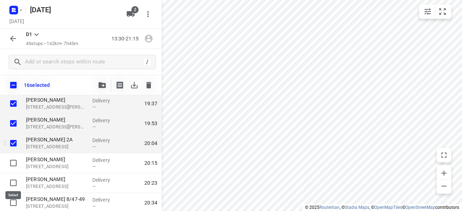
scroll to position [758, 0]
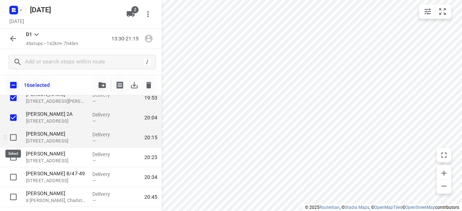
click at [13, 138] on input "checkbox" at bounding box center [13, 137] width 14 height 14
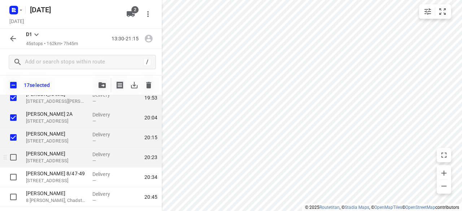
click at [21, 160] on div at bounding box center [11, 158] width 23 height 20
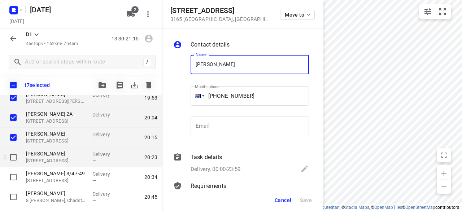
click at [17, 160] on input "checkbox" at bounding box center [13, 157] width 14 height 14
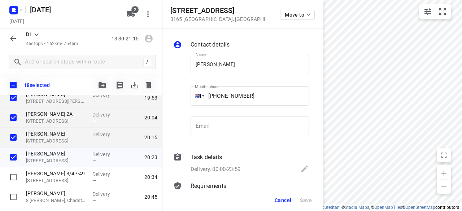
click at [288, 197] on span "Cancel" at bounding box center [283, 200] width 17 height 6
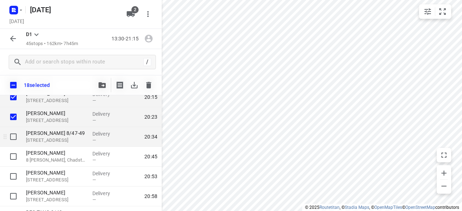
scroll to position [794, 0]
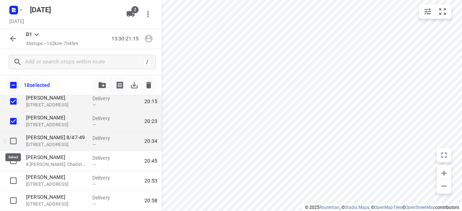
click at [13, 143] on input "checkbox" at bounding box center [13, 141] width 14 height 14
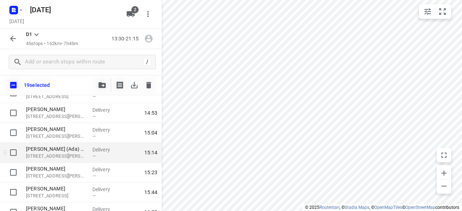
scroll to position [0, 0]
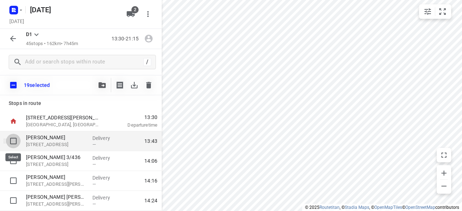
click at [14, 141] on input "checkbox" at bounding box center [13, 141] width 14 height 14
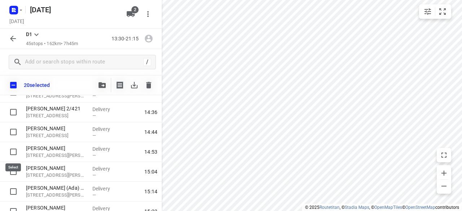
scroll to position [180, 0]
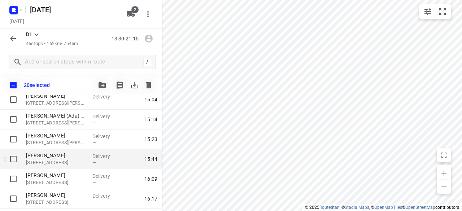
click at [11, 160] on input "checkbox" at bounding box center [13, 159] width 14 height 14
click at [101, 94] on div "21 selected" at bounding box center [81, 85] width 162 height 20
click at [102, 88] on button "button" at bounding box center [102, 85] width 14 height 14
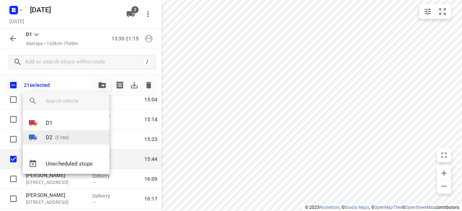
click at [51, 137] on p "D2" at bounding box center [49, 137] width 6 height 8
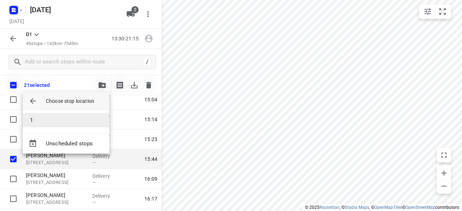
click at [40, 116] on li "1" at bounding box center [66, 120] width 87 height 14
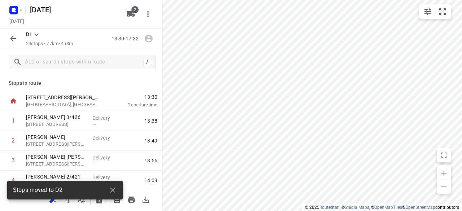
scroll to position [180, 0]
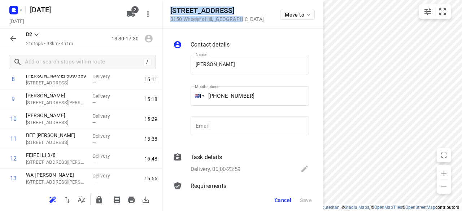
drag, startPoint x: 215, startPoint y: 20, endPoint x: 169, endPoint y: 9, distance: 47.0
click at [169, 9] on div "9 Pioneer Court 3150 Wheelers Hill , Australia Move to" at bounding box center [243, 14] width 162 height 29
copy div "9 Pioneer Court 3150 Wheelers Hill , Australia"
click at [139, 12] on div "2" at bounding box center [131, 14] width 17 height 14
click at [136, 13] on span "2" at bounding box center [134, 9] width 7 height 7
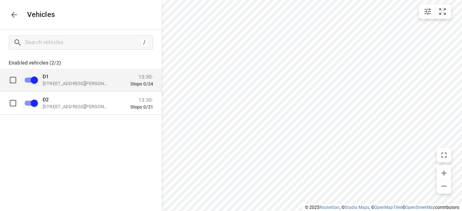
click at [59, 89] on div "D1 49 John St, Oakleigh VIC 3166, Australia 13:30- Stops 0/24" at bounding box center [86, 80] width 133 height 23
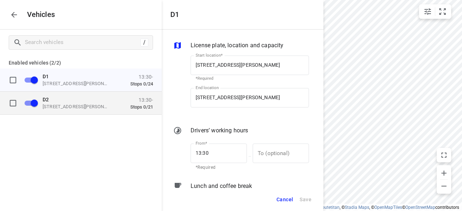
click at [68, 106] on p "[STREET_ADDRESS][PERSON_NAME]" at bounding box center [79, 107] width 72 height 6
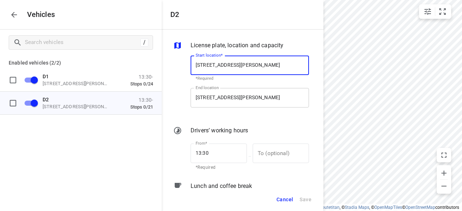
click at [214, 94] on input "[STREET_ADDRESS][PERSON_NAME]" at bounding box center [249, 97] width 118 height 19
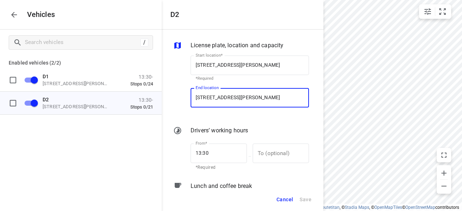
paste input "9 Pioneer Court 3150 Wheelers Hill"
type input "9 Pioneer Court 3150 Wheelers Hill, Australia"
type input "9 Pioneer Ct, Wheelers Hill VIC 3150, Australia"
click at [307, 202] on span "Save" at bounding box center [305, 199] width 12 height 9
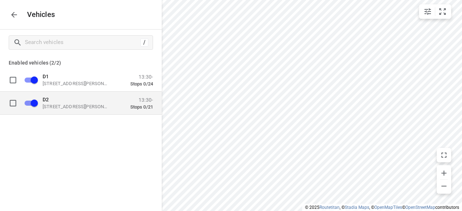
click at [57, 103] on div "D2 49 John St, Oakleigh VIC 3166, Australia" at bounding box center [79, 102] width 72 height 13
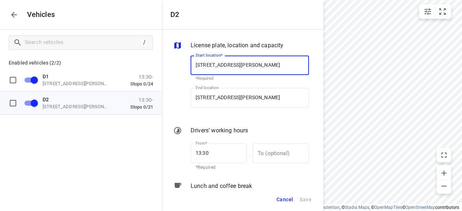
click at [19, 13] on button "button" at bounding box center [14, 15] width 14 height 14
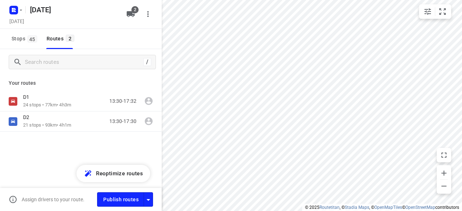
click at [18, 13] on icon "button" at bounding box center [14, 10] width 12 height 12
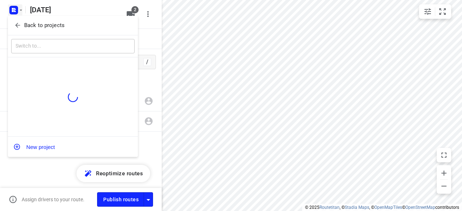
click at [22, 28] on span "Back to projects" at bounding box center [73, 25] width 118 height 8
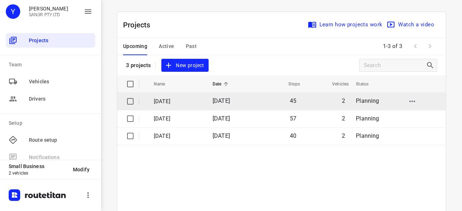
click at [203, 102] on td "[DATE]" at bounding box center [176, 101] width 60 height 17
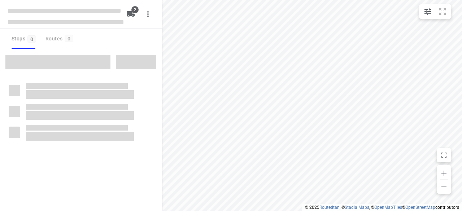
type input "distance"
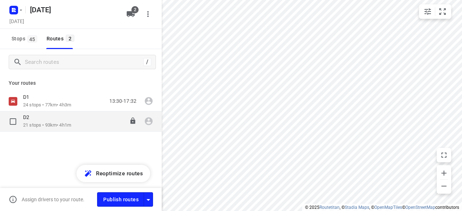
click at [100, 117] on div "13:30-17:30" at bounding box center [118, 121] width 36 height 15
click at [51, 130] on div "D2 21 stops • 93km • 4h1m 13:30-17:30" at bounding box center [81, 121] width 162 height 20
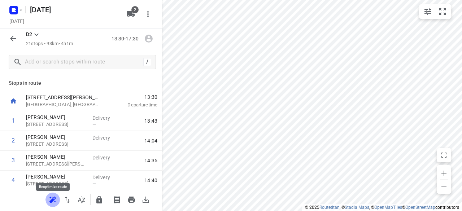
click at [45, 198] on button "button" at bounding box center [52, 200] width 14 height 14
click at [10, 38] on icon "button" at bounding box center [13, 38] width 9 height 9
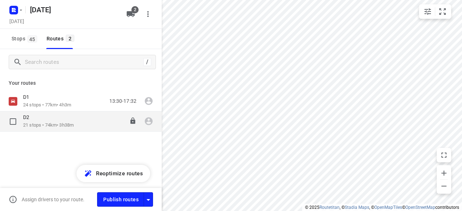
click at [20, 120] on div at bounding box center [16, 121] width 14 height 9
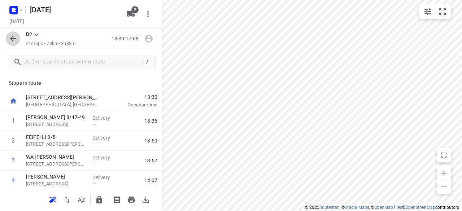
click at [18, 41] on button "button" at bounding box center [13, 38] width 14 height 14
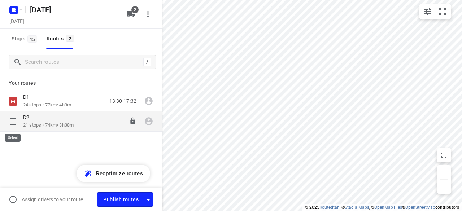
click at [15, 119] on input "checkbox" at bounding box center [13, 121] width 14 height 14
checkbox input "true"
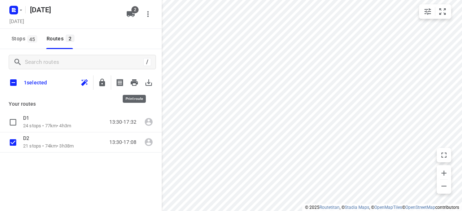
click at [144, 79] on icon "button" at bounding box center [148, 82] width 9 height 9
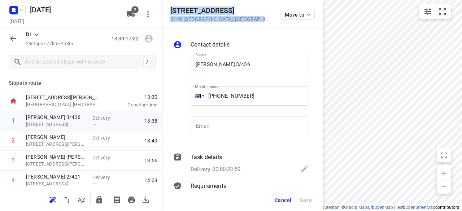
drag, startPoint x: 249, startPoint y: 21, endPoint x: 171, endPoint y: 8, distance: 78.5
click at [171, 8] on div "436 High Street Road 3149 Mount Waverley , Australia Move to" at bounding box center [242, 14] width 144 height 16
copy div "436 High Street Road 3149 Mount Waverley , Australia"
click at [129, 13] on icon "button" at bounding box center [131, 14] width 8 height 6
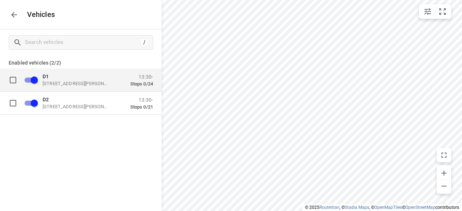
click at [56, 86] on p "[STREET_ADDRESS][PERSON_NAME]" at bounding box center [79, 83] width 72 height 6
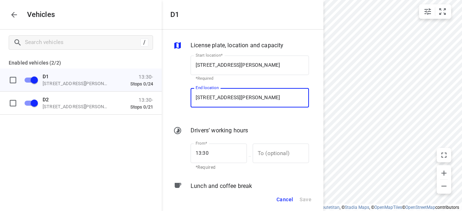
paste input "36 High Street Road 3149 Mount Waverley"
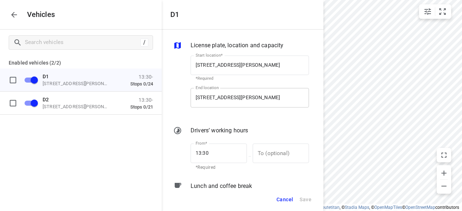
click at [229, 93] on input "[STREET_ADDRESS][PERSON_NAME]" at bounding box center [249, 97] width 118 height 19
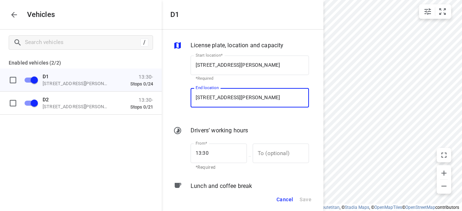
paste input "36 High Street Road 3149 Mount Waverley"
type input "436 High Street Road 3149 Mount Waverley, Australia"
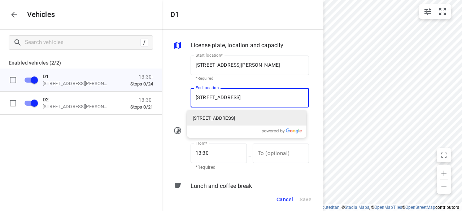
scroll to position [0, 19]
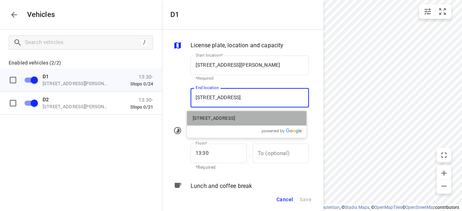
click at [209, 119] on p "436 High Street Road, Mount Waverley VIC 3149, Australia" at bounding box center [214, 118] width 42 height 7
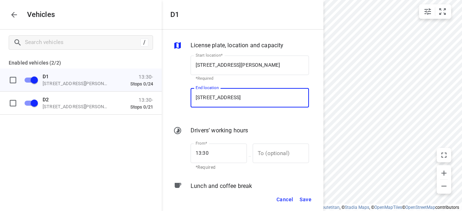
type input "436 High St Rd, Mount Waverley VIC 3149, Australia"
click at [309, 202] on span "Save" at bounding box center [305, 199] width 12 height 9
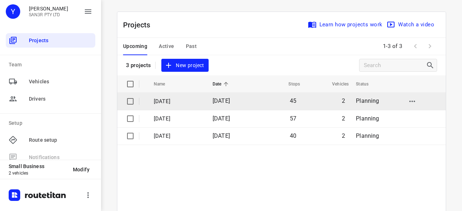
click at [181, 106] on td "[DATE]" at bounding box center [176, 101] width 60 height 17
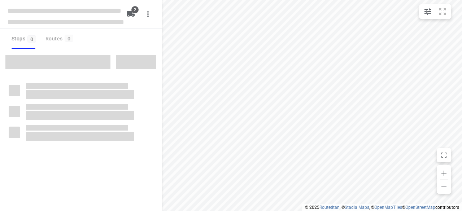
type input "distance"
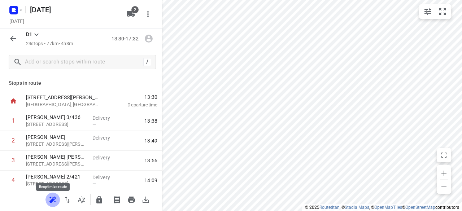
click at [55, 202] on icon "button" at bounding box center [52, 200] width 9 height 9
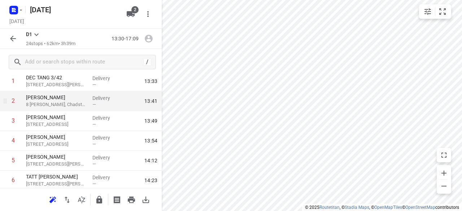
scroll to position [108, 0]
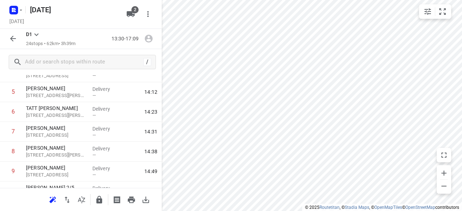
click at [17, 42] on button "button" at bounding box center [13, 38] width 14 height 14
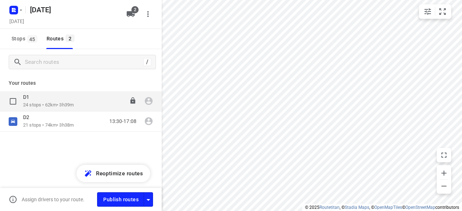
click at [14, 102] on input "checkbox" at bounding box center [13, 101] width 14 height 14
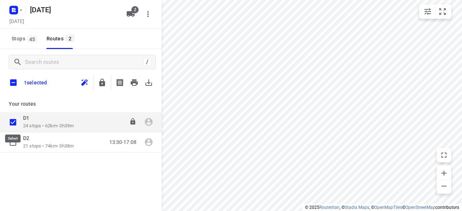
checkbox input "true"
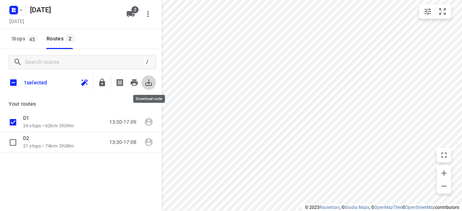
click at [148, 87] on button "button" at bounding box center [148, 82] width 14 height 14
click at [154, 183] on div "/ 1 selected Your routes D1 24 stops • 62km • 3h39m 13:30-17:09 D2 21 stops • 7…" at bounding box center [81, 140] width 162 height 182
